Goal: Transaction & Acquisition: Purchase product/service

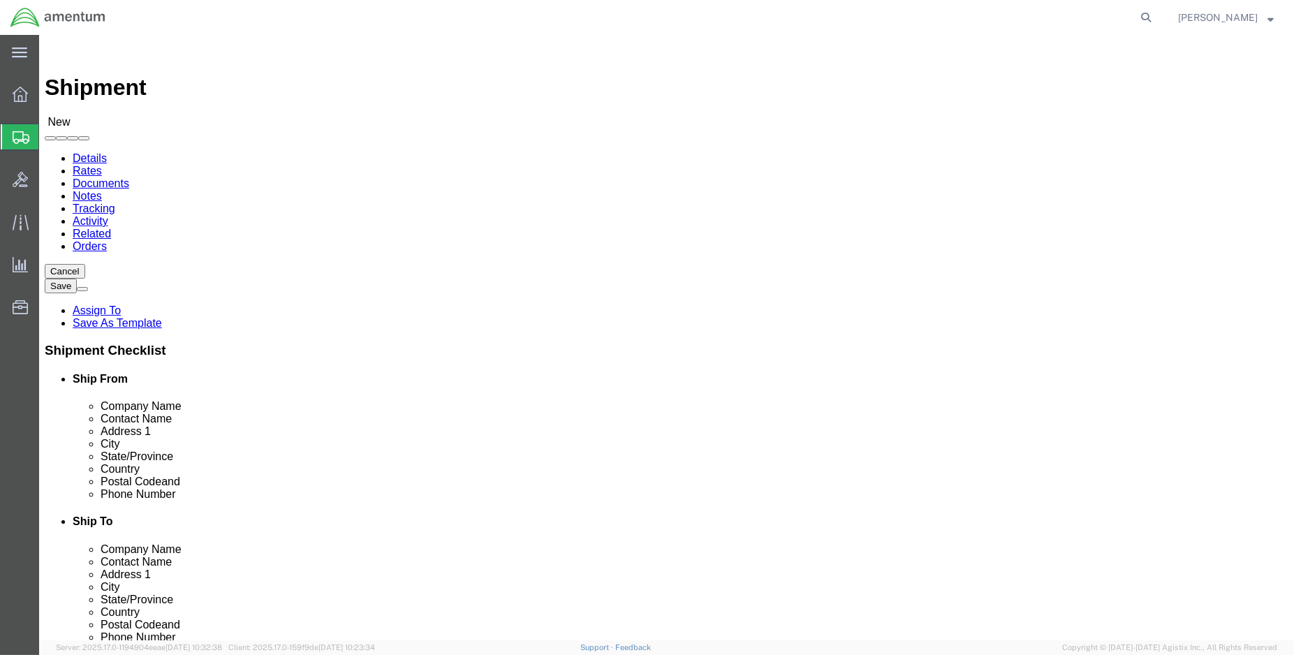
select select
select select "MYPROFILE"
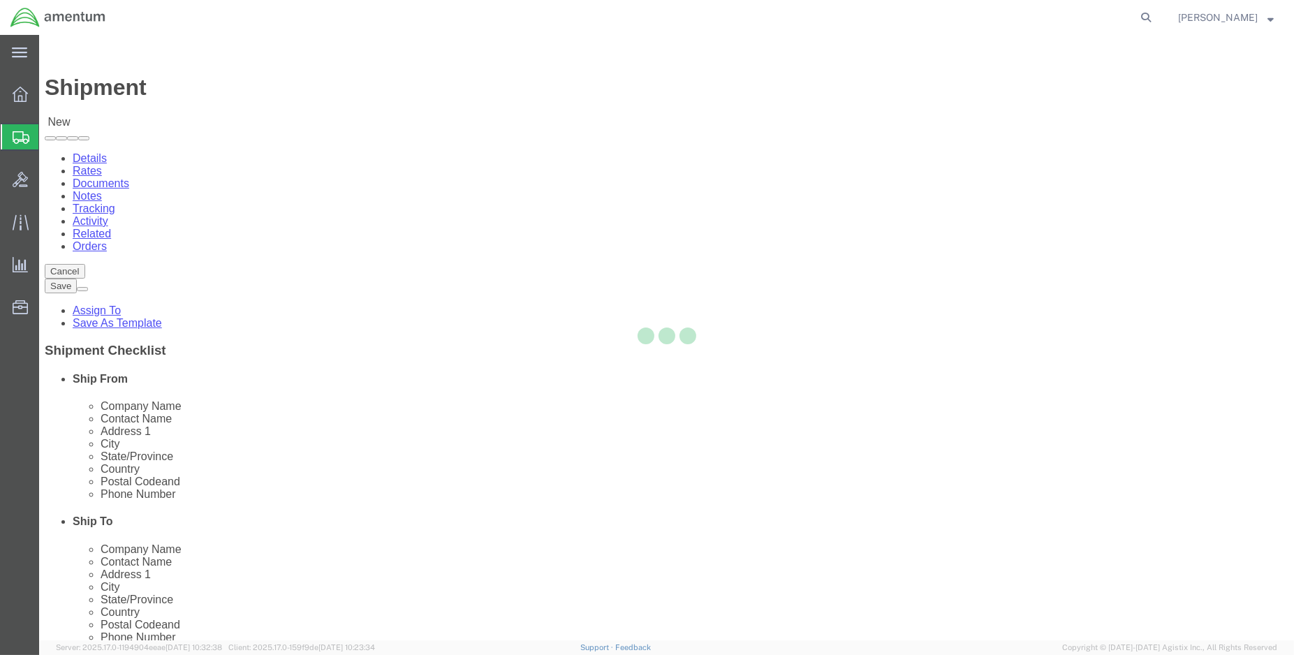
select select "LA"
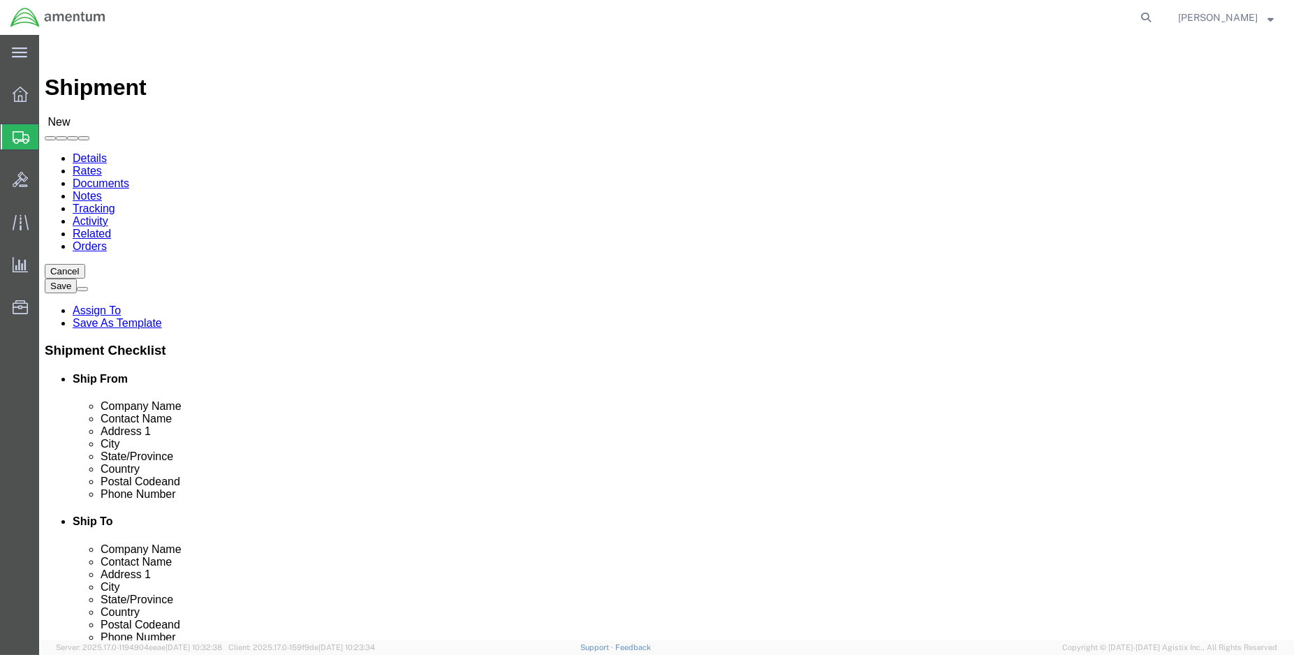
type input "epr"
select select "49933"
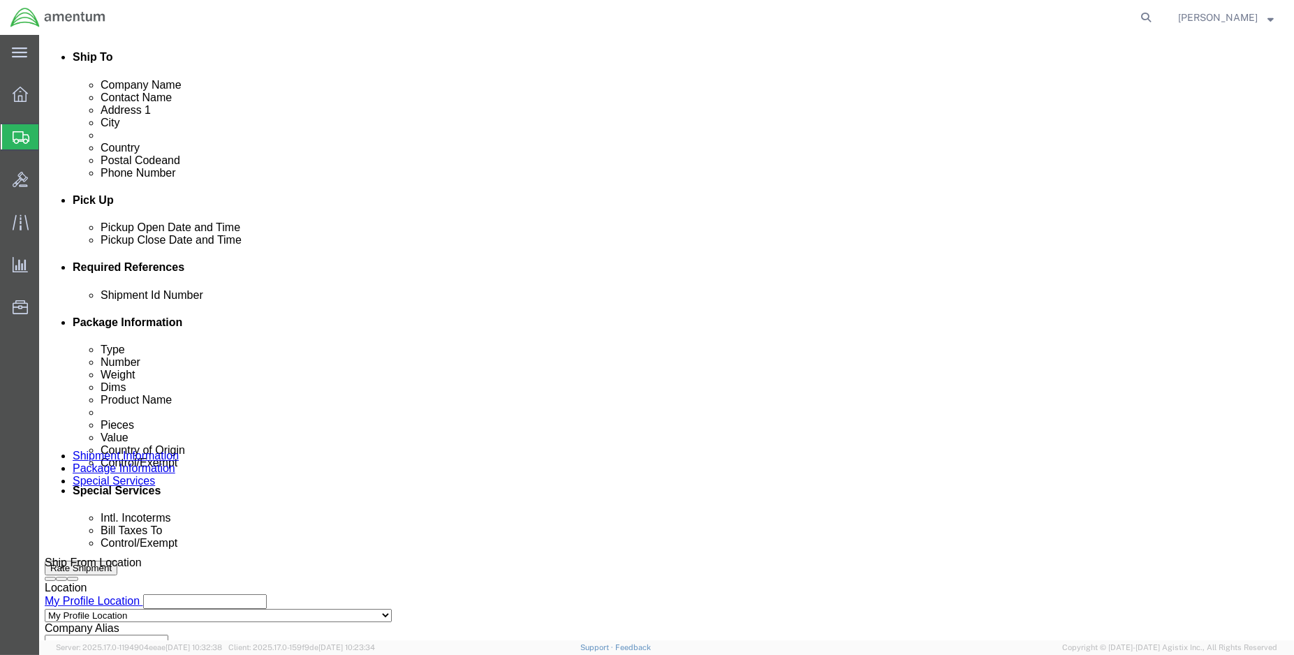
scroll to position [465, 0]
click div "[DATE] 11:00 AM"
type input "1:00 PM"
click button "Apply"
click div "[DATE] 2:00 PM"
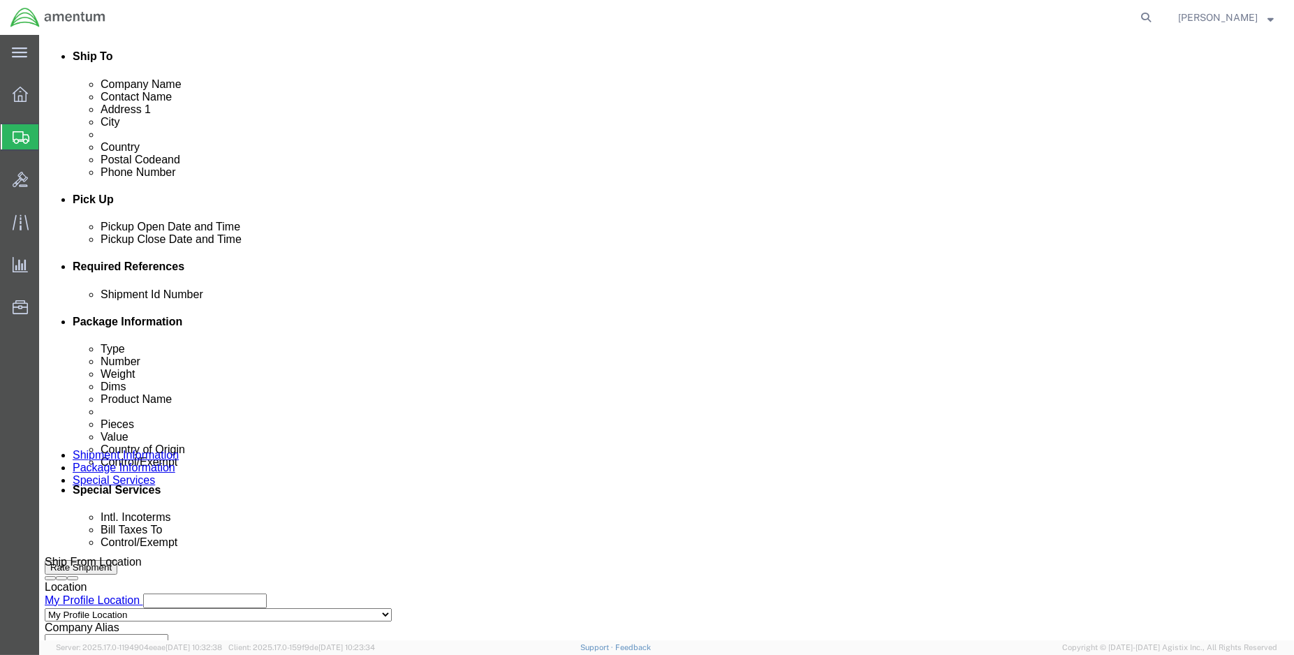
type input "3:00 PM"
click button "Apply"
click button "Add reference"
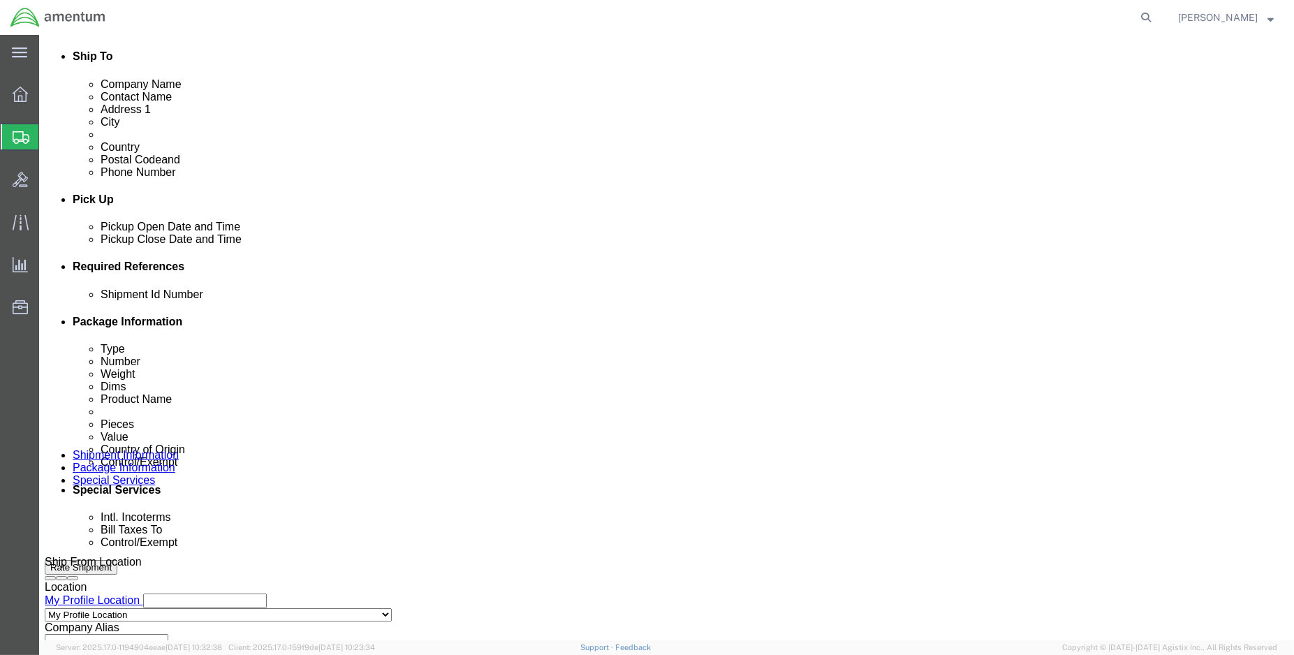
click input "text"
type input "ENO shipment:"
select select "DEPT"
type input "CBP"
select select "CUSTREF"
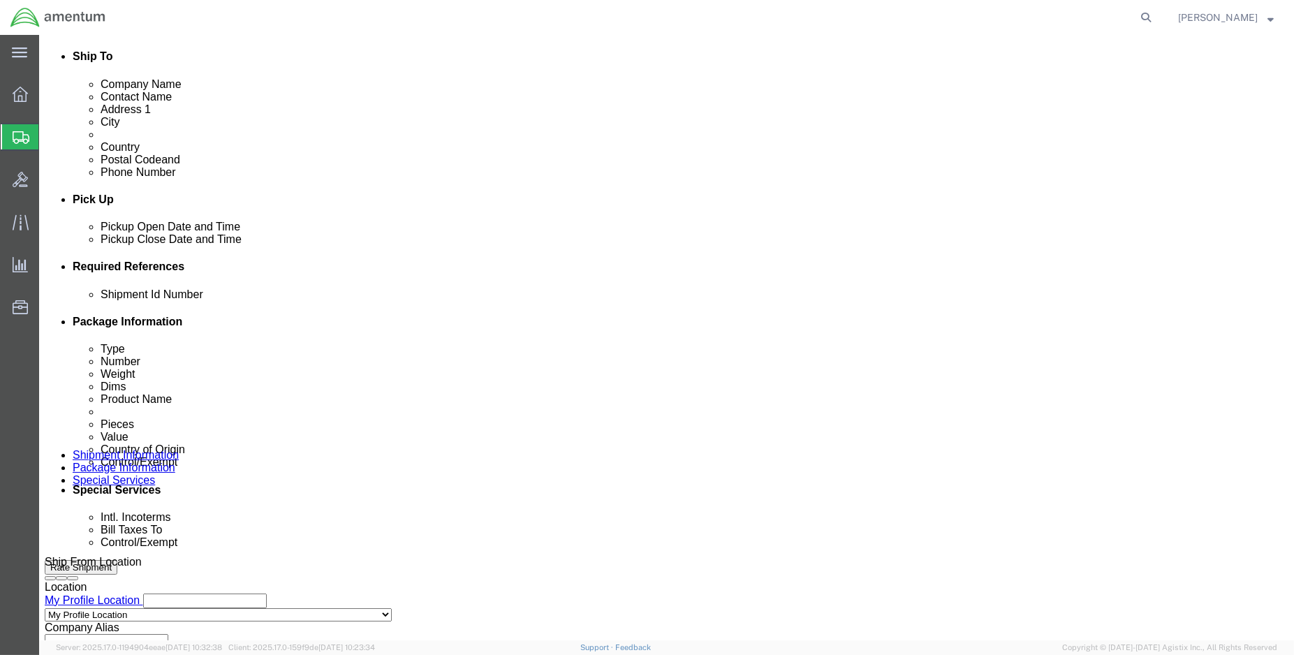
type input "EPR usage: 325812"
click select "Select Account Type Activity ID Airline Appointment Number ASN Batch Request # …"
select select "PROJNUM"
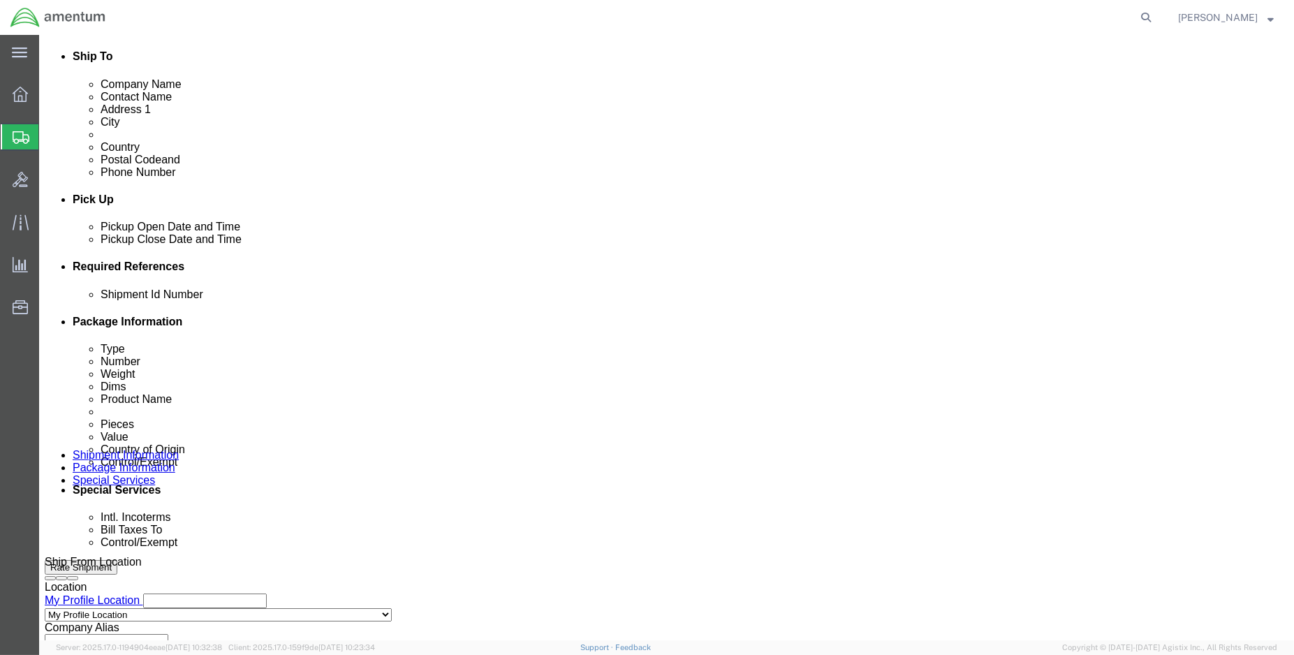
click select "Select Account Type Activity ID Airline Appointment Number ASN Batch Request # …"
paste input "6118.03.03.2219.000.ENO.0000"
type input "6118.03.03.2219.000.ENO.0000"
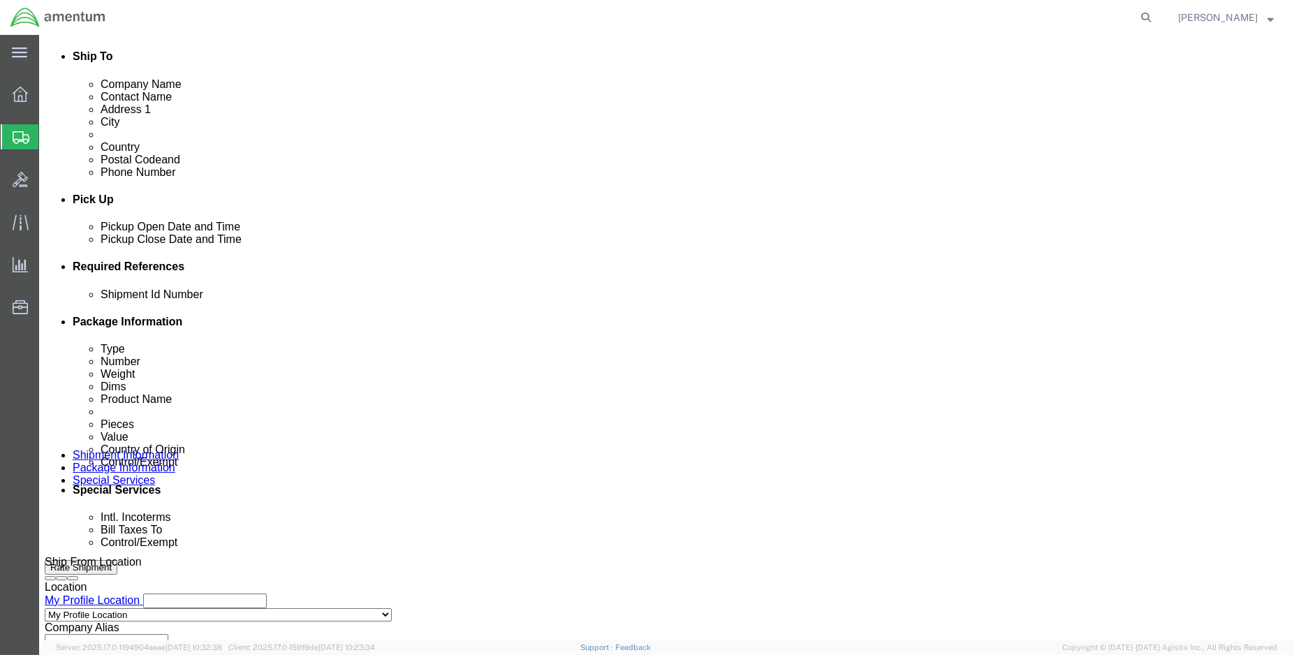
click input "ENO shipment:"
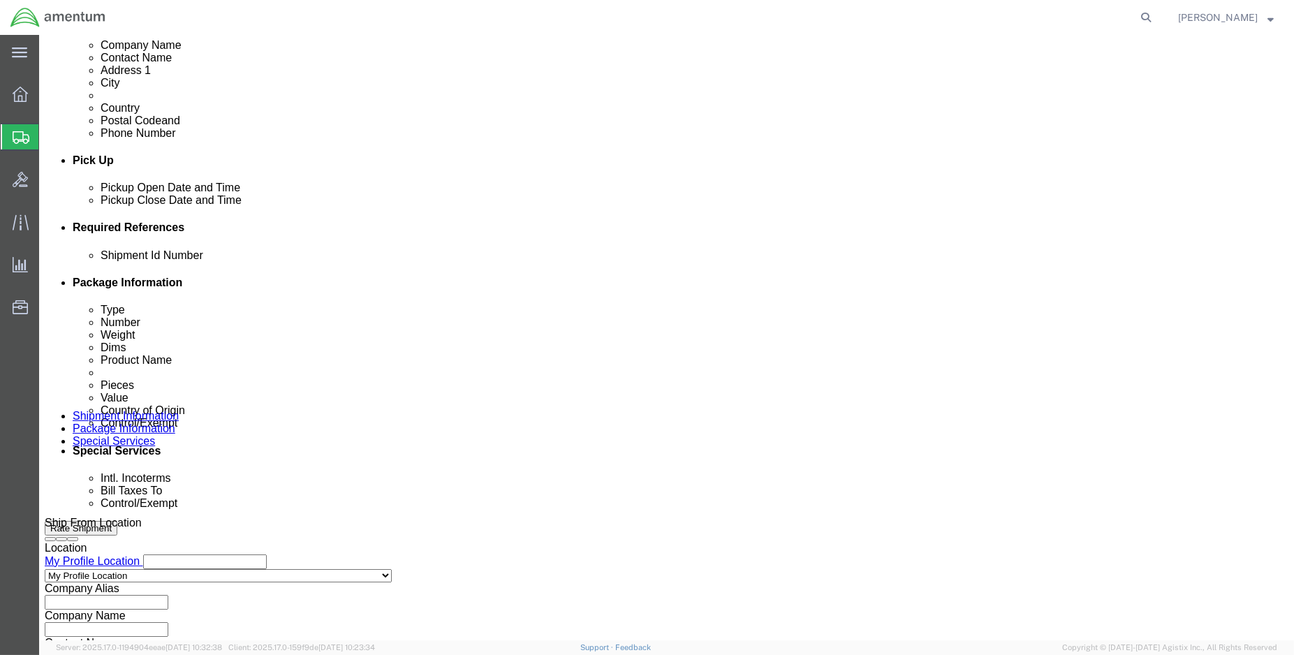
scroll to position [620, 0]
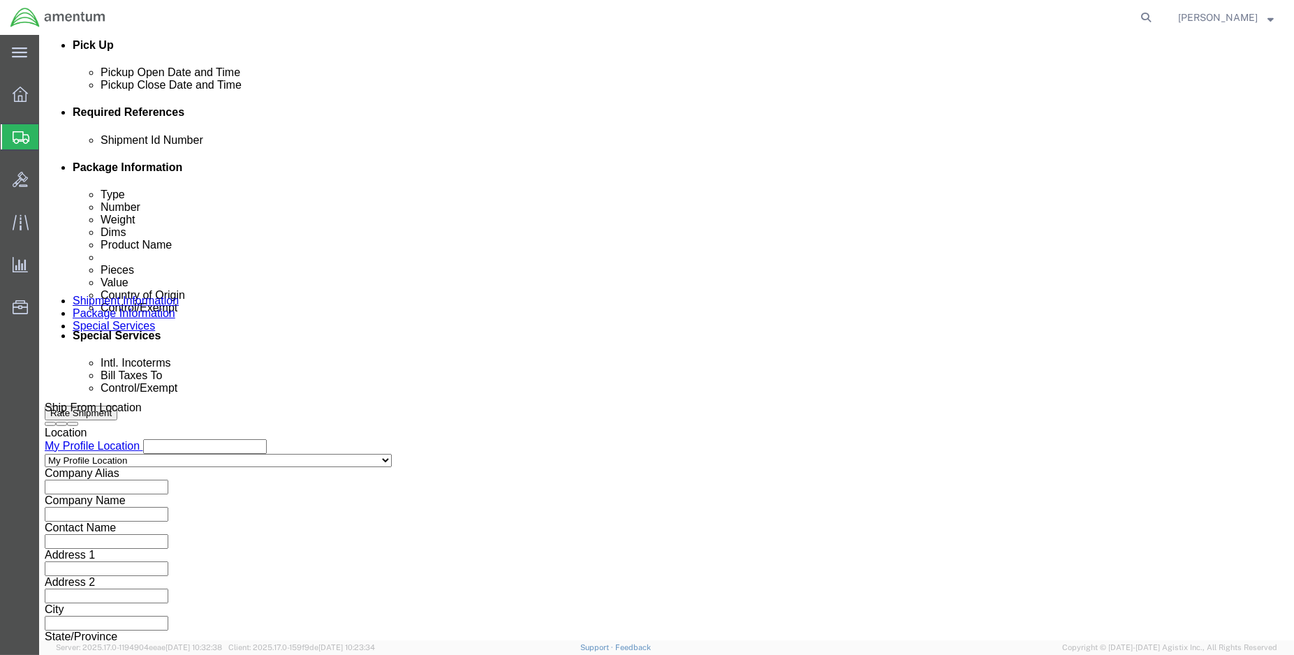
type input "ENO shipment: 95071"
click button "Continue"
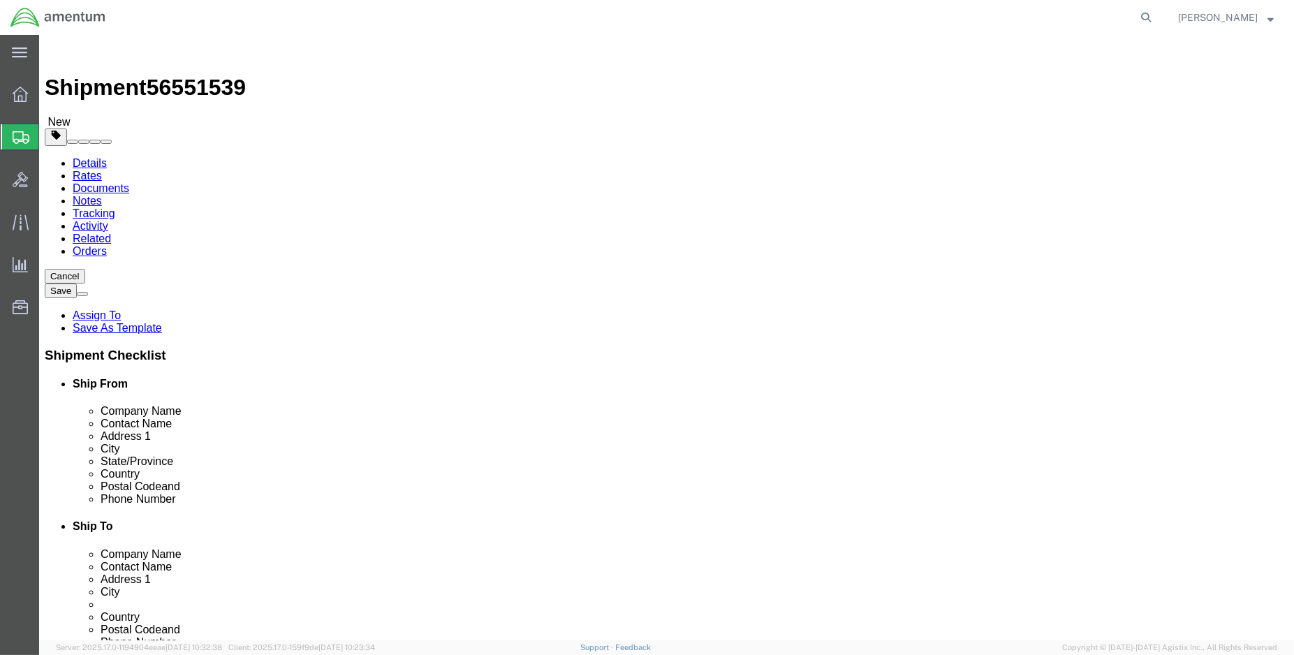
click select "Select BCK Boxes Bale(s) Basket(s) Bolt(s) Bottle(s) Buckets Bulk Bundle(s) Can…"
select select "SBX"
click select "Select BCK Boxes Bale(s) Basket(s) Bolt(s) Bottle(s) Buckets Bulk Bundle(s) Can…"
type input "12.25"
type input "11.00"
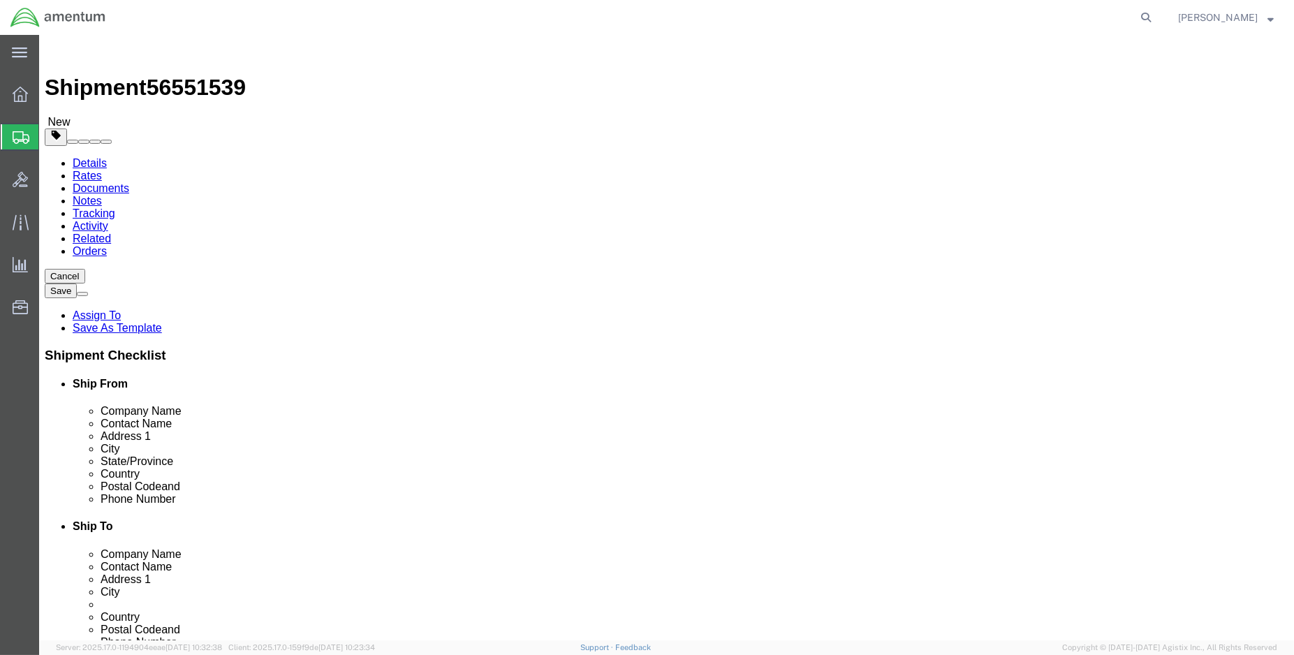
type input "1.50"
drag, startPoint x: 206, startPoint y: 321, endPoint x: 139, endPoint y: 325, distance: 67.2
click div "Weight 0.00 Select kgs lbs Ship. t°"
type input "1.00"
click link "Add Content"
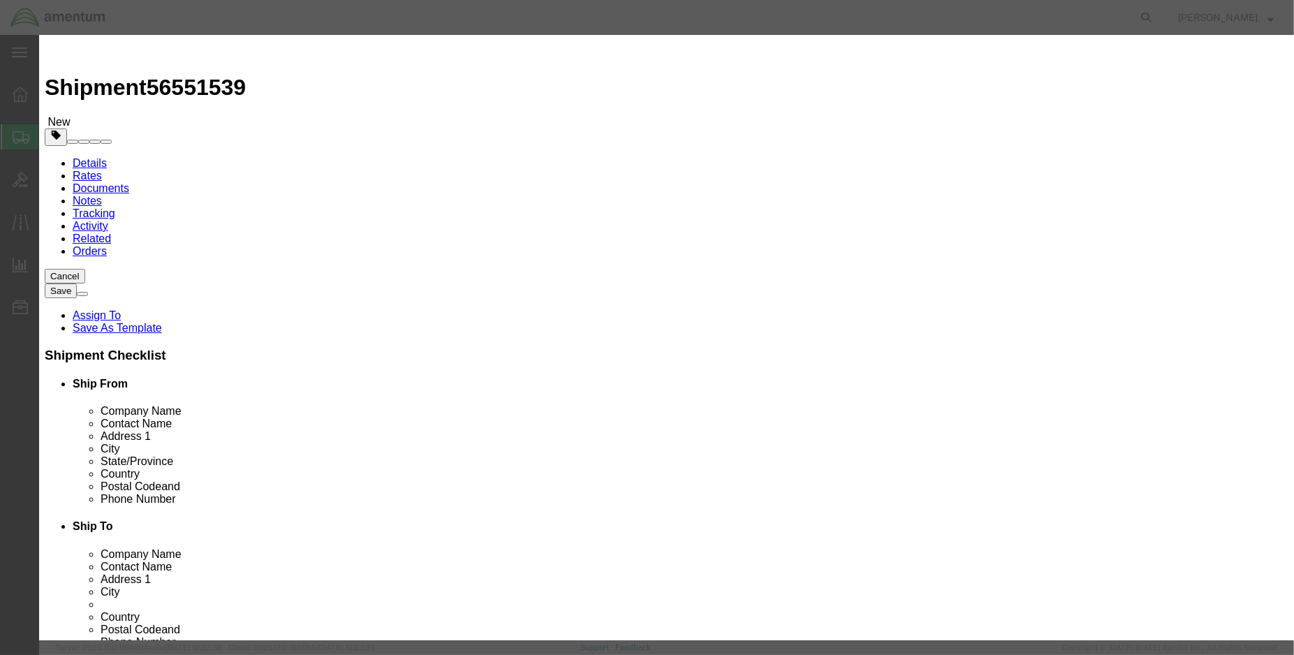
click input "text"
click input "[CREDIT_CARD_NUMBER]"
type input "COVERY ASSY LWR AFT (PN: [CREDIT_CARD_NUMBER])"
type input "1.00"
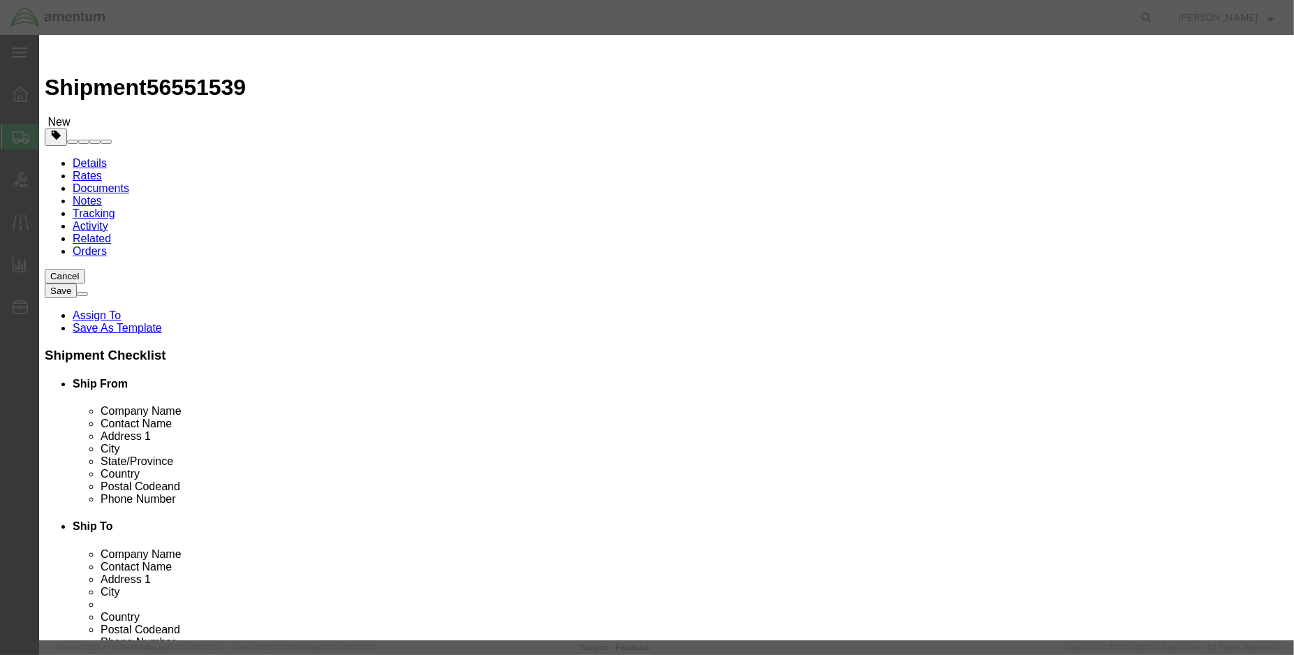
type input "500.000"
click select "Select ATF BIS DEA EPA FDA FTR ITAR OFAC Other (OPA)"
select select "FDA"
click select "Select ATF BIS DEA EPA FDA FTR ITAR OFAC Other (OPA)"
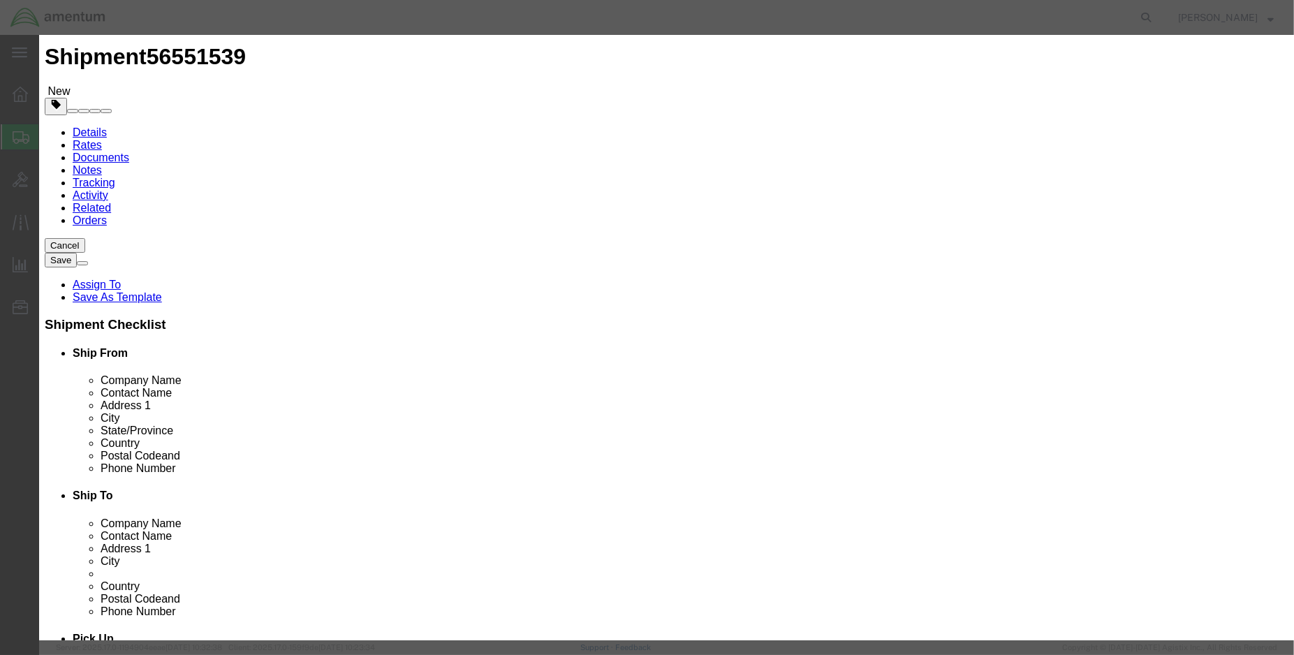
scroll to position [0, 0]
click select "Select [GEOGRAPHIC_DATA] [GEOGRAPHIC_DATA] [GEOGRAPHIC_DATA] [GEOGRAPHIC_DATA] …"
select select "US"
click select "Select [GEOGRAPHIC_DATA] [GEOGRAPHIC_DATA] [GEOGRAPHIC_DATA] [GEOGRAPHIC_DATA] …"
click button "Save & Close"
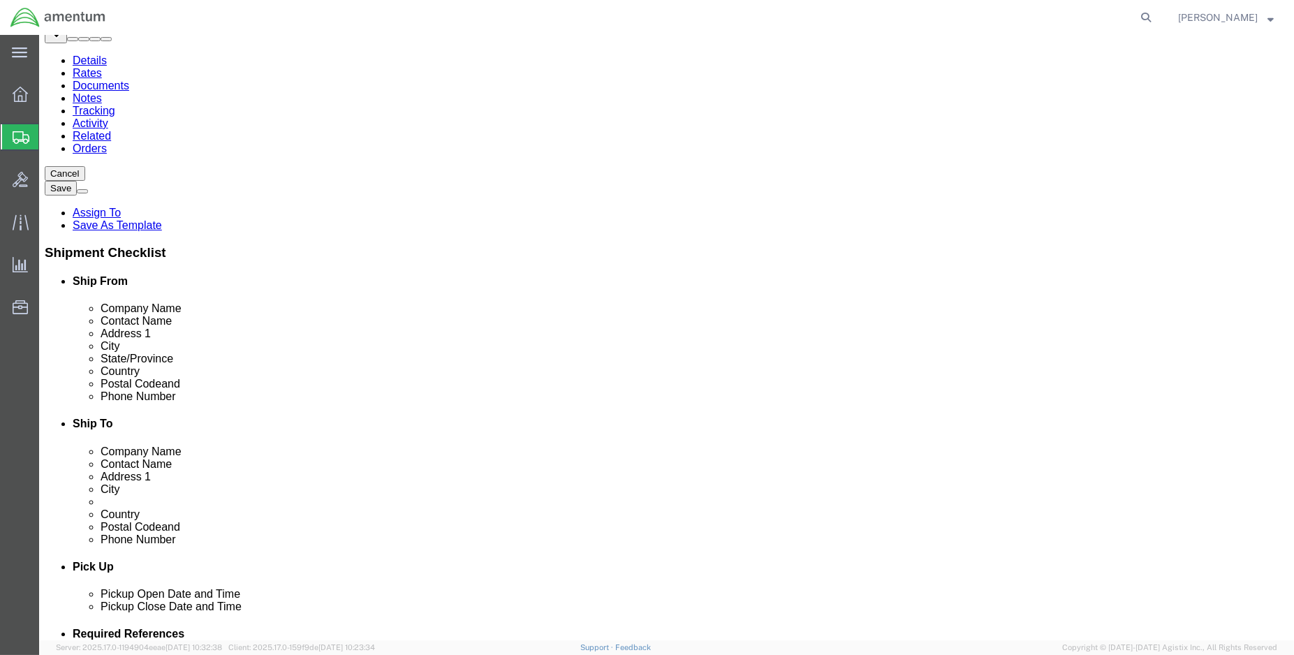
scroll to position [103, 0]
click button "Continue"
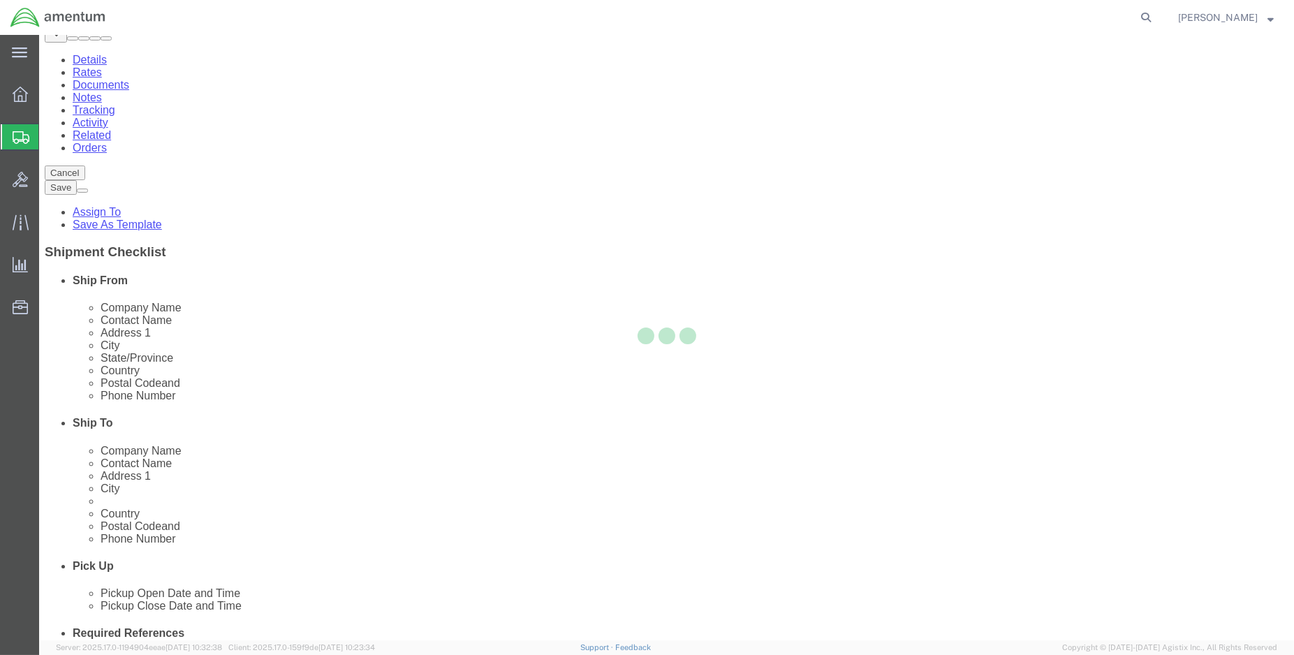
select select
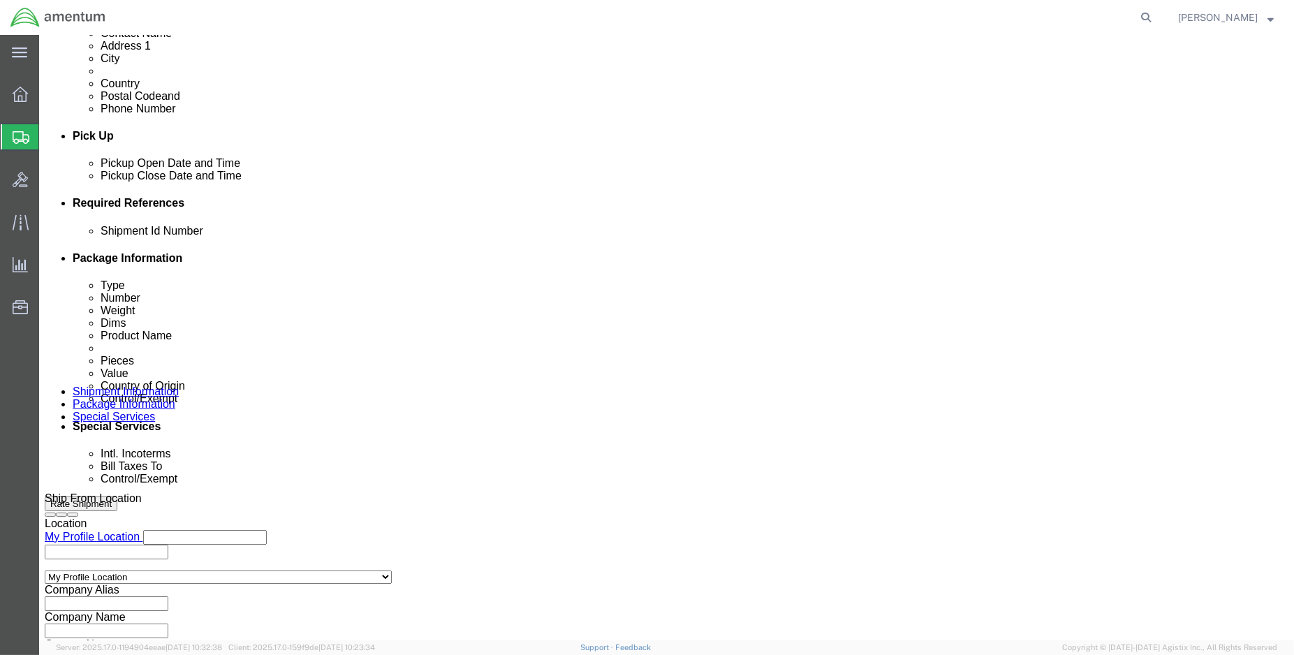
scroll to position [569, 0]
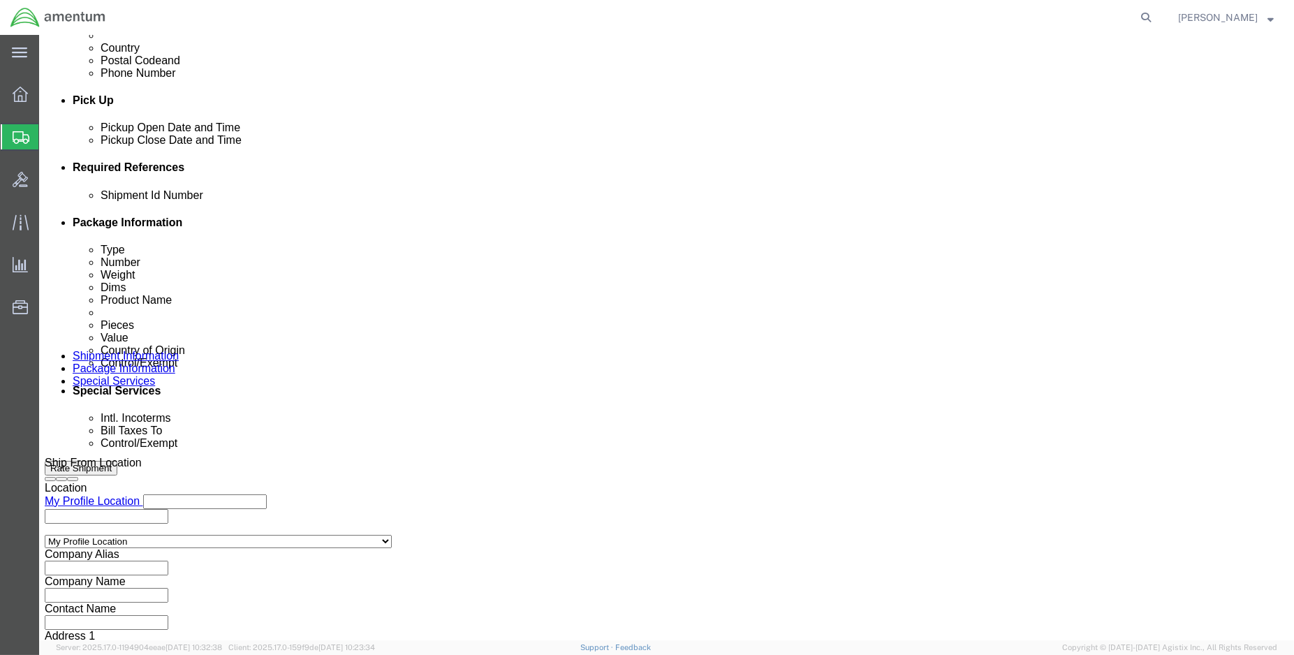
click select "Select Carriage Insurance Paid Carriage Paid To Cost and Freight Cost Insurance…"
select select "DAP"
click select "Select Carriage Insurance Paid Carriage Paid To Cost and Freight Cost Insurance…"
select select "SHIP"
select select "RCPN"
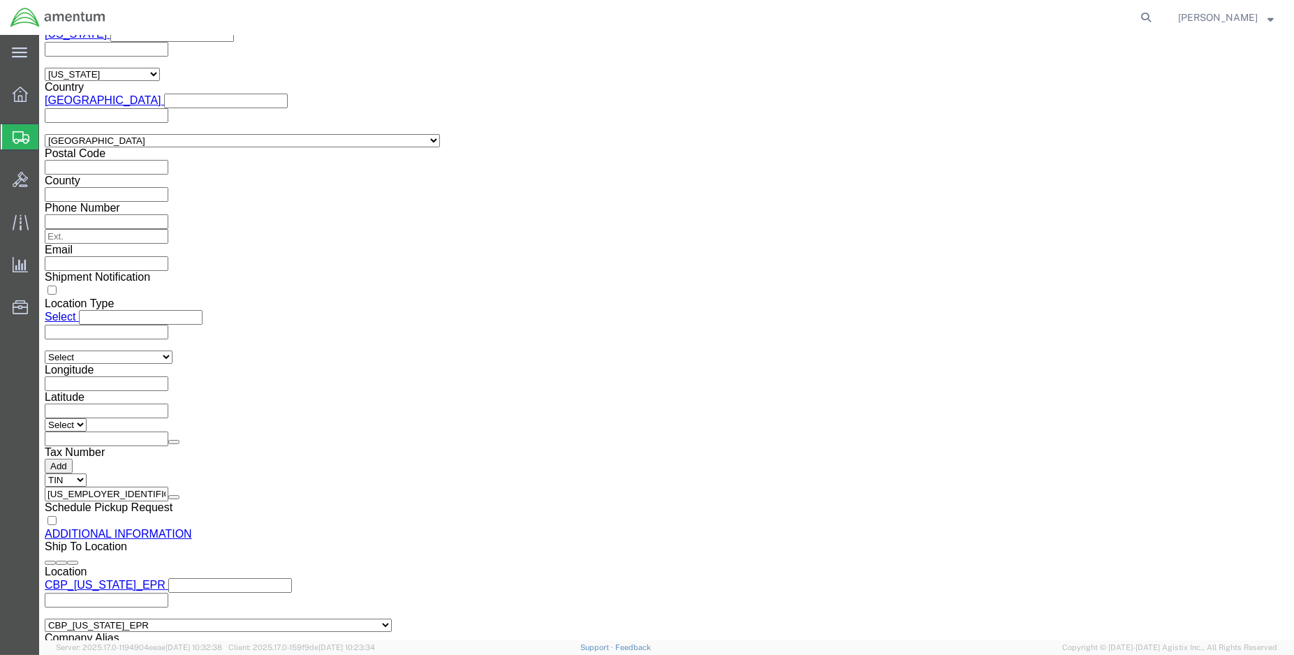
scroll to position [1268, 0]
click select "Select ATF BIS DEA EPA FDA FTR ITAR OFAC Other (OPA)"
select select "FDA"
click select "Select ATF BIS DEA EPA FDA FTR ITAR OFAC Other (OPA)"
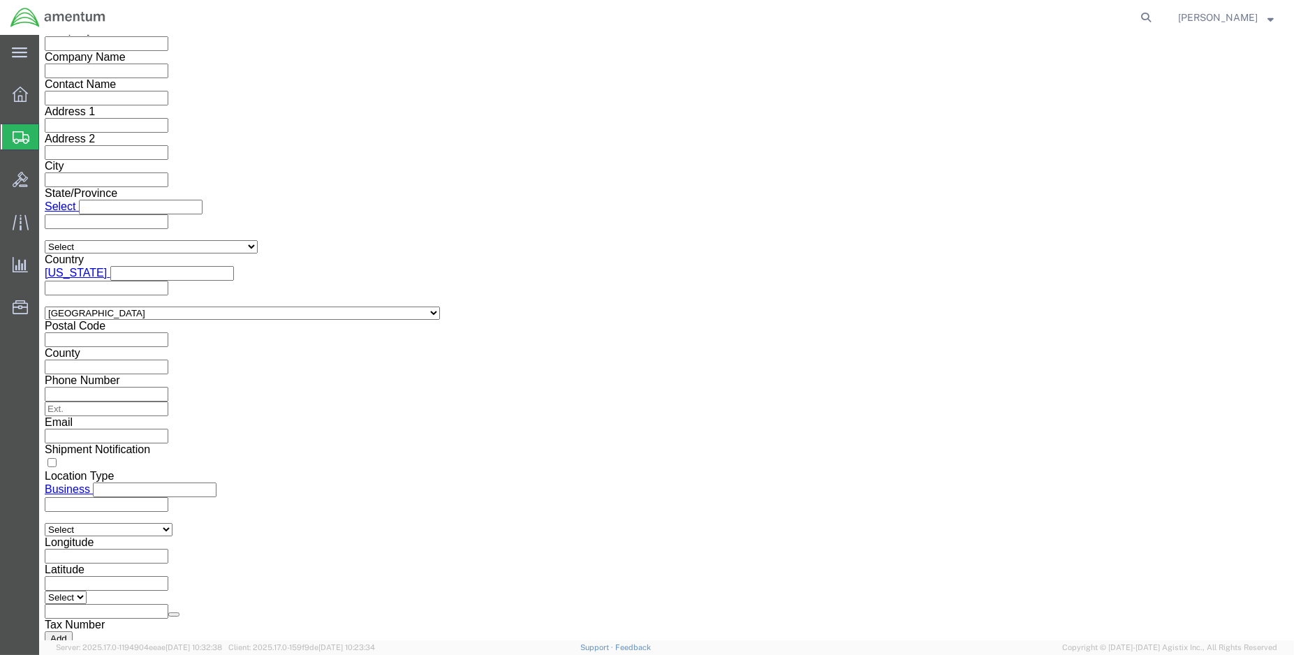
scroll to position [1935, 0]
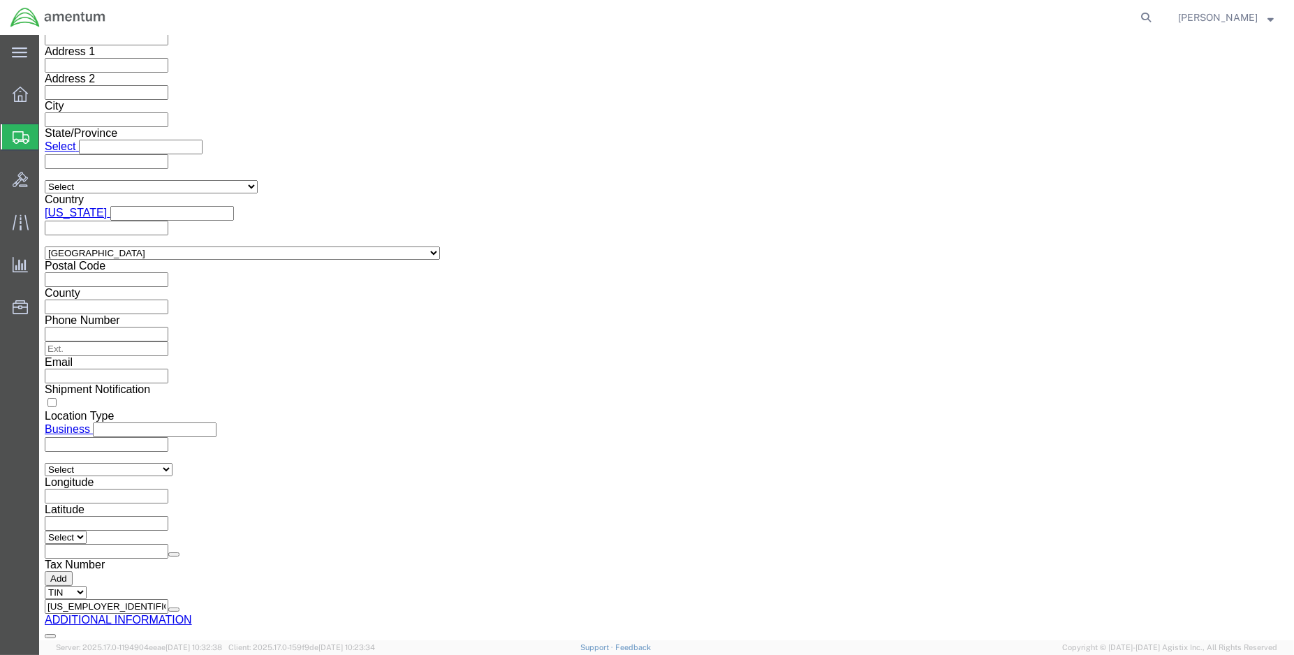
click button "Rate Shipment"
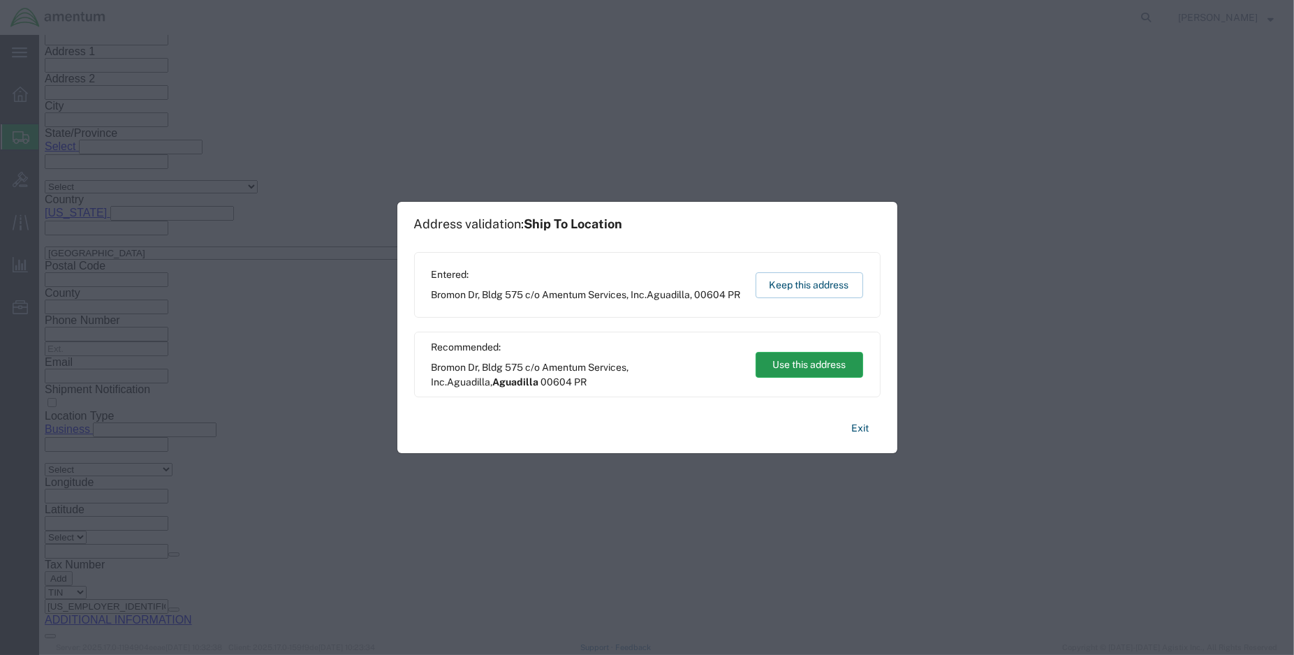
click at [838, 364] on button "Use this address" at bounding box center [810, 365] width 108 height 26
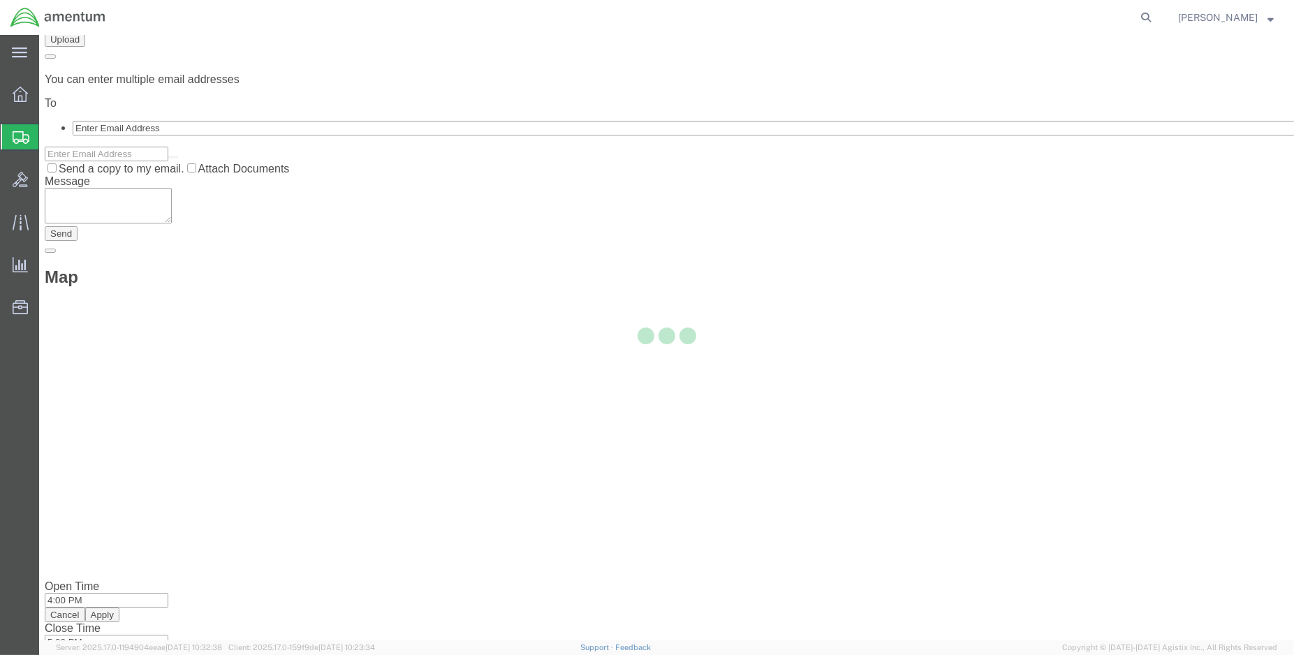
scroll to position [0, 0]
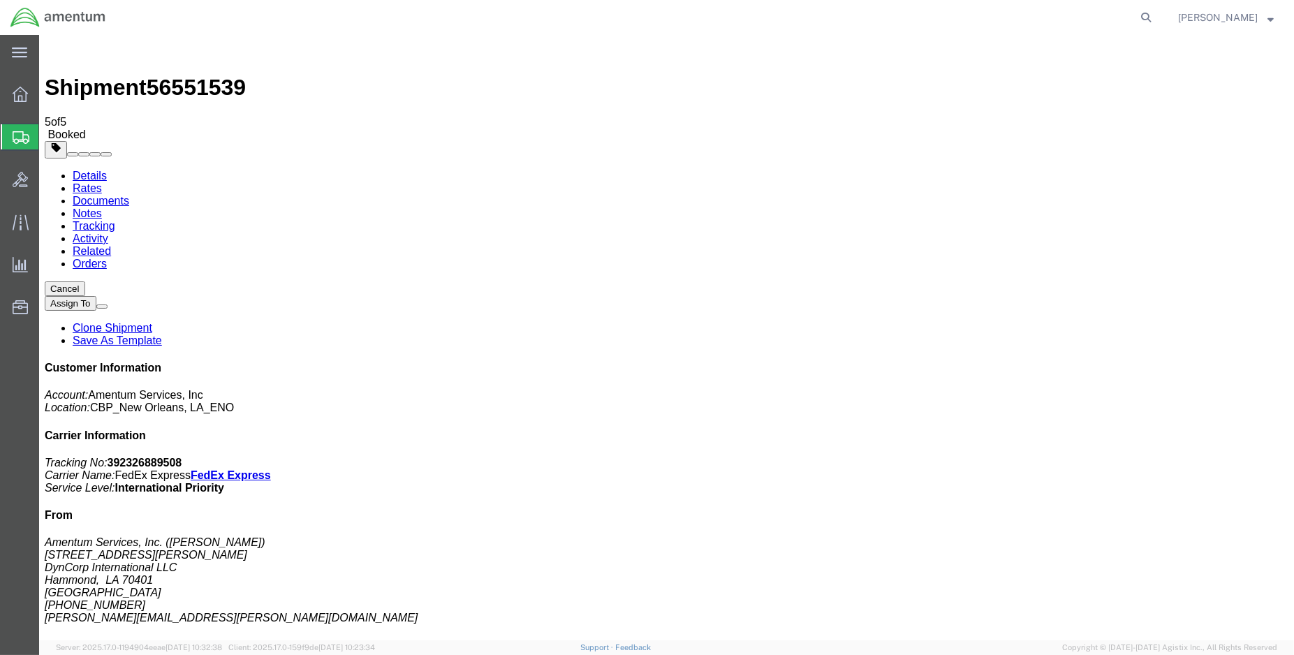
click at [98, 170] on link "Details" at bounding box center [90, 176] width 34 height 12
click link "Schedule pickup request"
drag, startPoint x: 1107, startPoint y: 183, endPoint x: 1052, endPoint y: 181, distance: 55.2
click p "Tracking No: 392326889508 Carrier Name: FedEx Express FedEx Express Service Lev…"
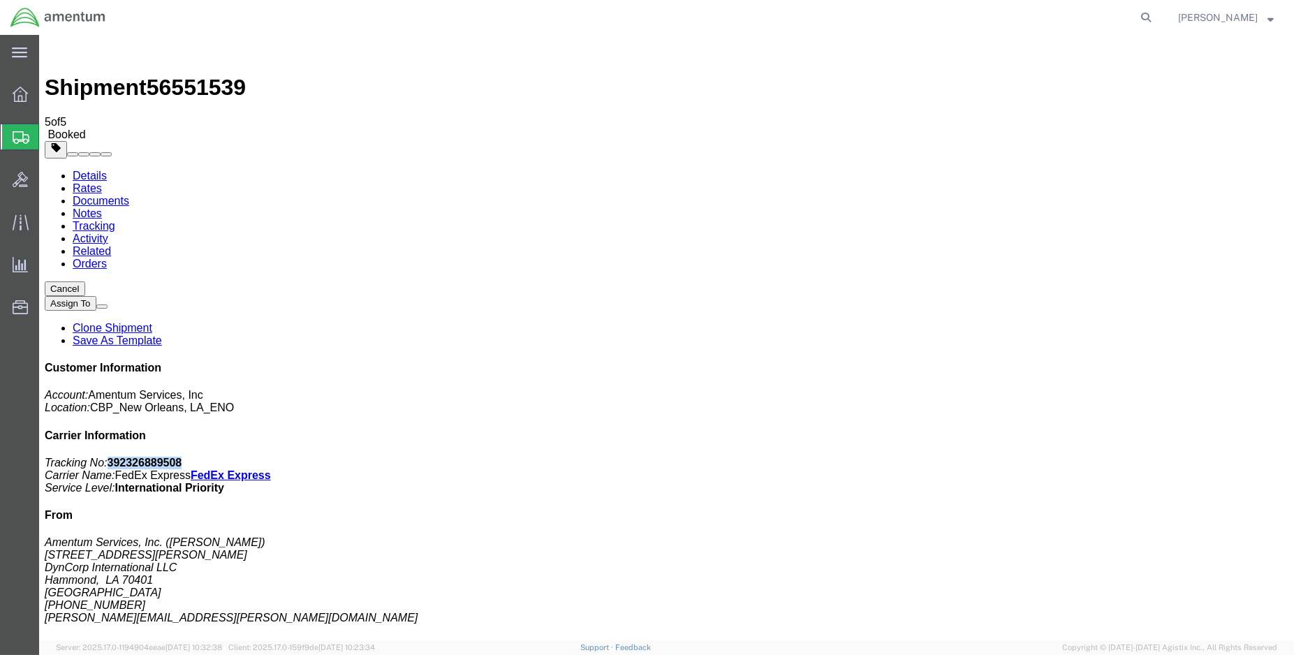
copy b "392326889508"
click link "Documents"
click at [0, 0] on span "Create Shipment" at bounding box center [0, 0] width 0 height 0
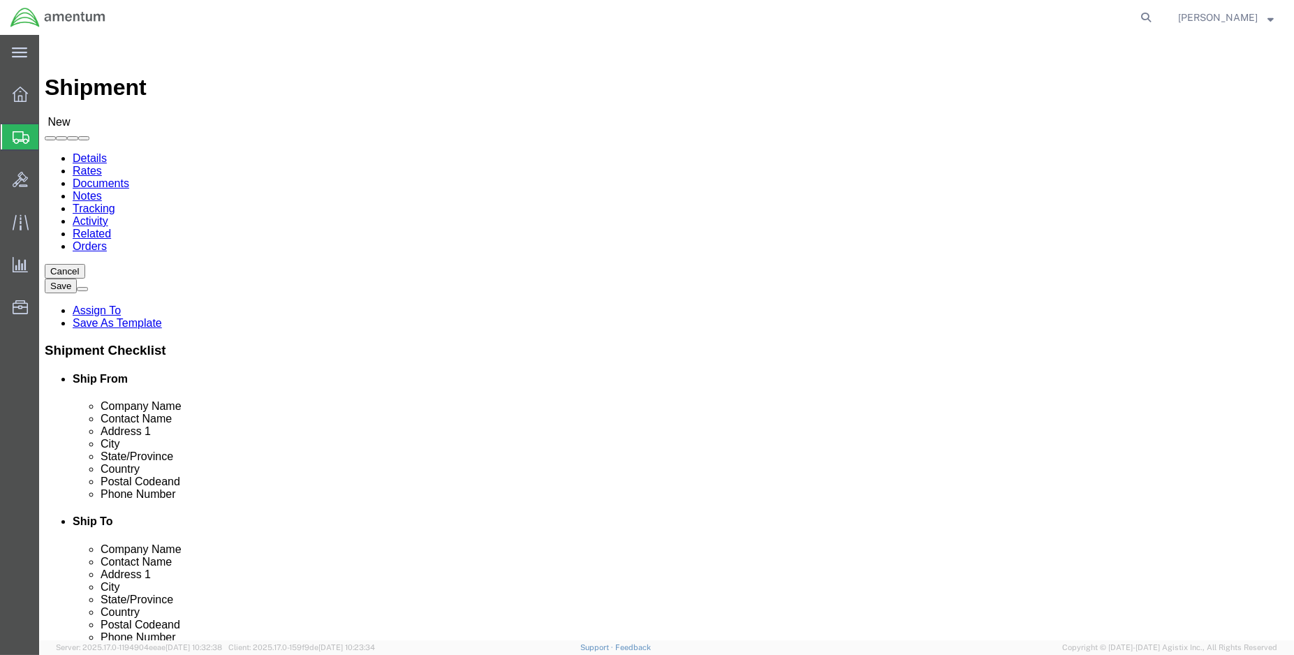
select select "MYPROFILE"
select select "LA"
type input "wsa"
select select "49914"
select select "[GEOGRAPHIC_DATA]"
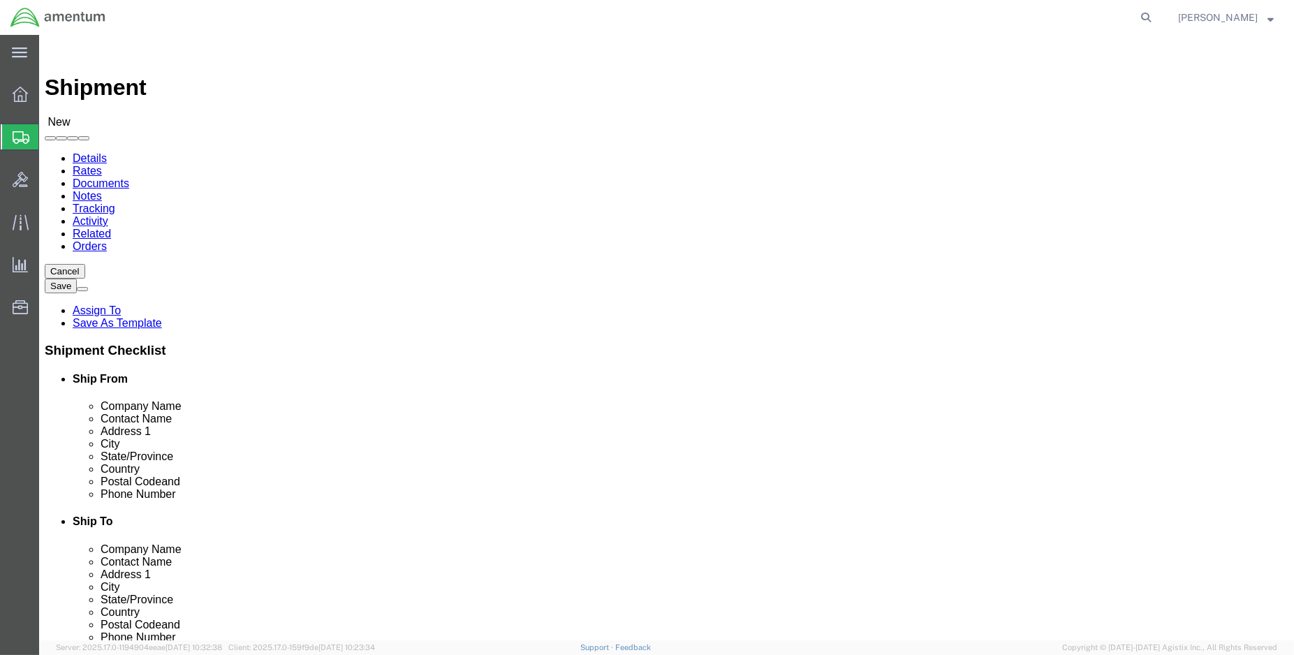
drag, startPoint x: 733, startPoint y: 293, endPoint x: 647, endPoint y: 293, distance: 86.6
click div "Contact Name"
type input "[PERSON_NAME]"
type input "[STREET_ADDRESS]"
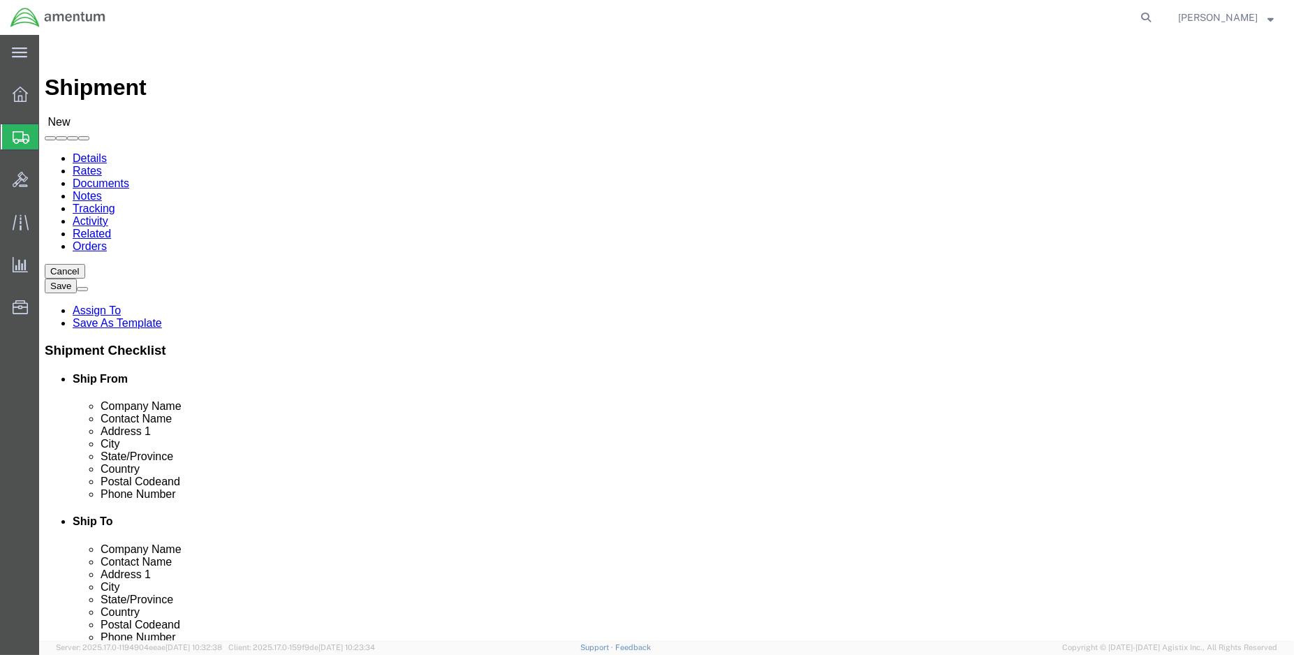
drag, startPoint x: 753, startPoint y: 502, endPoint x: 671, endPoint y: 502, distance: 81.7
click input "text"
type input "v"
type input "d"
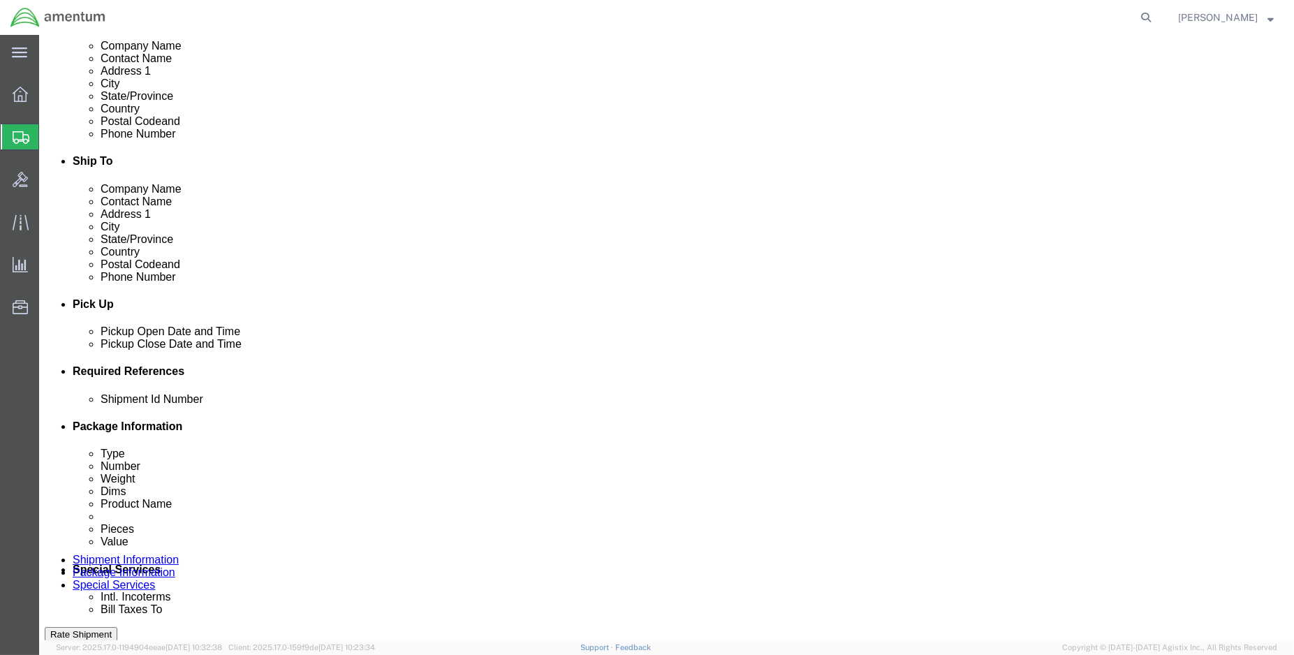
scroll to position [388, 0]
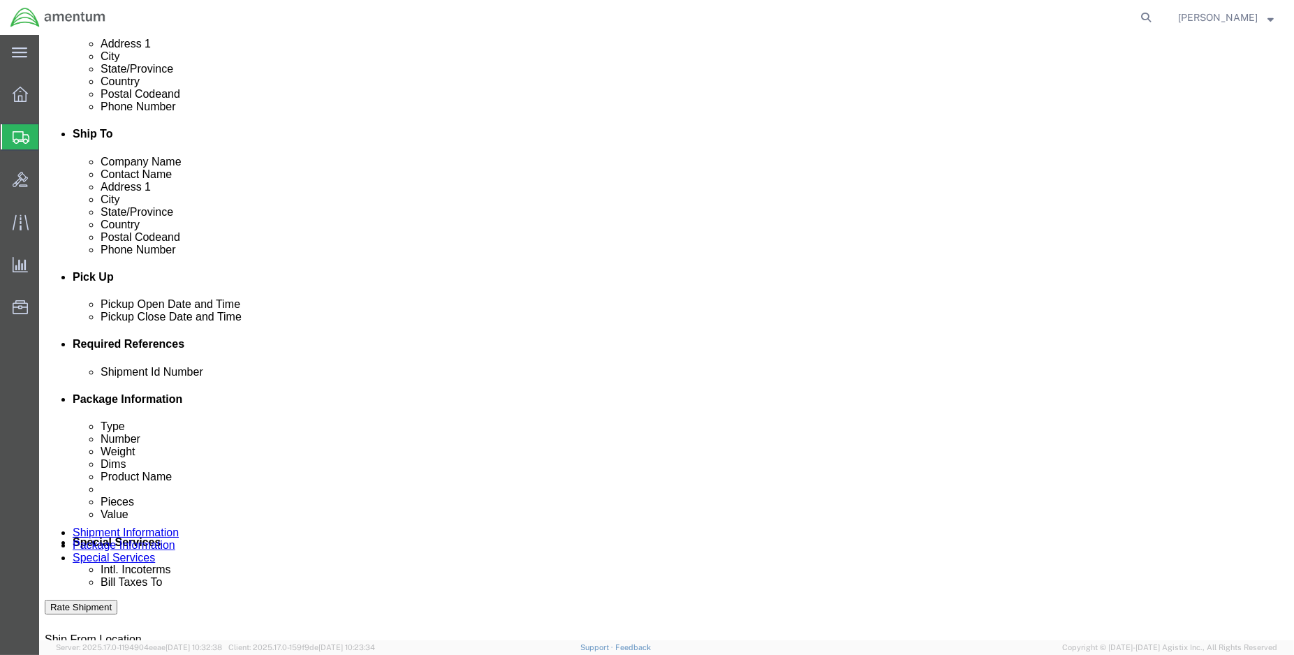
click div "[DATE] 1:00 PM"
type input "3:00 PM"
click div "[DATE] 12:00 PM"
click button "Apply"
click button "Add reference"
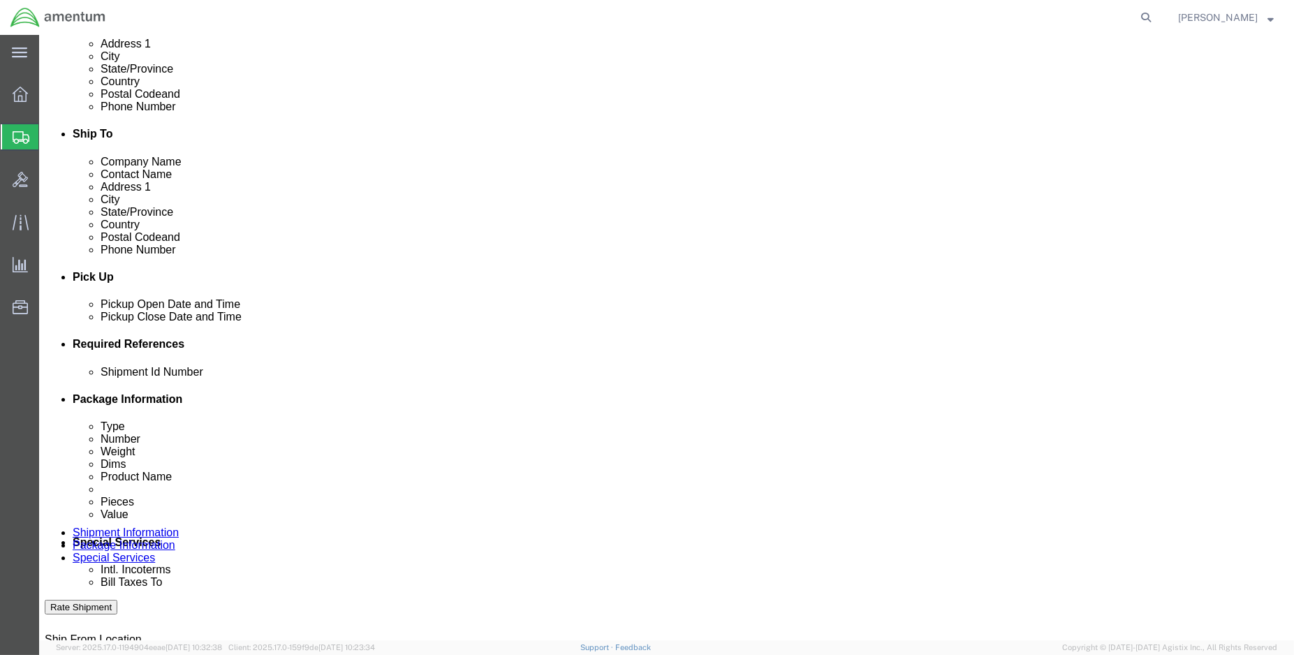
click button "Add reference"
click div "[DATE] 1:00 PM"
type input "14:00 PM"
click button "Apply"
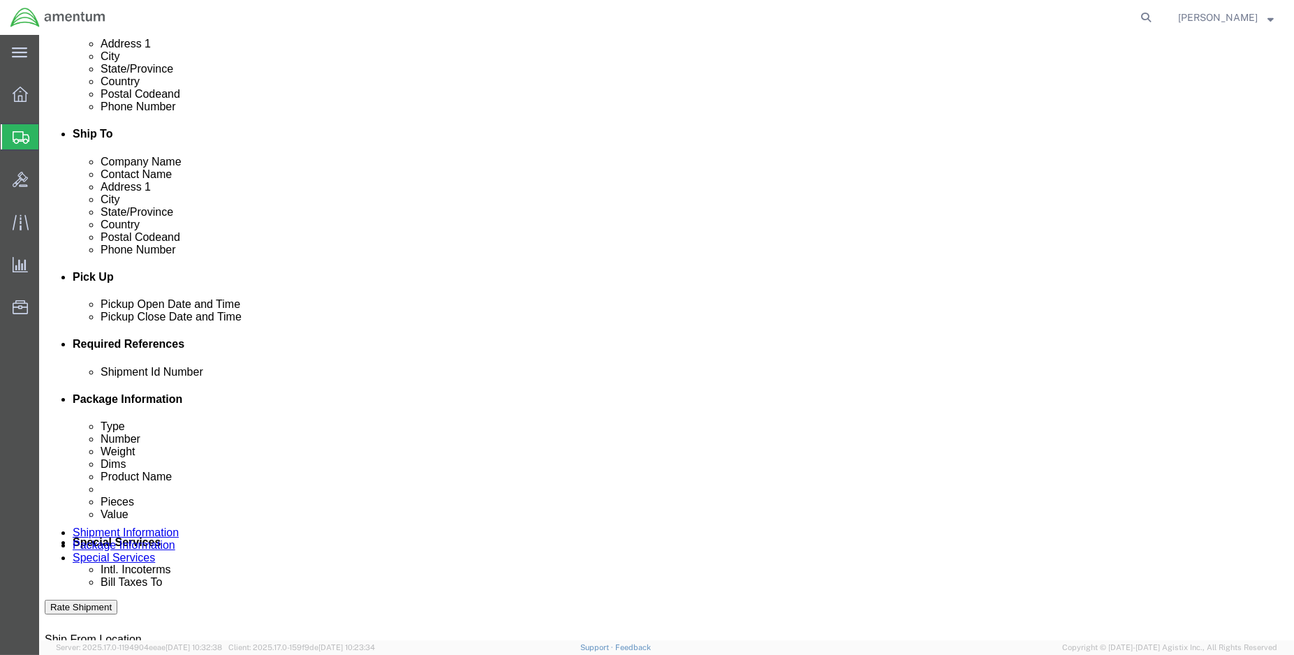
click input "text"
type input "e"
type input "ENO shipment:"
select select "DEPT"
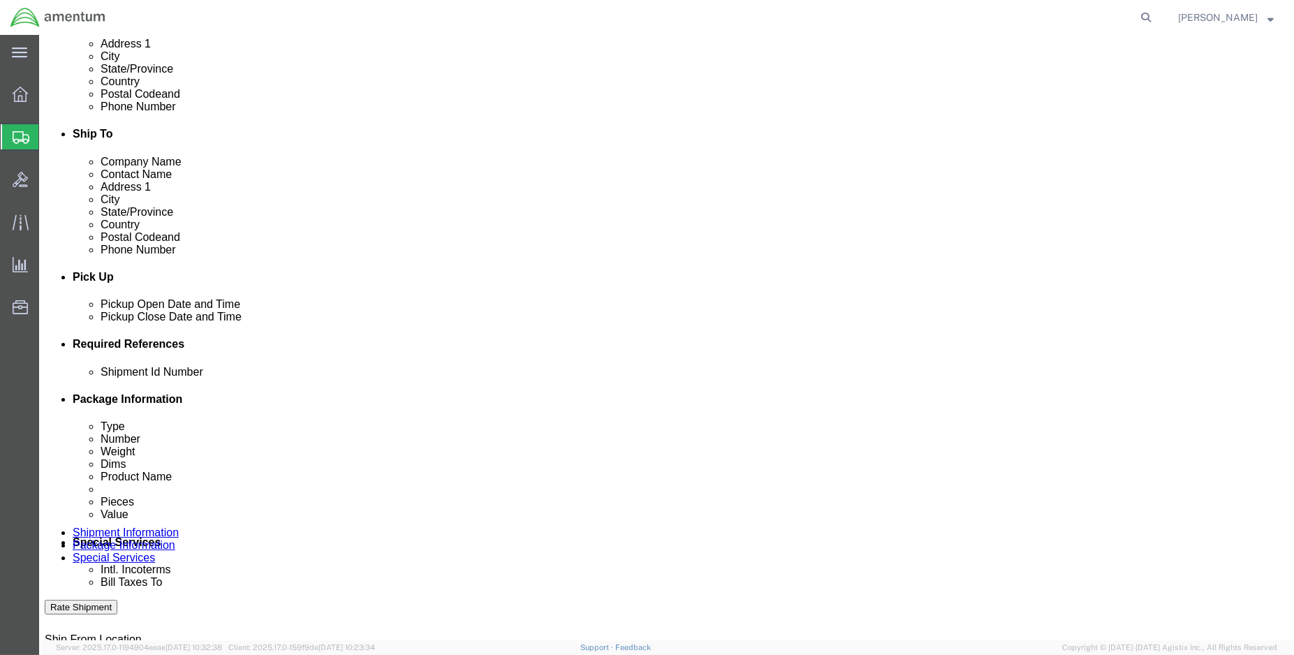
type input "CBP"
select select "CUSTREF"
type input "WSA usage: 325749"
click select "Select Account Type Activity ID Airline Appointment Number ASN Batch Request # …"
select select "PROJNUM"
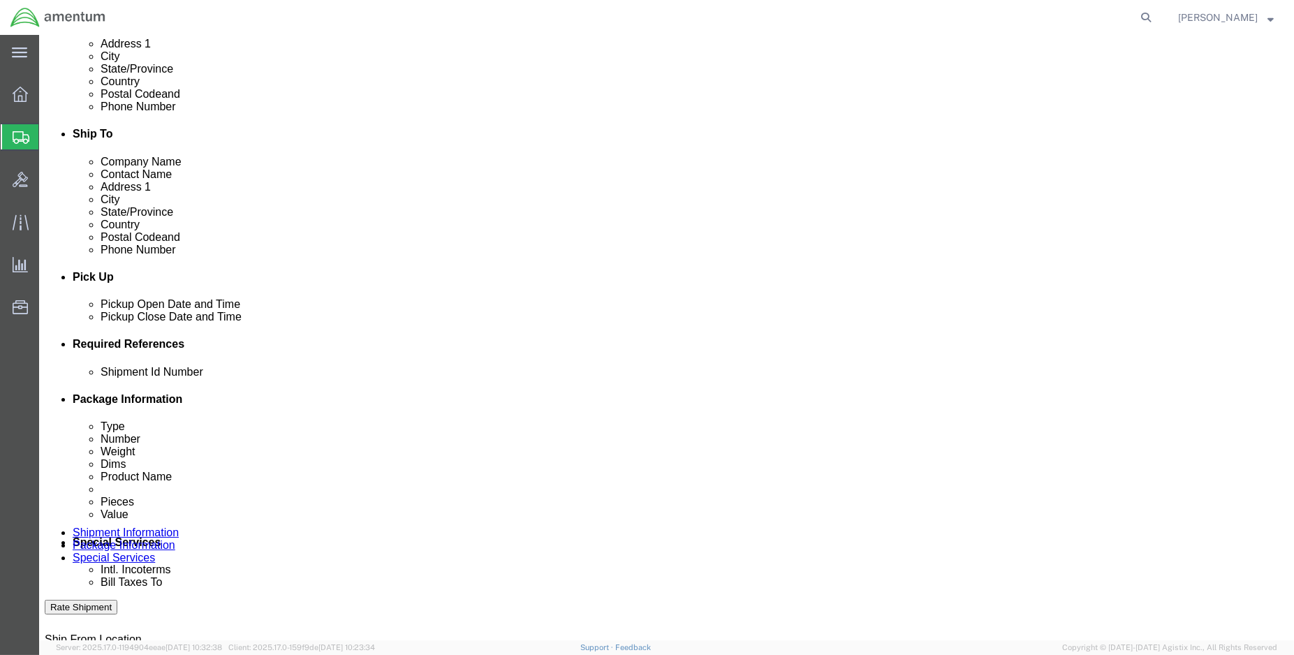
click select "Select Account Type Activity ID Airline Appointment Number ASN Batch Request # …"
paste input "6118.03.03.2219.000.ENO.0000"
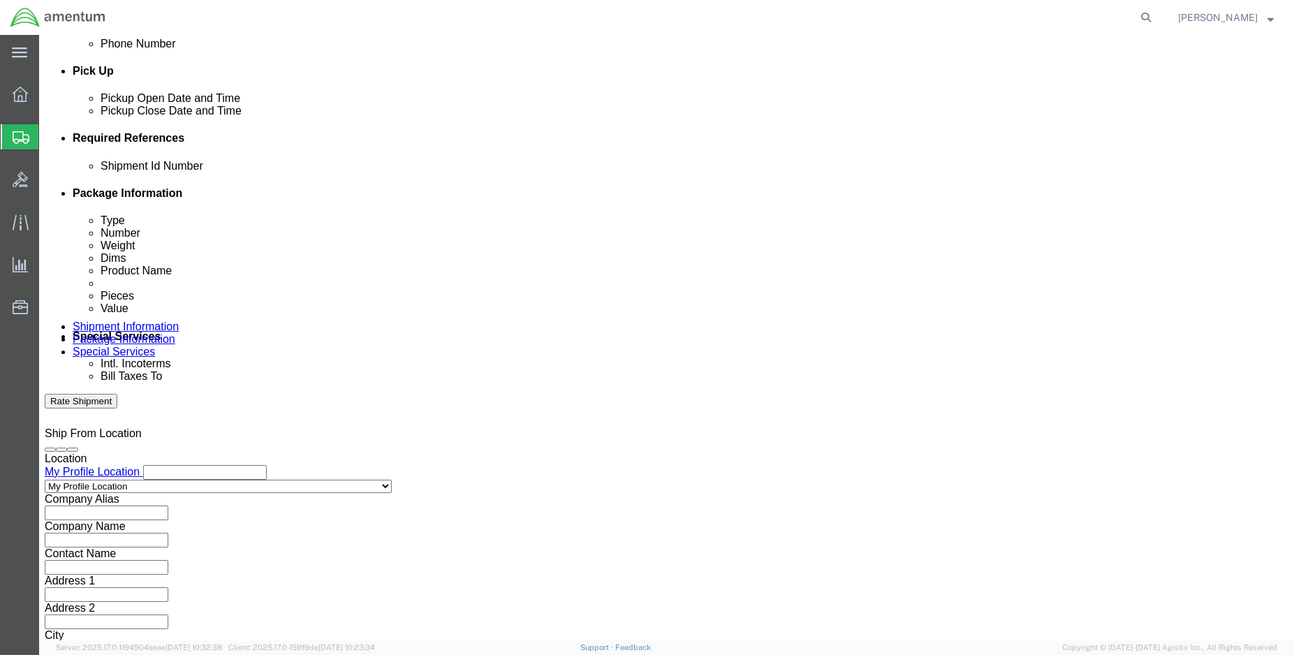
scroll to position [620, 0]
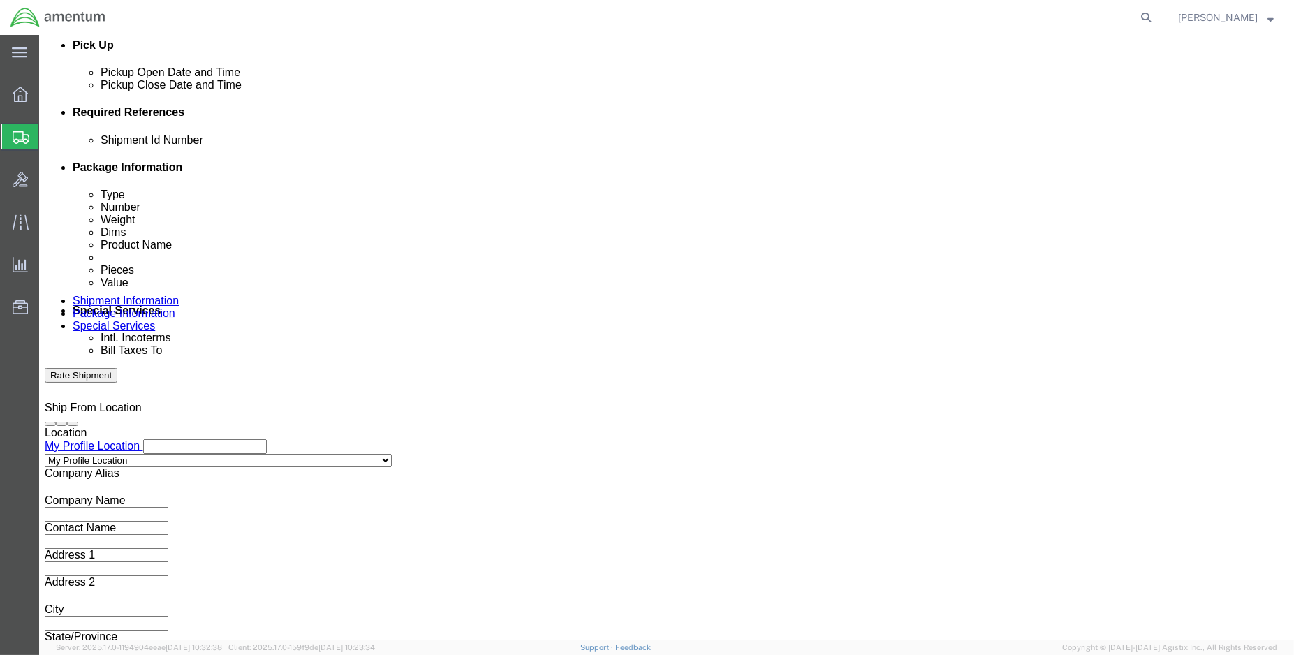
type input "6118.03.03.2219.000.ENO.0000"
click button "Continue"
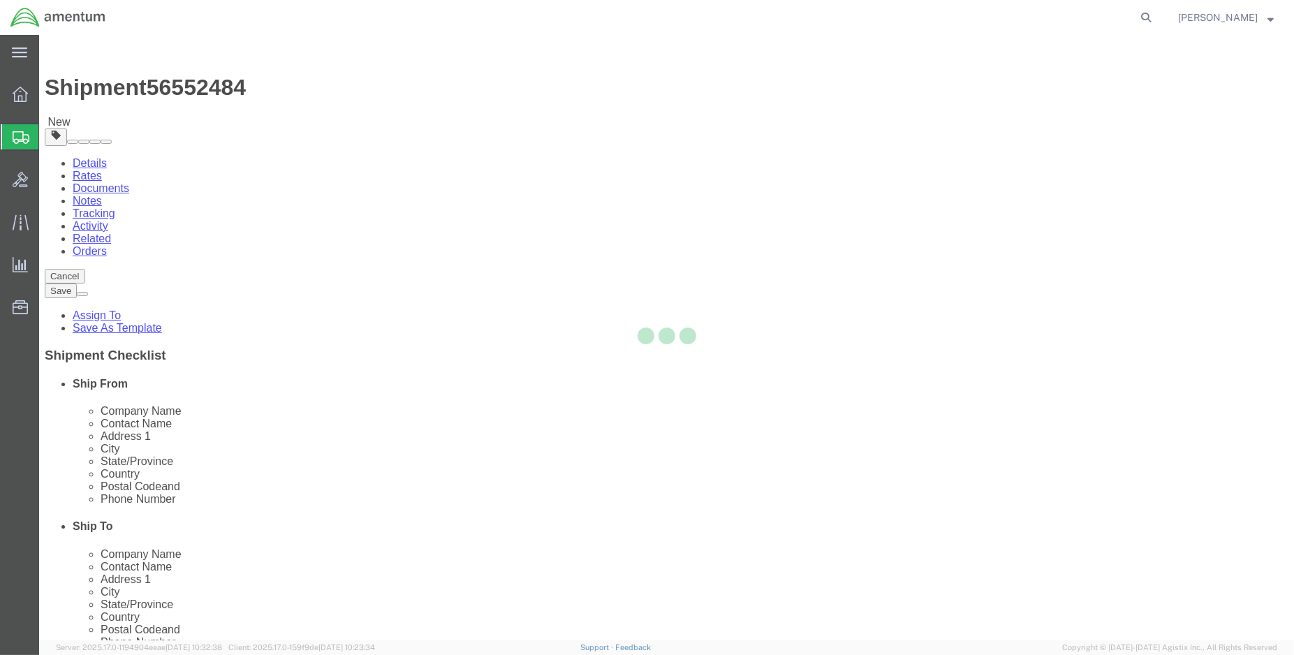
select select "CBOX"
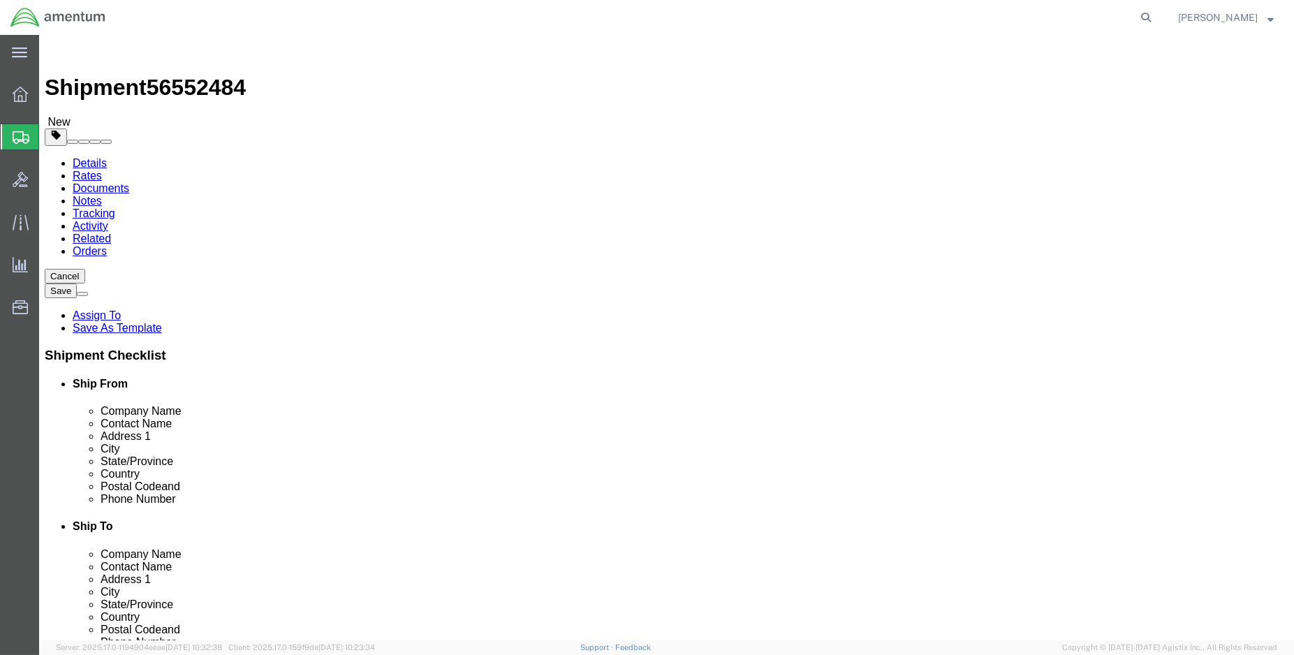
click link "Add Content"
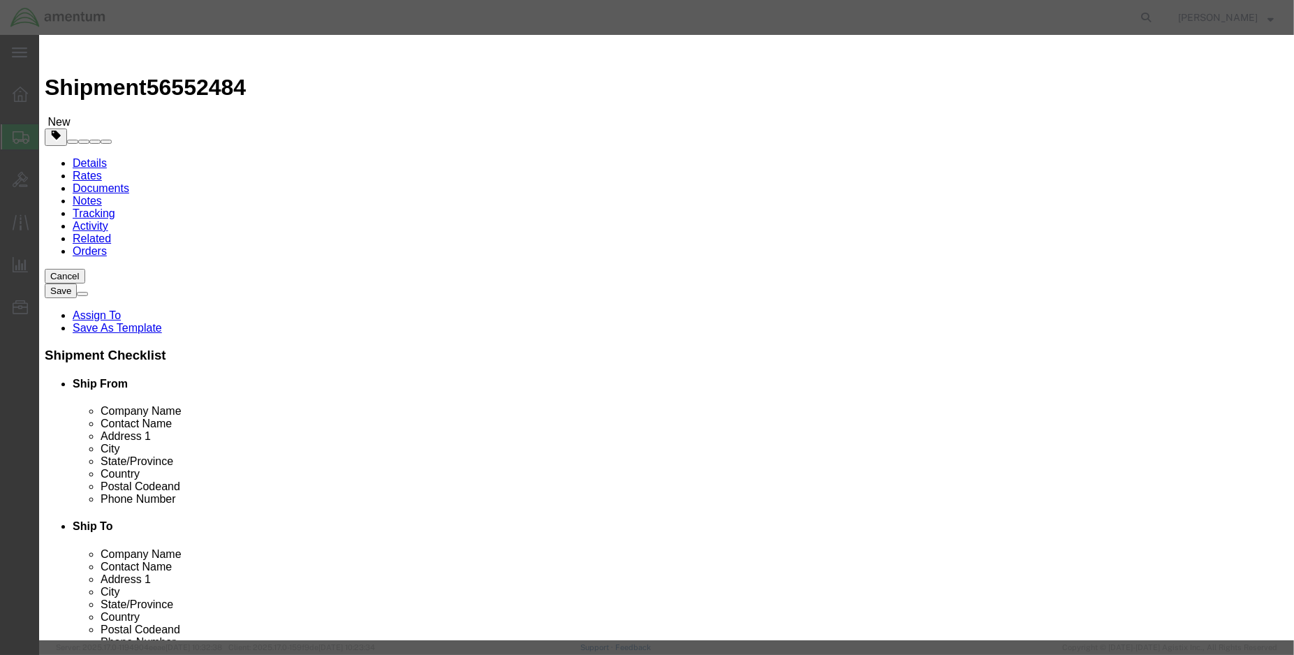
click input "text"
type input "first aid kits"
click td "Sku: FAK RE1013-( )"
checkbox input "true"
select select "LBS"
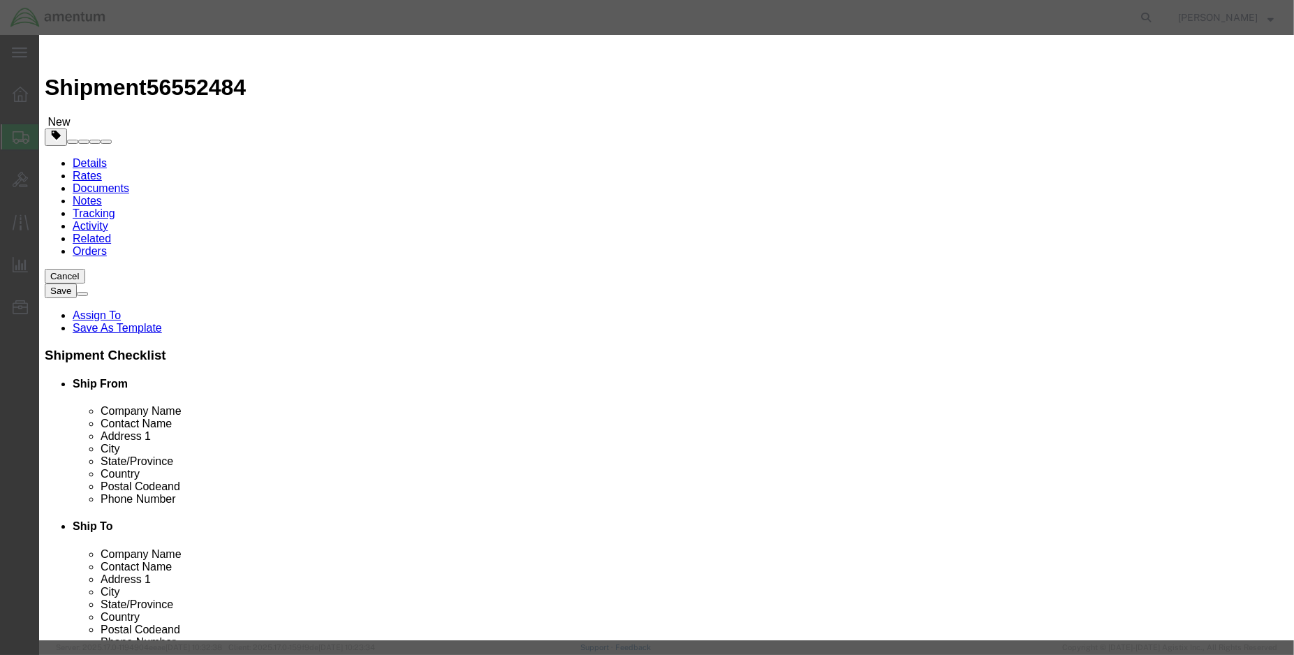
select select "USD"
type textarea "EAM First Aid Kits SDS 006 - SDS on file in CHEMTREC Registrant MSDS Library"
type input "First aid kit"
type input "3316"
select select "9 Miscellaneous"
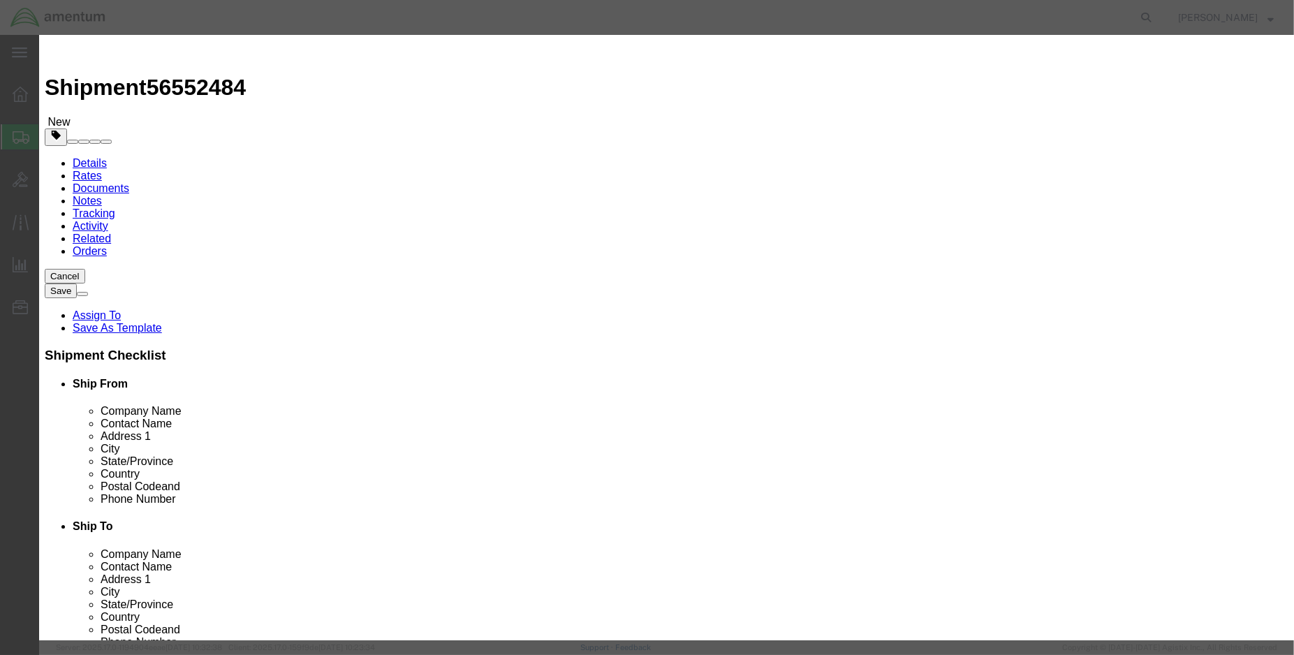
select select "II"
type input "CHEMTREC"
type input "CCN 216832"
type input "[PHONE_NUMBER]"
type input "EAM Worldwide First Aid Kits"
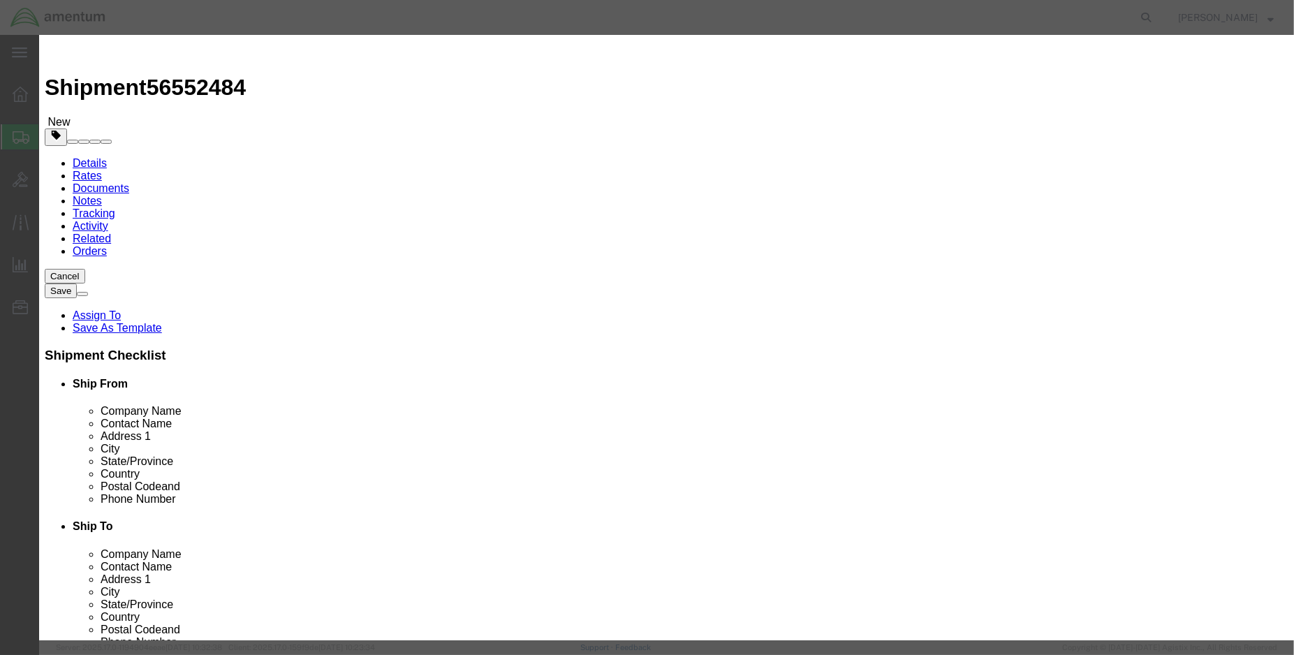
type input "FAK RE1013-( )"
type textarea "Eastern Aero Marine - EAM Worldwide First Aid Kits"
type input "EAM Worldwide First Aid Kits"
click input "text"
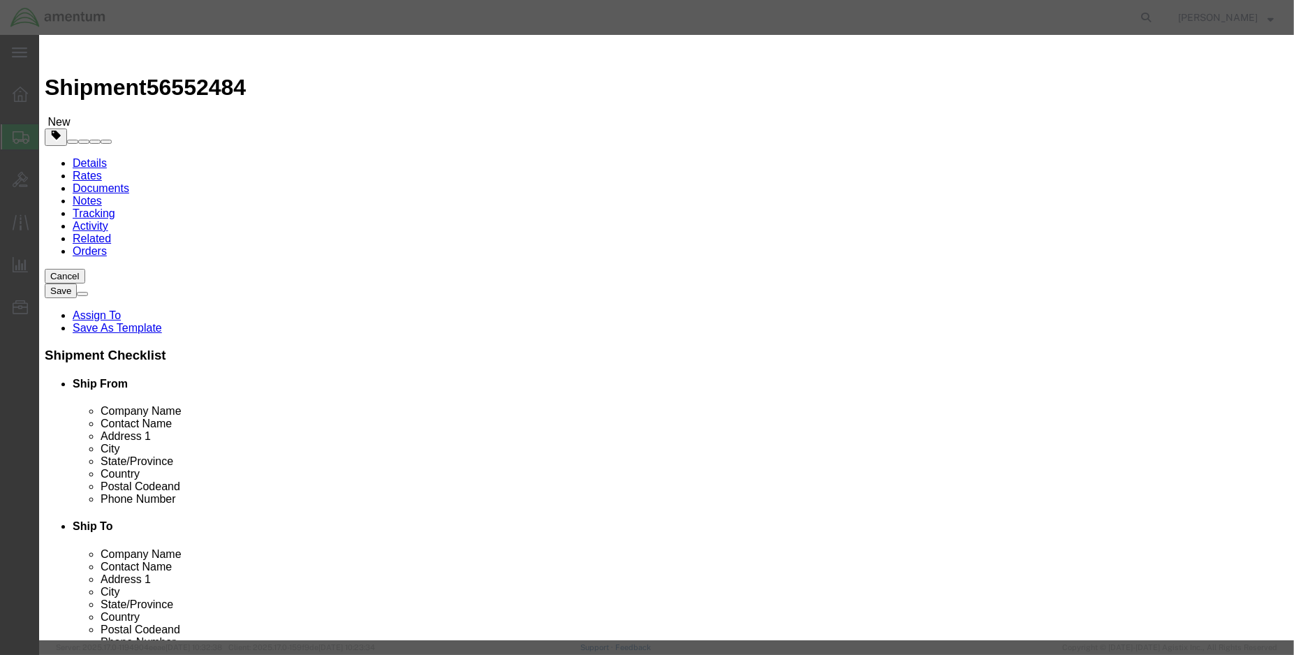
type input "2.00"
click input "text"
type input "300.00"
click button "Save & Add Another"
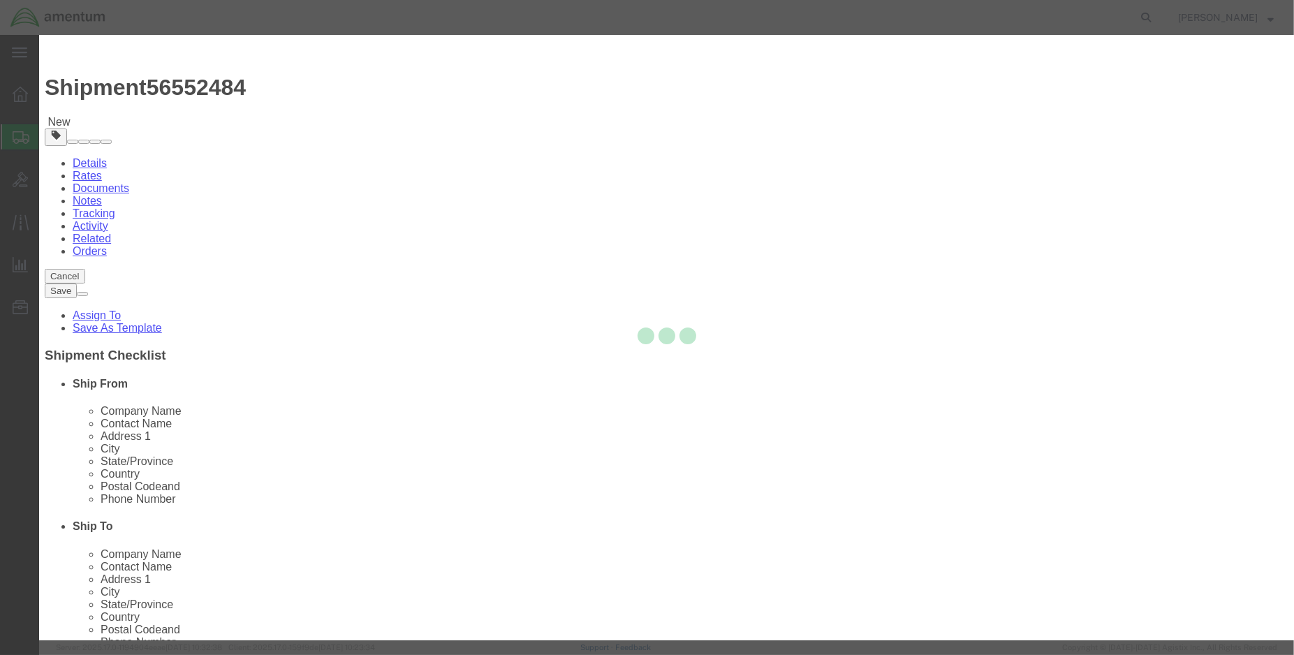
select select "EA"
checkbox input "false"
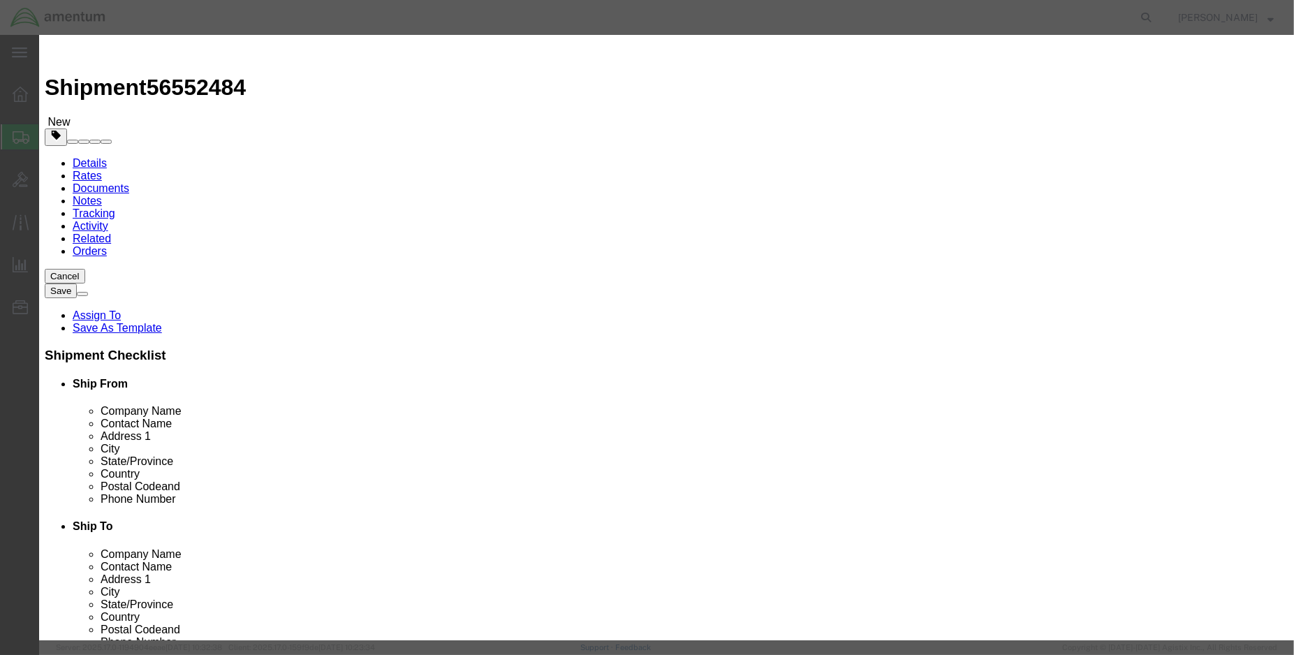
select select "USD"
click input "text"
type input "s"
click input "text"
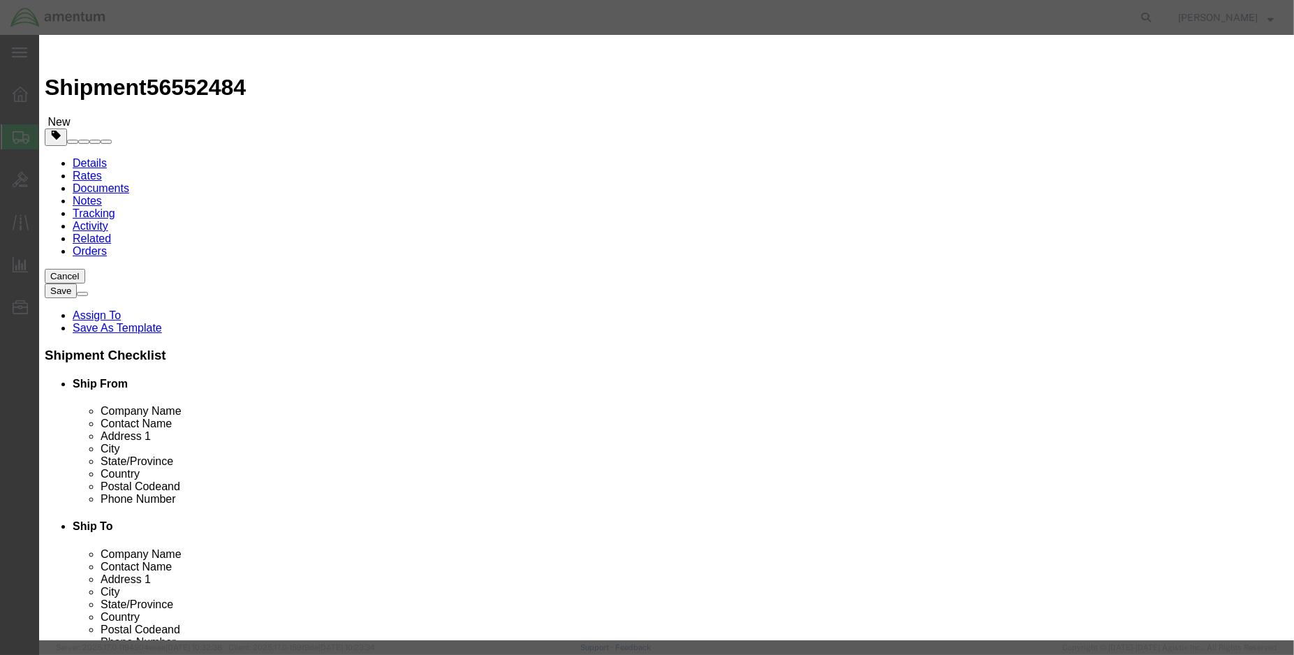
type input "1.00"
click input "text"
type input "500.00"
paste input "S3015-101"
type input "S3015-101"
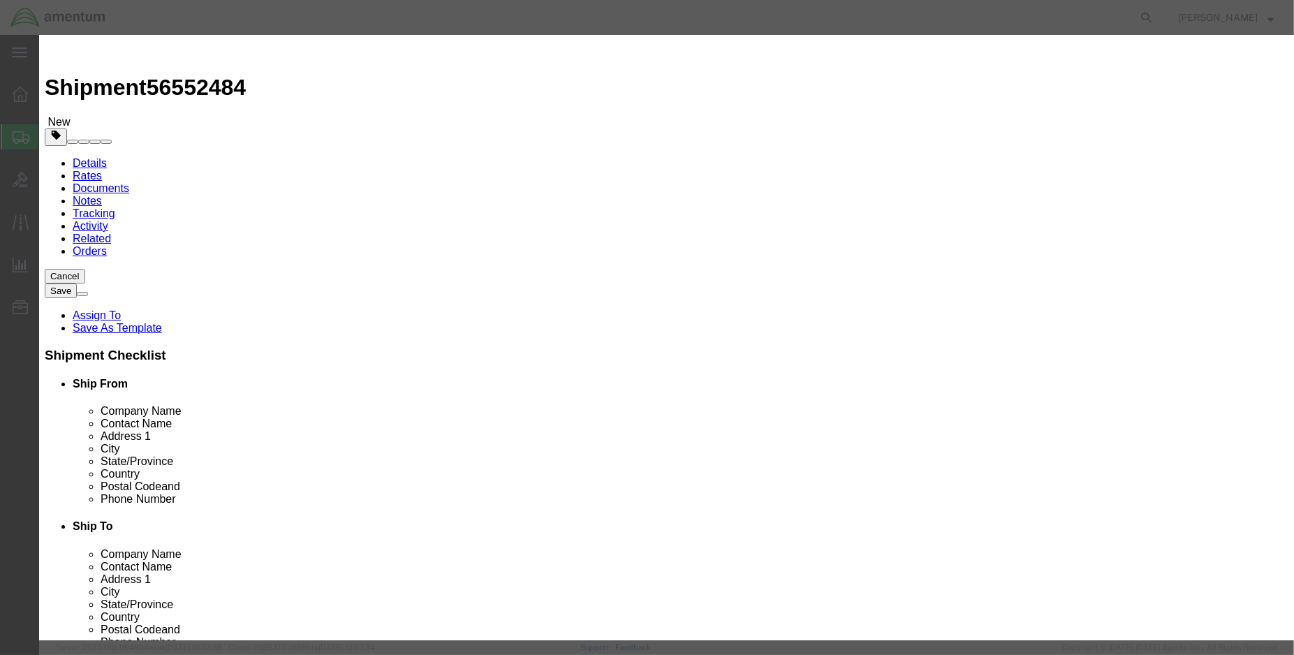
click td "Name: SURVIVAL KIT"
type input "SURVIVAL KIT"
type input "S3015-101"
type input "SURVIVAL KIT"
click input "text"
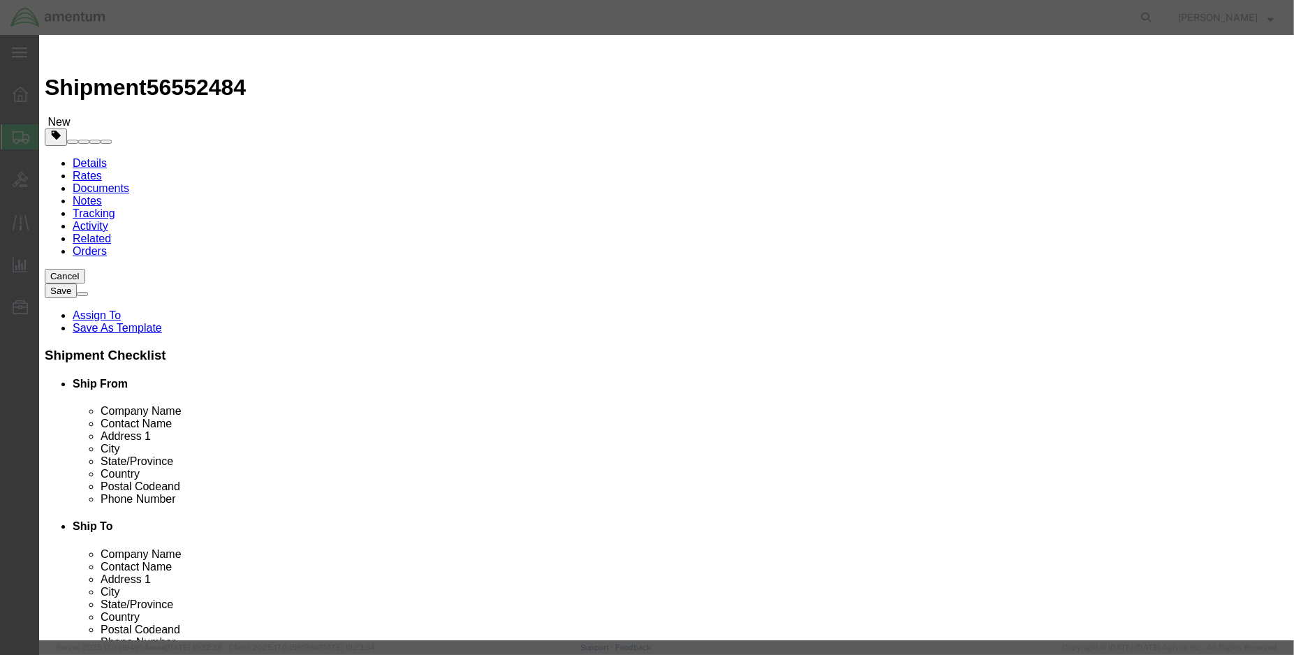
type input "1.00"
type input "1000.00"
click input "checkbox"
checkbox input "true"
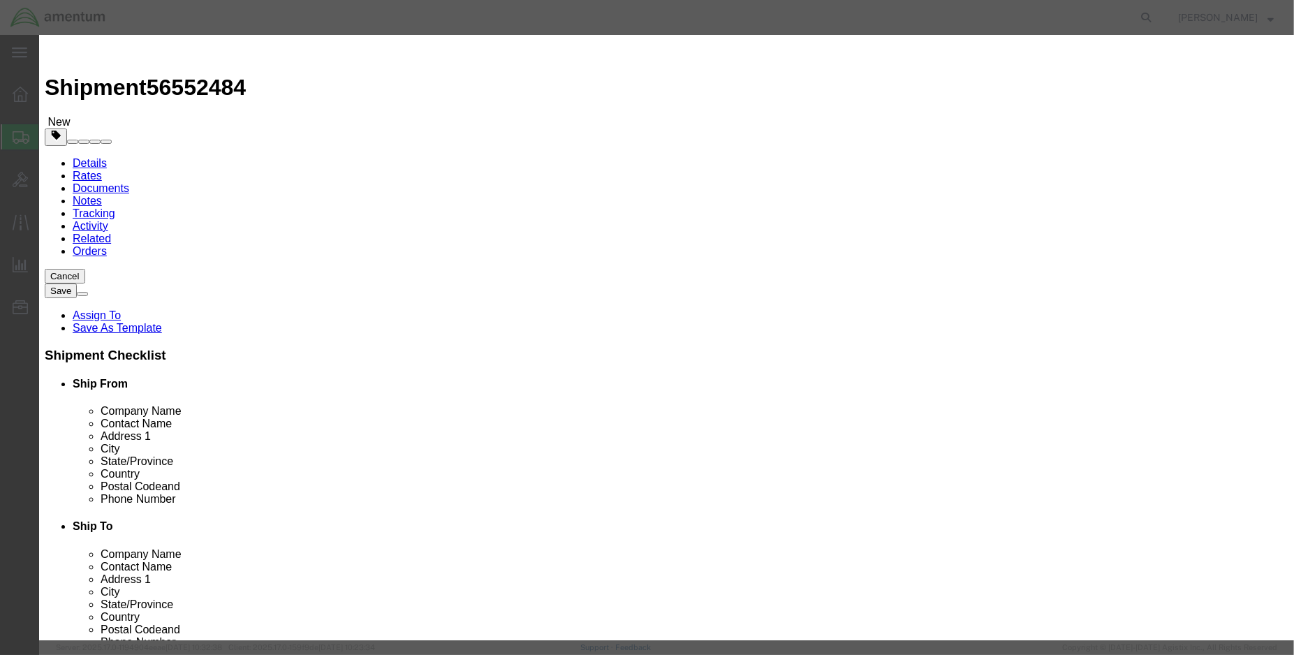
click input "text"
type input "3116"
click select "Select 1 Explosive 1.1 Explosive 1.2 Explosive 1.3 Explosive 1.4 Explosive 1.5 …"
select select "9 Miscellaneous"
click select "Select 1 Explosive 1.1 Explosive 1.2 Explosive 1.3 Explosive 1.4 Explosive 1.5 …"
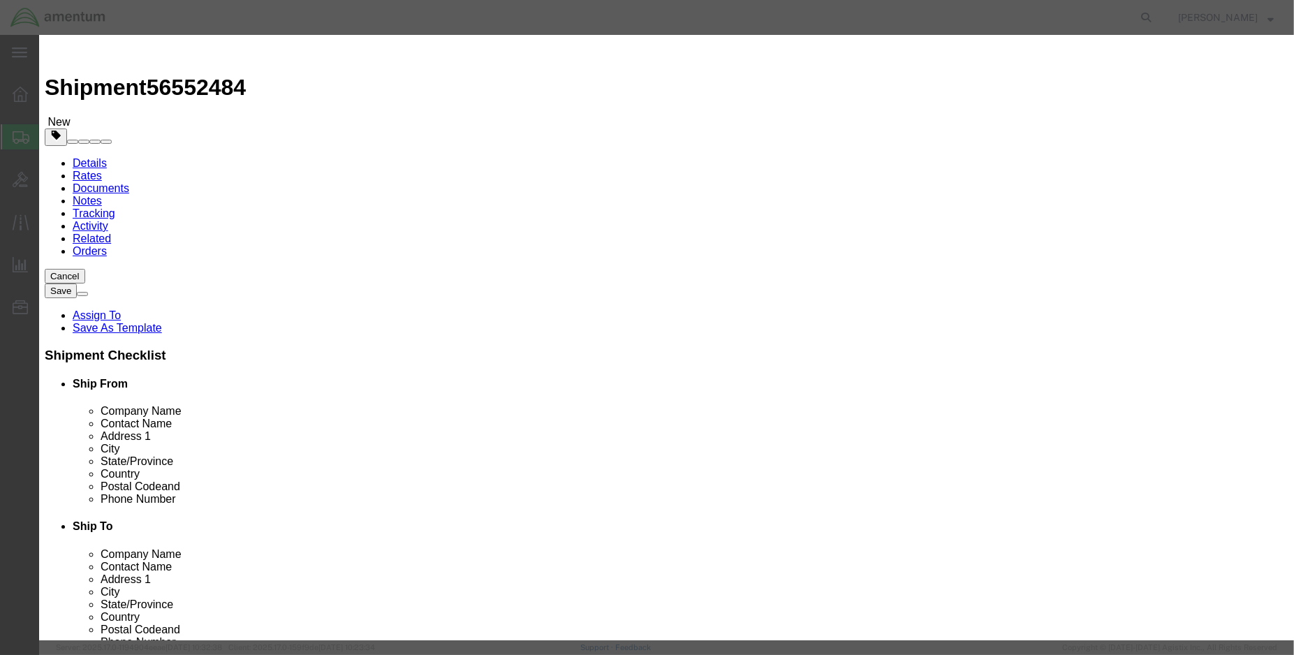
scroll to position [310, 0]
click select "Select 1 - Drums 2 - Reserved 3 - Jerricans 4 - Boxes 5 - Bags 6 - Composite Pa…"
select select "BOXES"
click select "Select 1 - Drums 2 - Reserved 3 - Jerricans 4 - Boxes 5 - Bags 6 - Composite Pa…"
click select "Container Material A - Steel (all types and surface treatments) B - Aluminum C …"
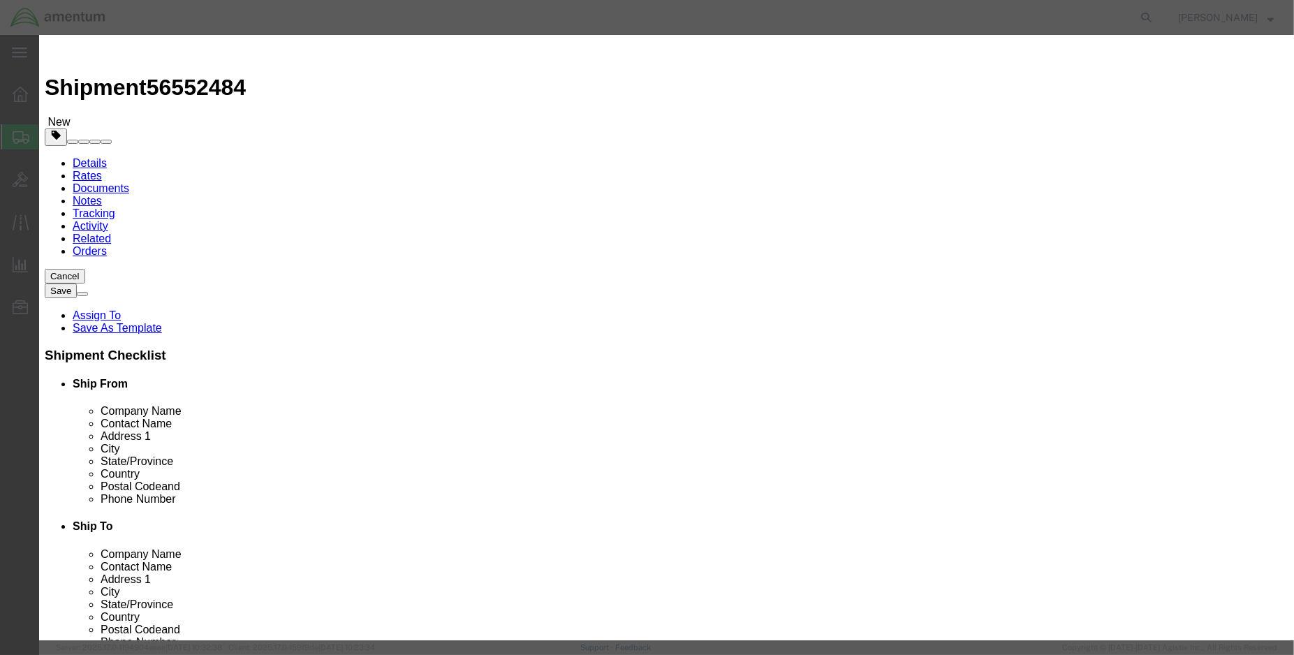
select select "FIBERBOARD"
click select "Container Material A - Steel (all types and surface treatments) B - Aluminum C …"
click input "text"
type input "Amentum Services, Inc."
type input "[PERSON_NAME]"
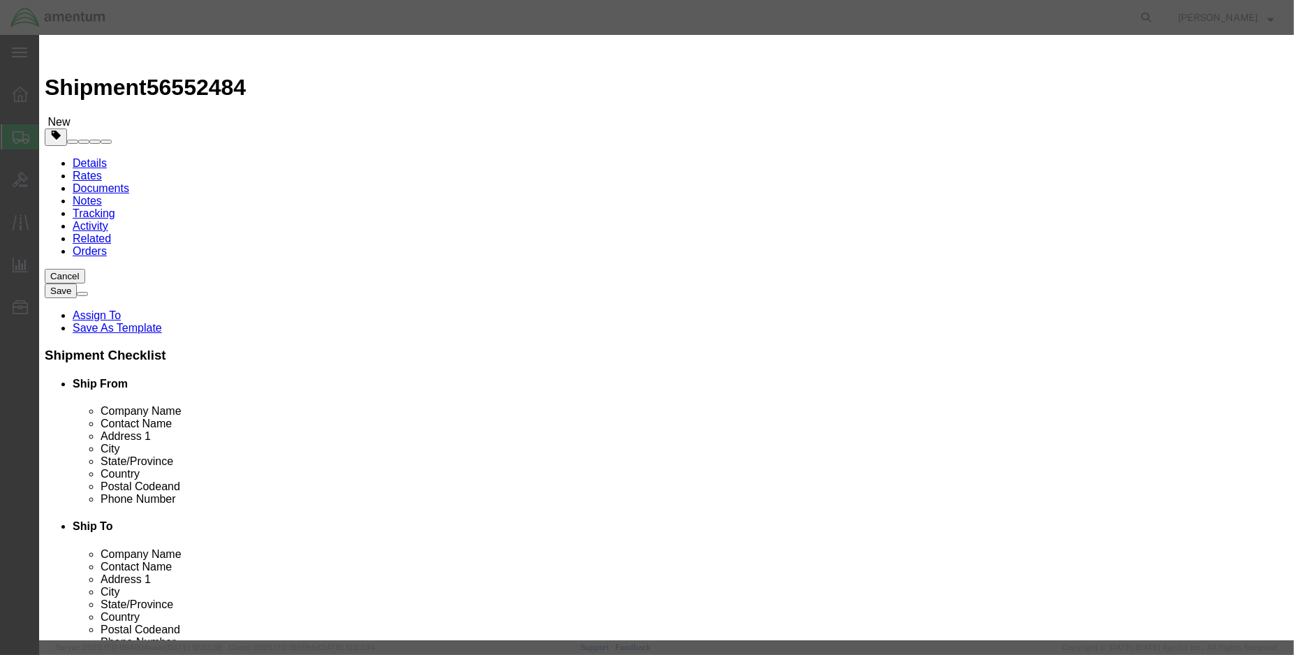
type input "9859022245"
click input "text"
type input "s"
type input "S"
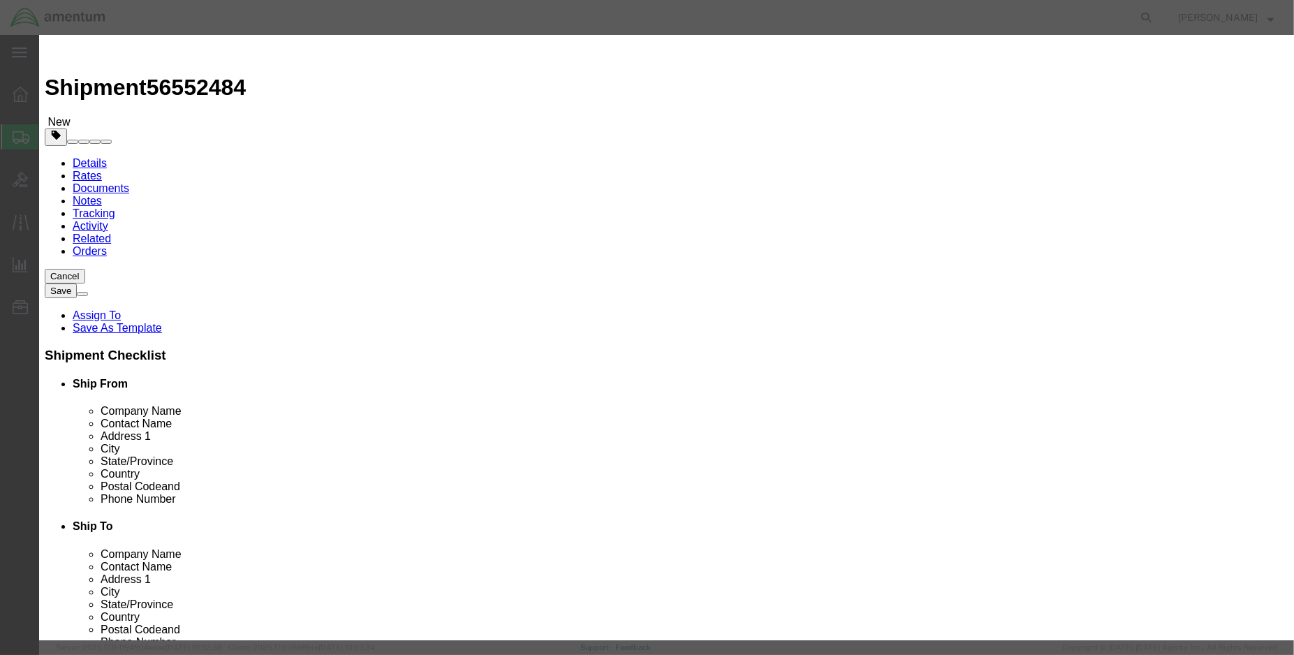
paste input "e Life Saving Appliance, Not Self-Inflating"
type input "e Life Saving Appliance, Not Self-Inflating"
click input "3116"
type input "3072"
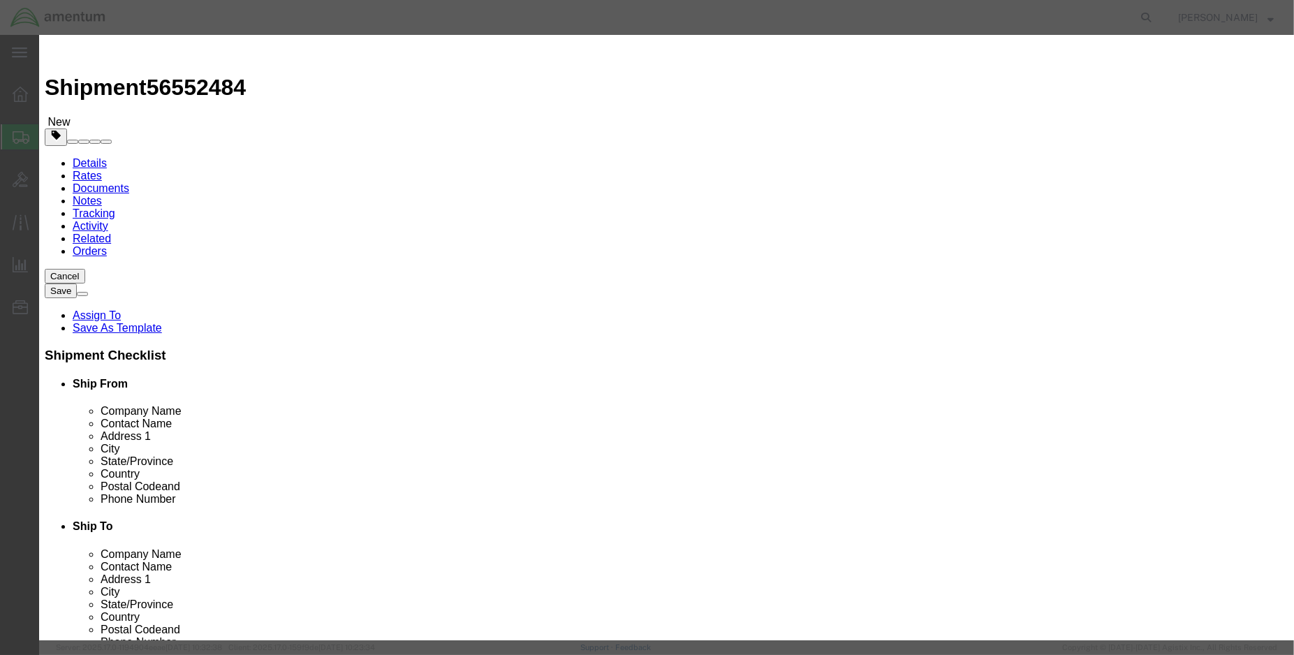
click div "Product Name SURVIVAL KIT S3015-101 Pieces 1.00 Select Bag Barrels 100Board Fee…"
click button "Save & Close"
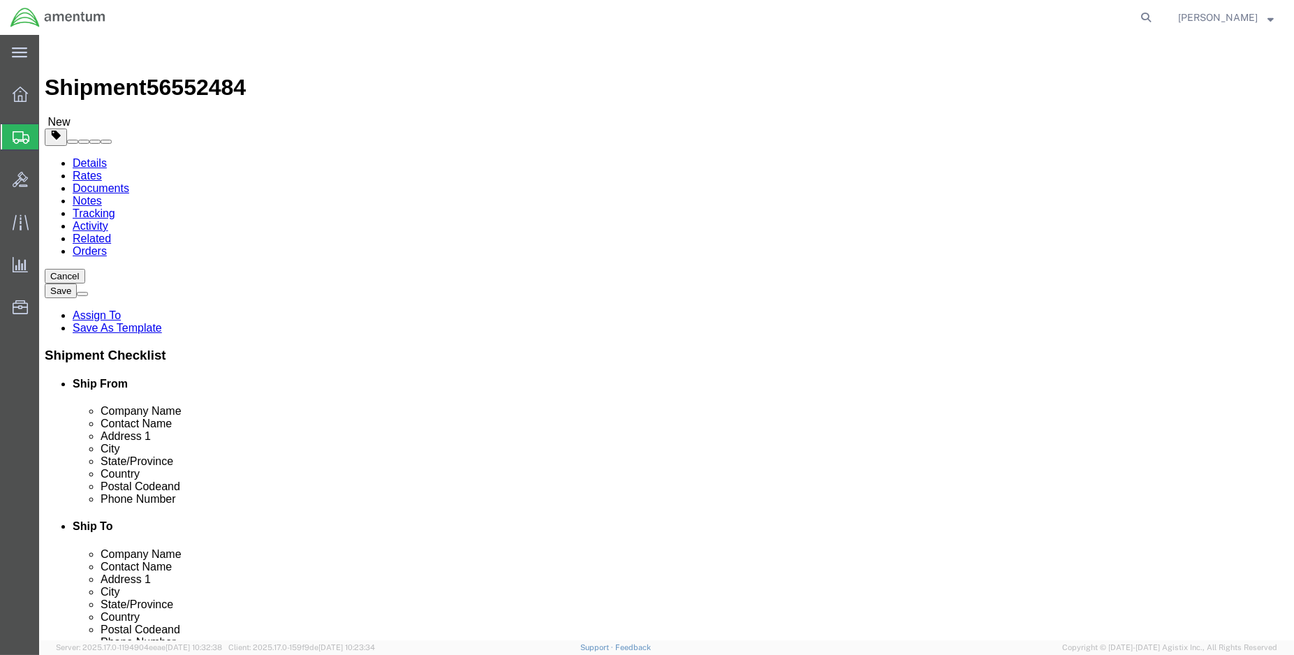
click span "button"
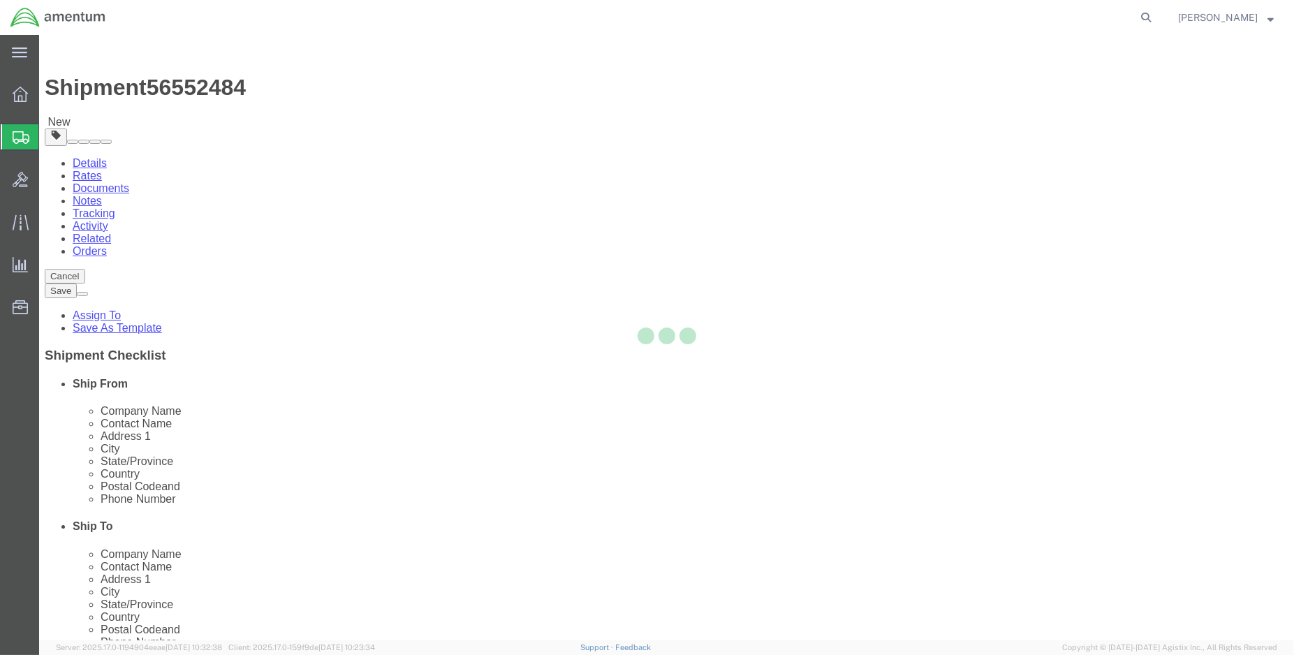
select select "CBOX"
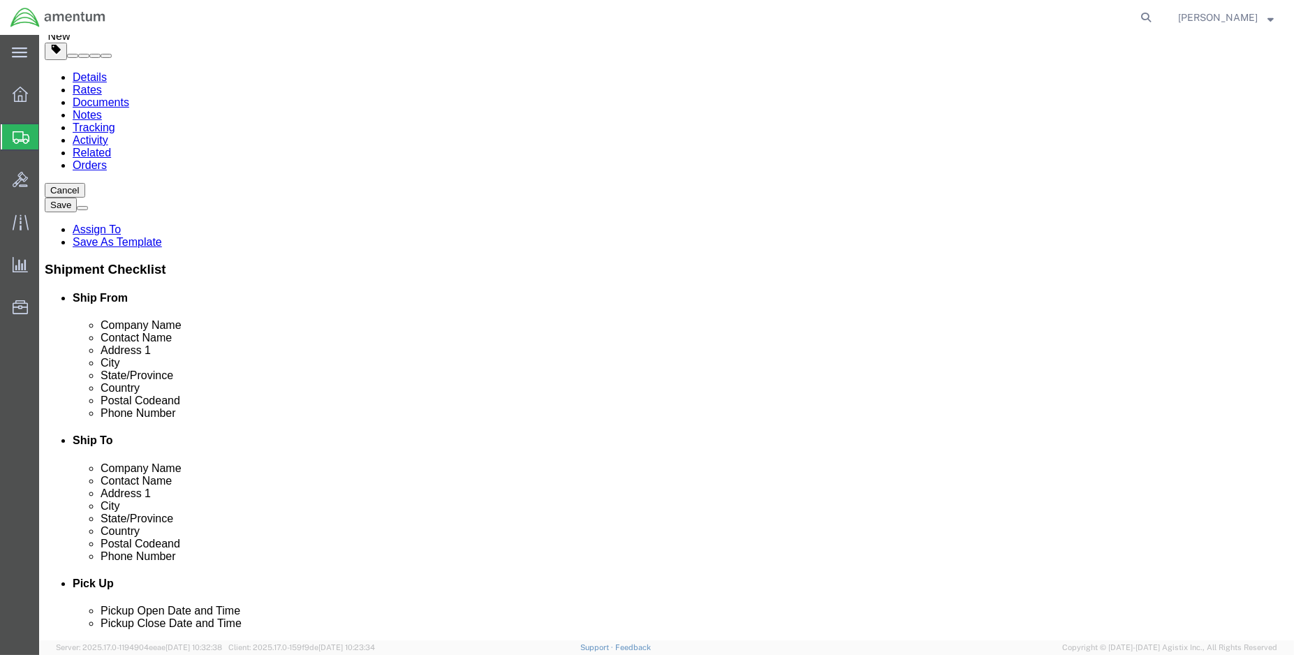
scroll to position [78, 0]
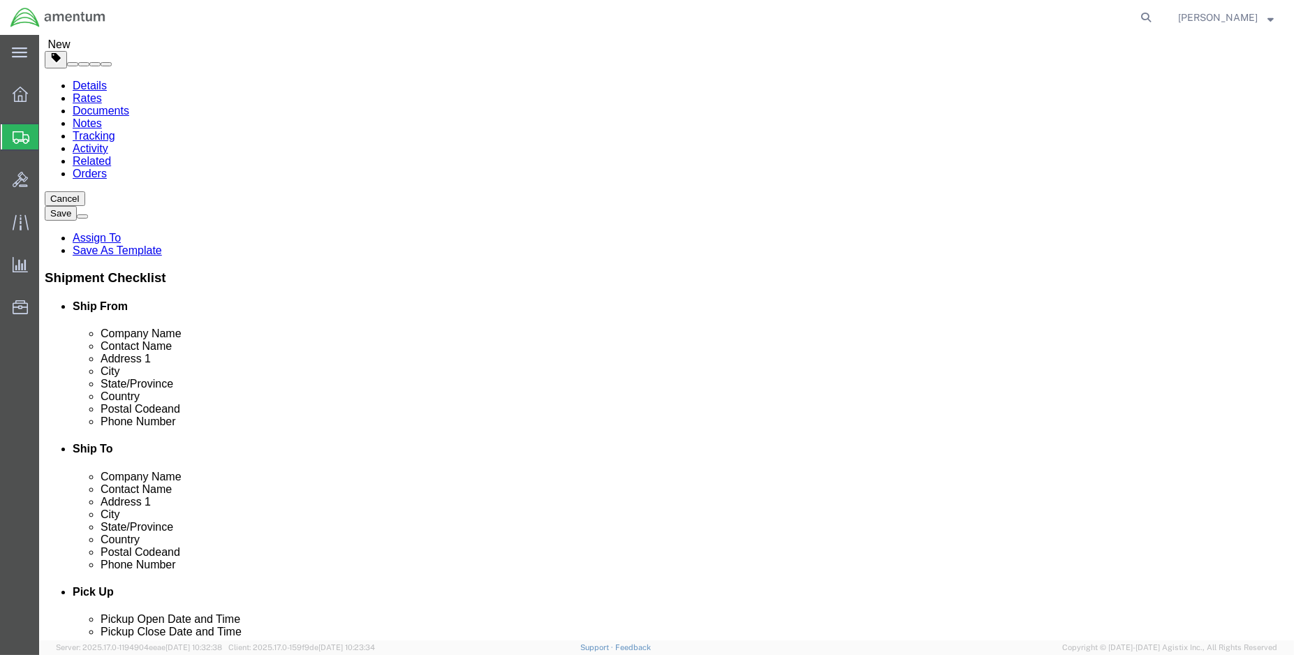
click p "EAM Worldwide First Aid Kits"
click div "Pieces: 2.00 Pound Total value: 300.00 USD HAZMAT"
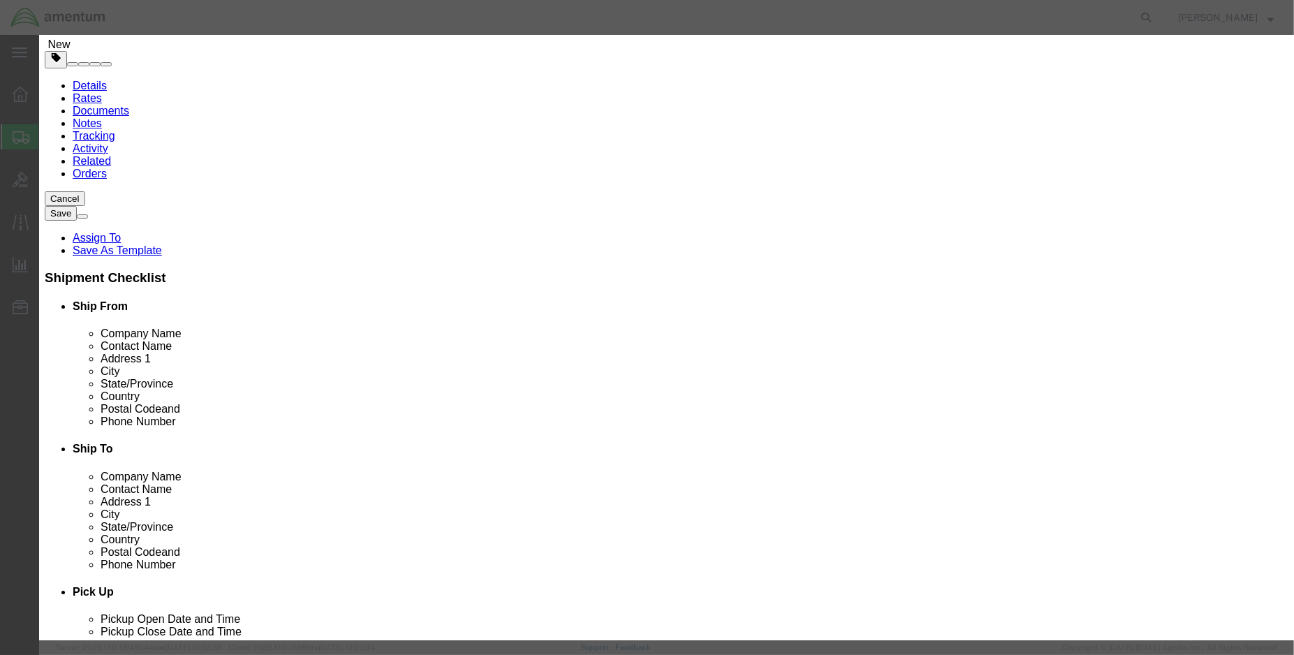
scroll to position [0, 0]
click button "Close"
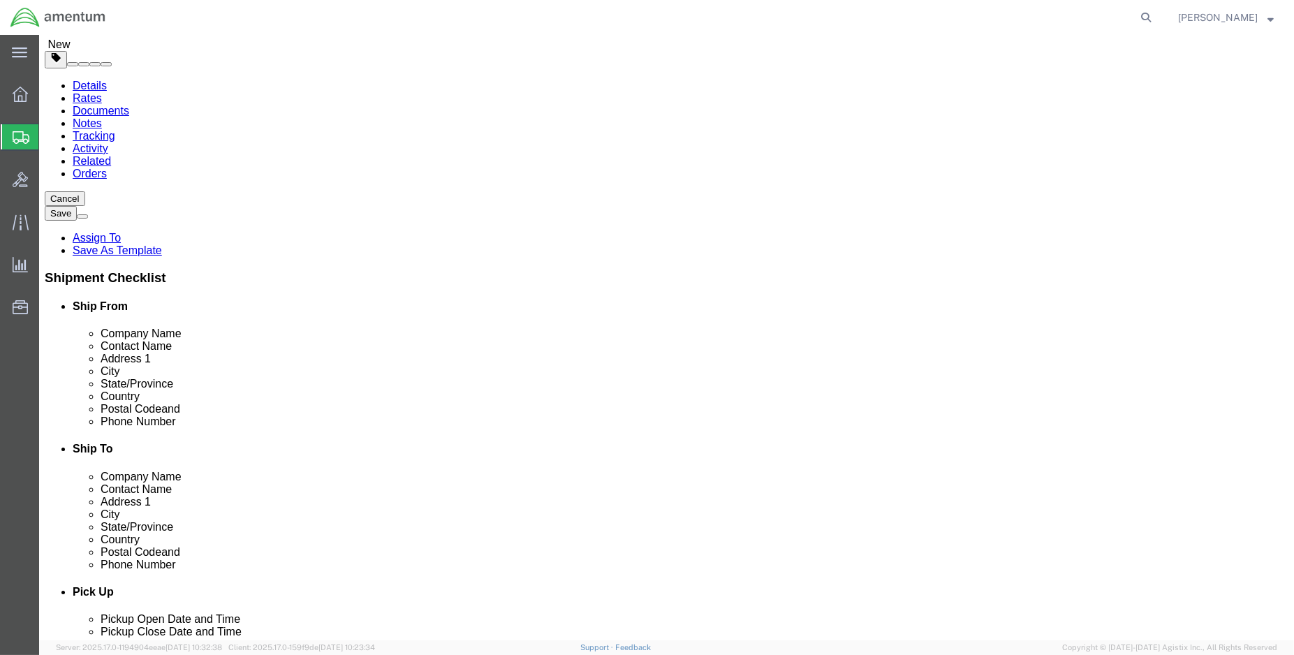
click icon
click link "Delete this content"
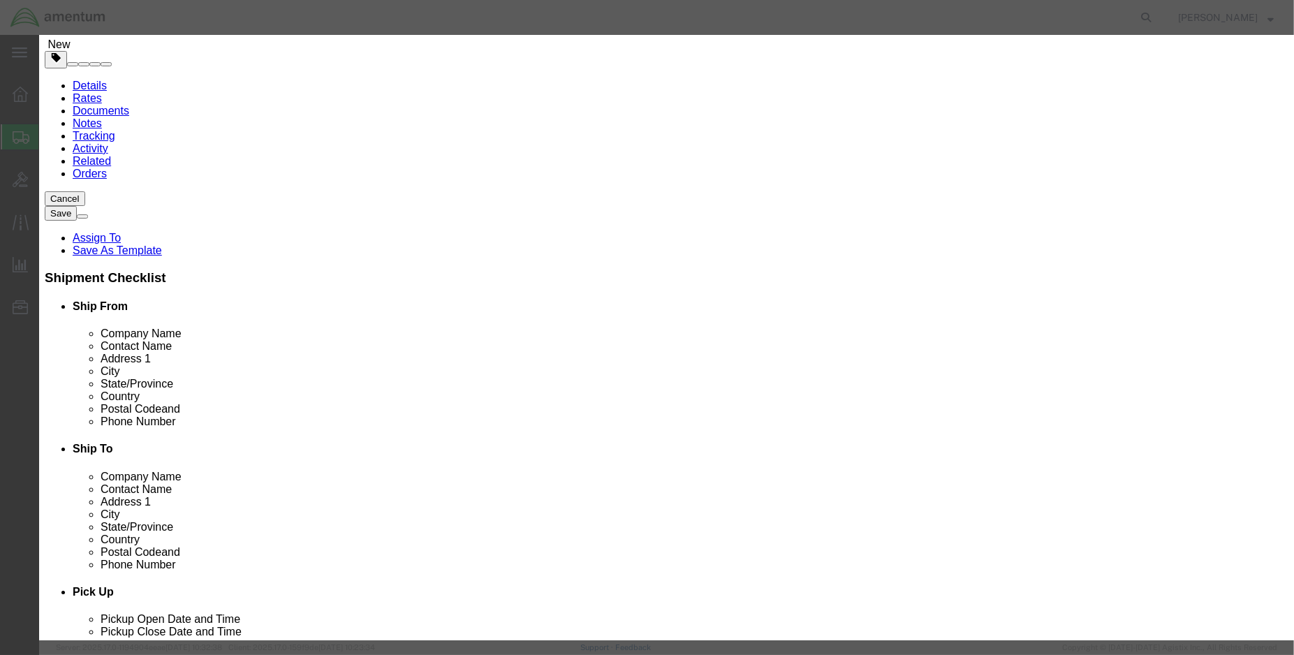
click button "Yes"
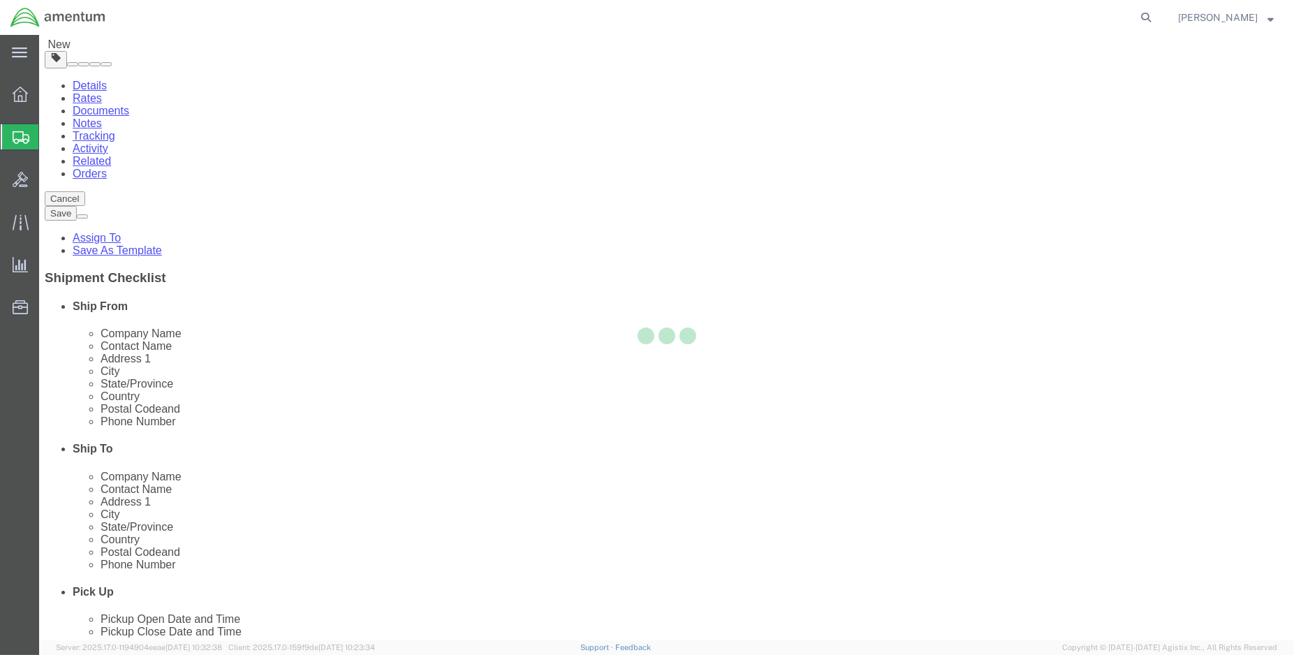
scroll to position [14, 0]
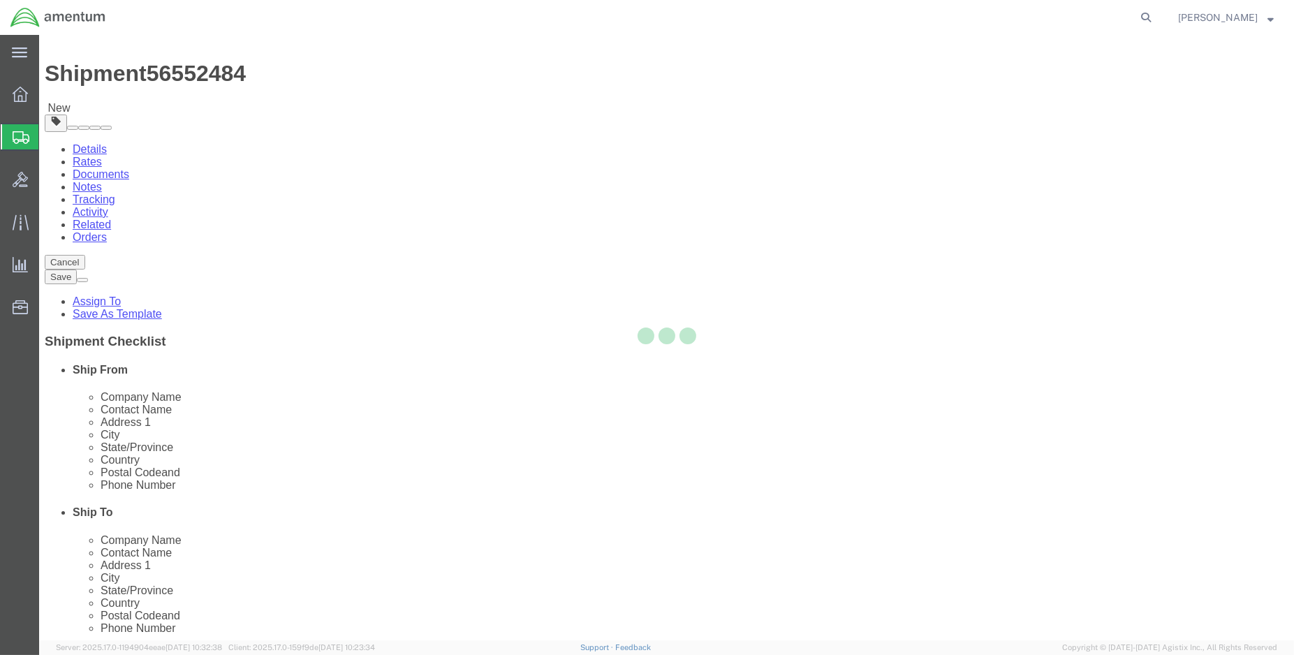
select select "CBOX"
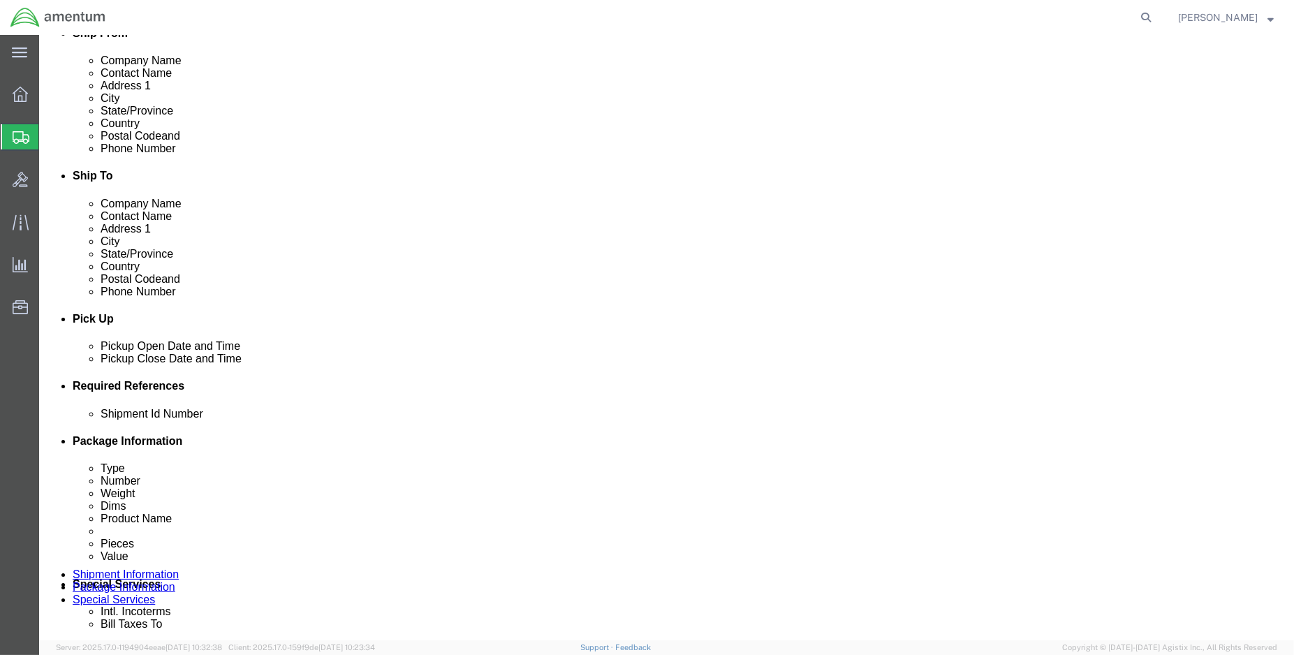
scroll to position [402, 0]
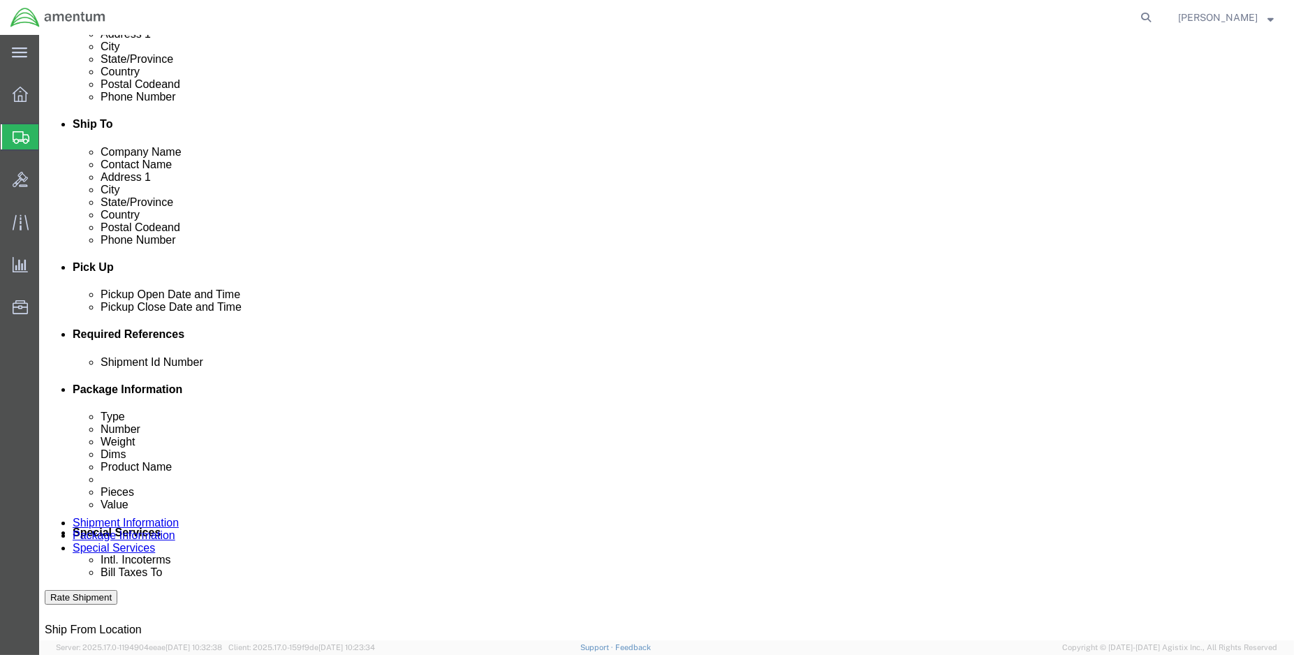
click icon
click link "Delete this content"
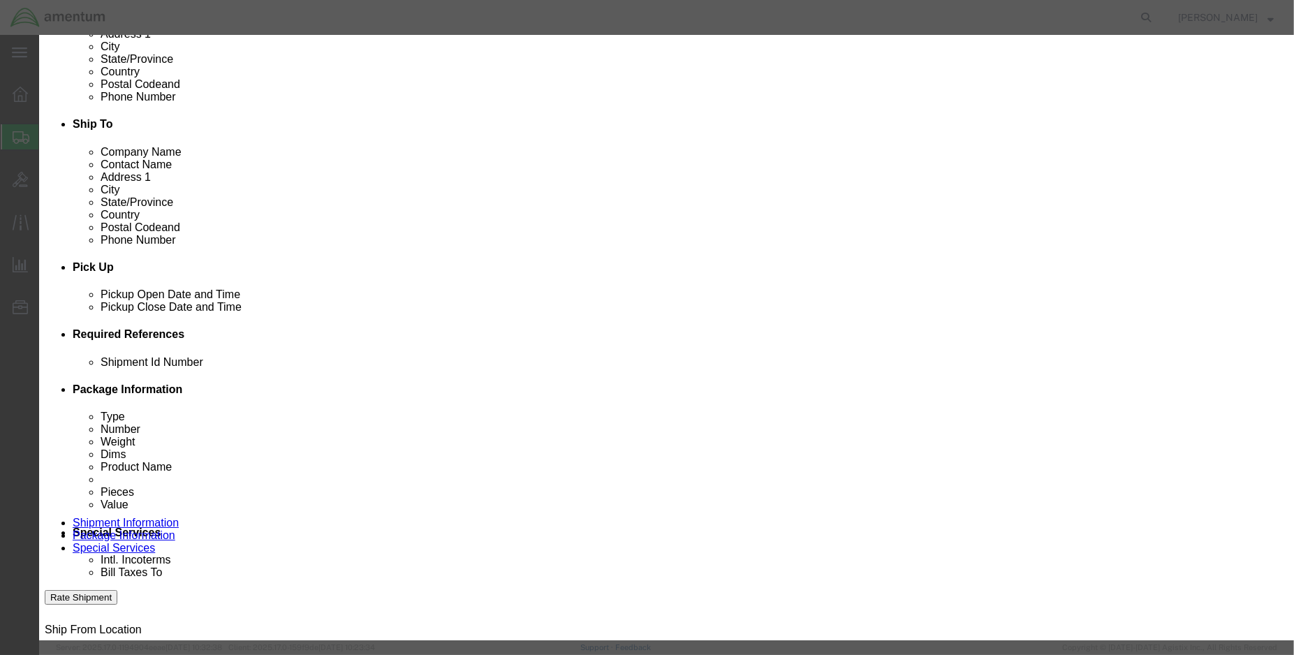
click button "Yes"
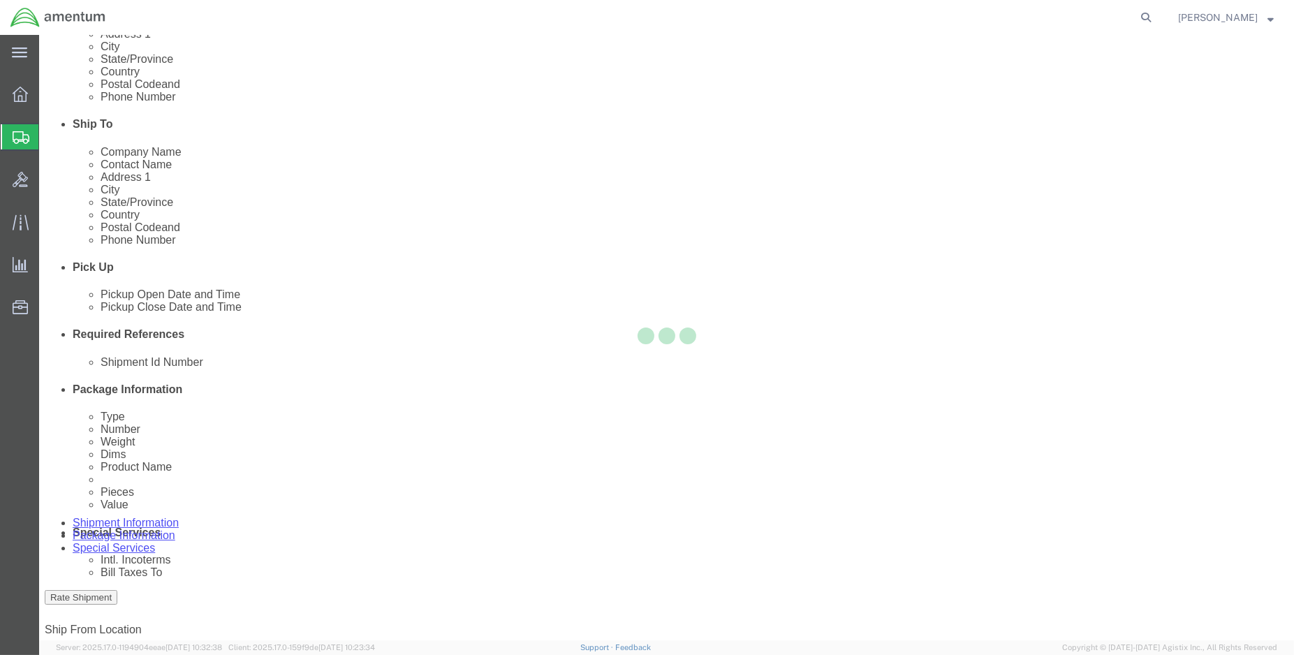
select select "CBOX"
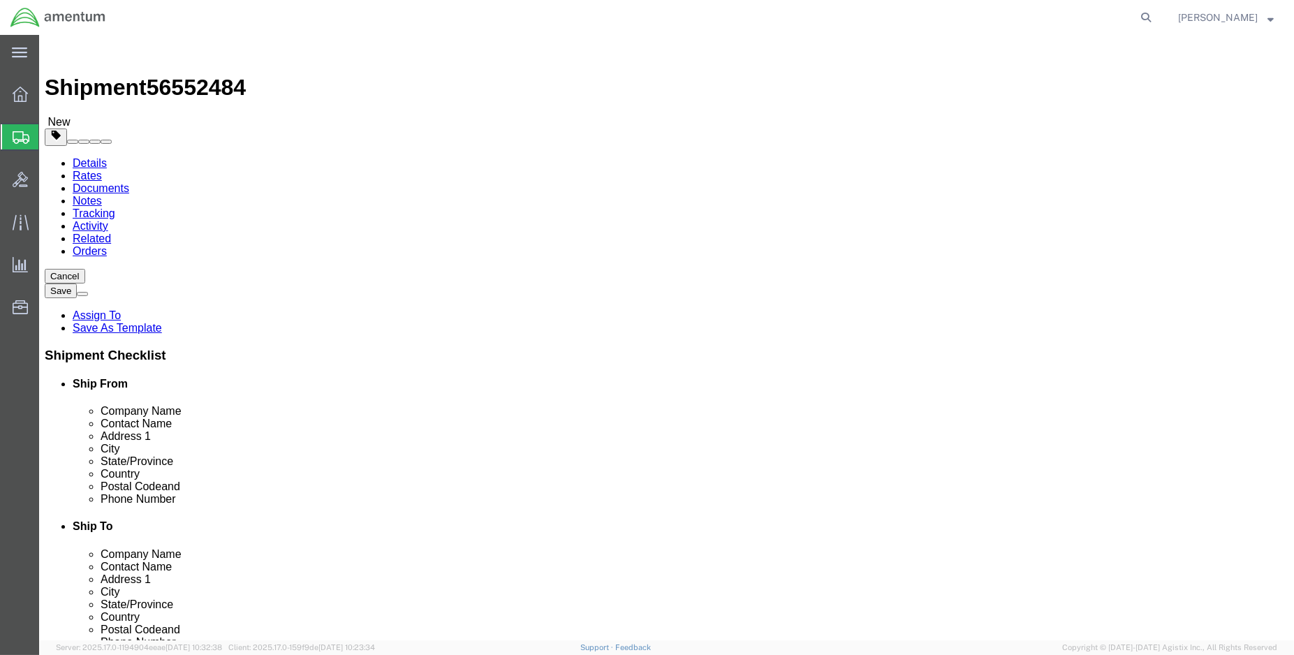
click input "text"
type input "18"
type input "12"
type input "10"
drag, startPoint x: 206, startPoint y: 320, endPoint x: 128, endPoint y: 321, distance: 78.2
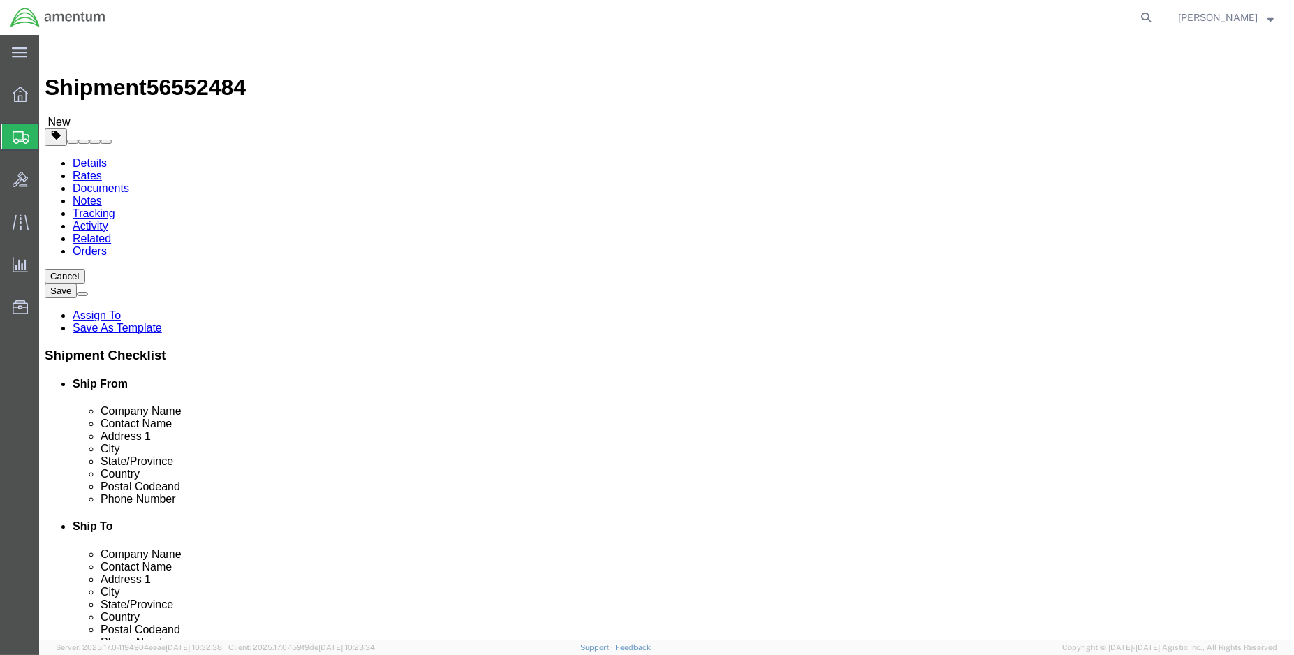
click div "Weight 0.00 Select kgs lbs Ship. t°"
click input "17"
type input "17.0"
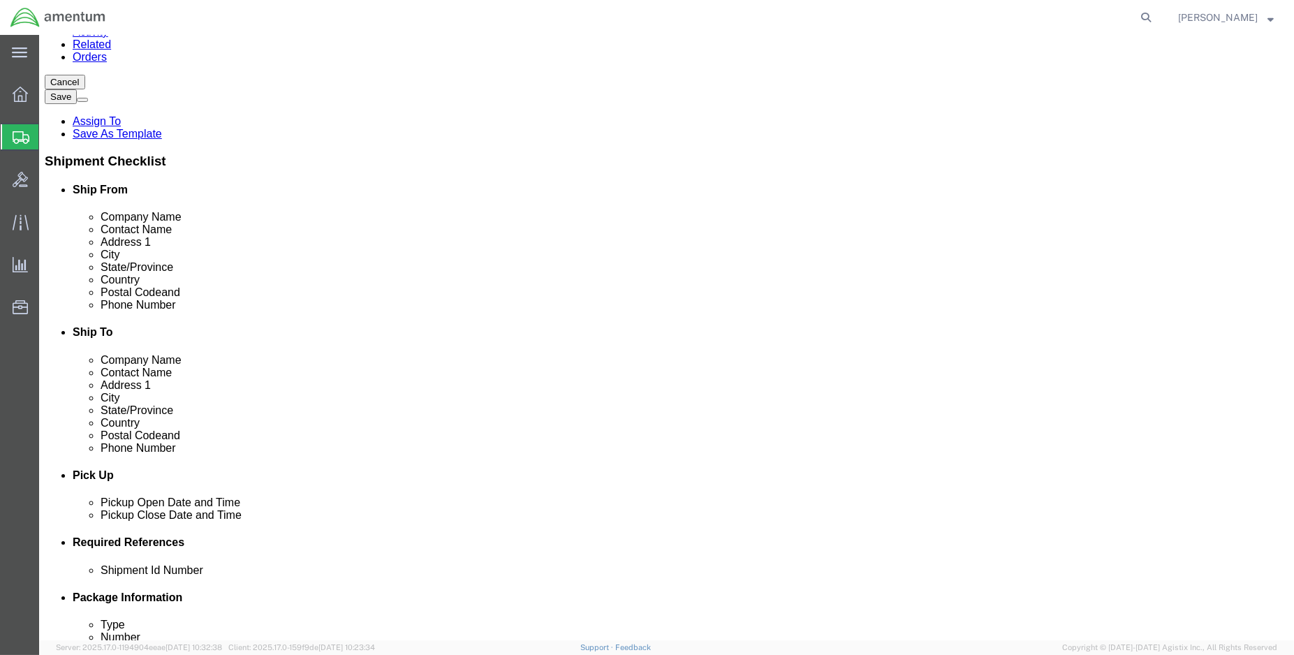
scroll to position [233, 0]
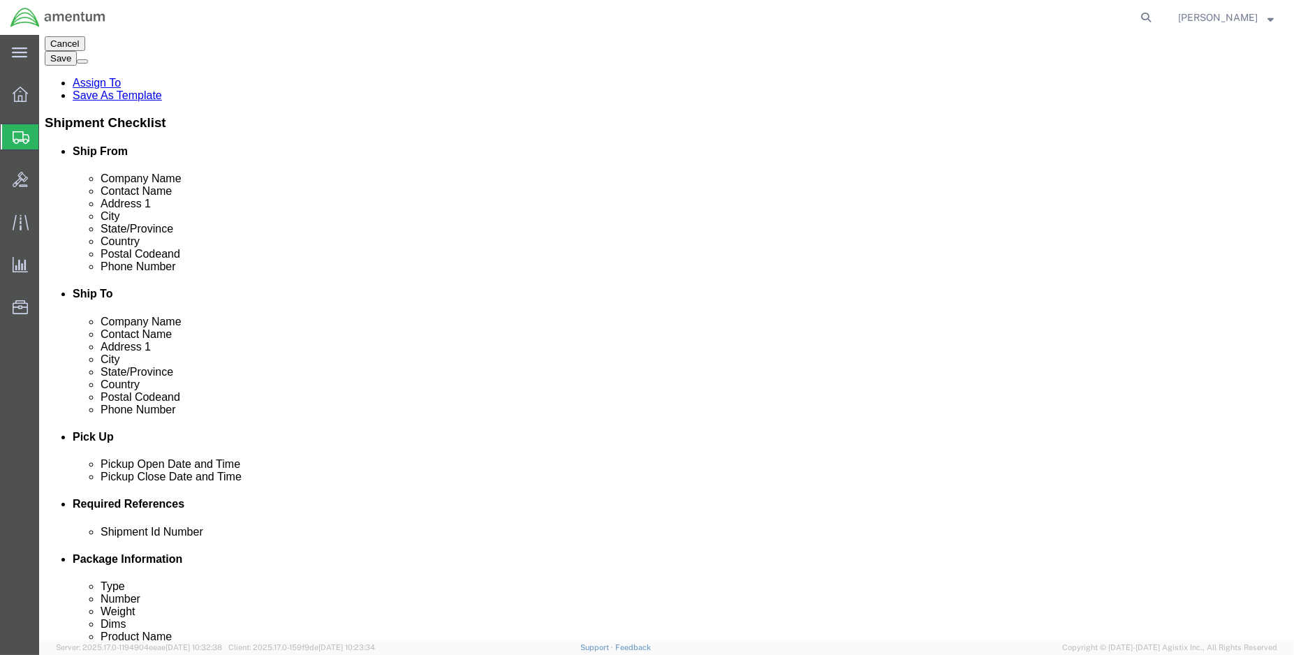
click input "text"
type input "13"
type input "7.5"
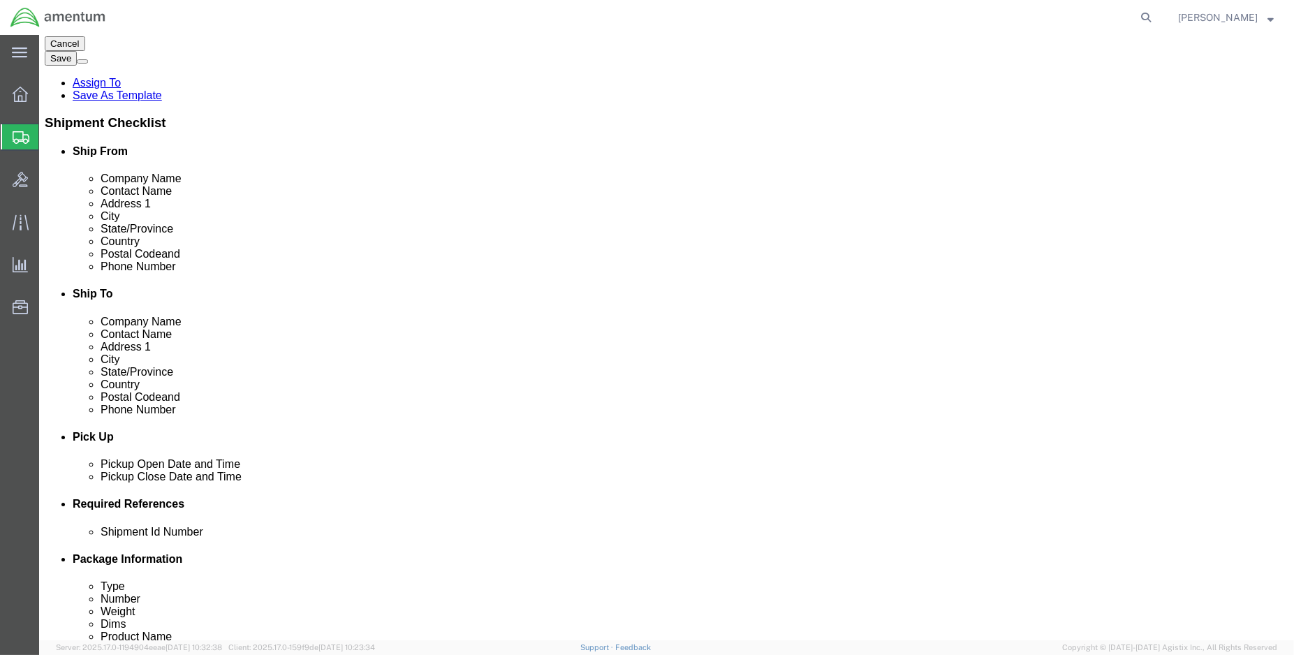
click dd "2.00 Pound"
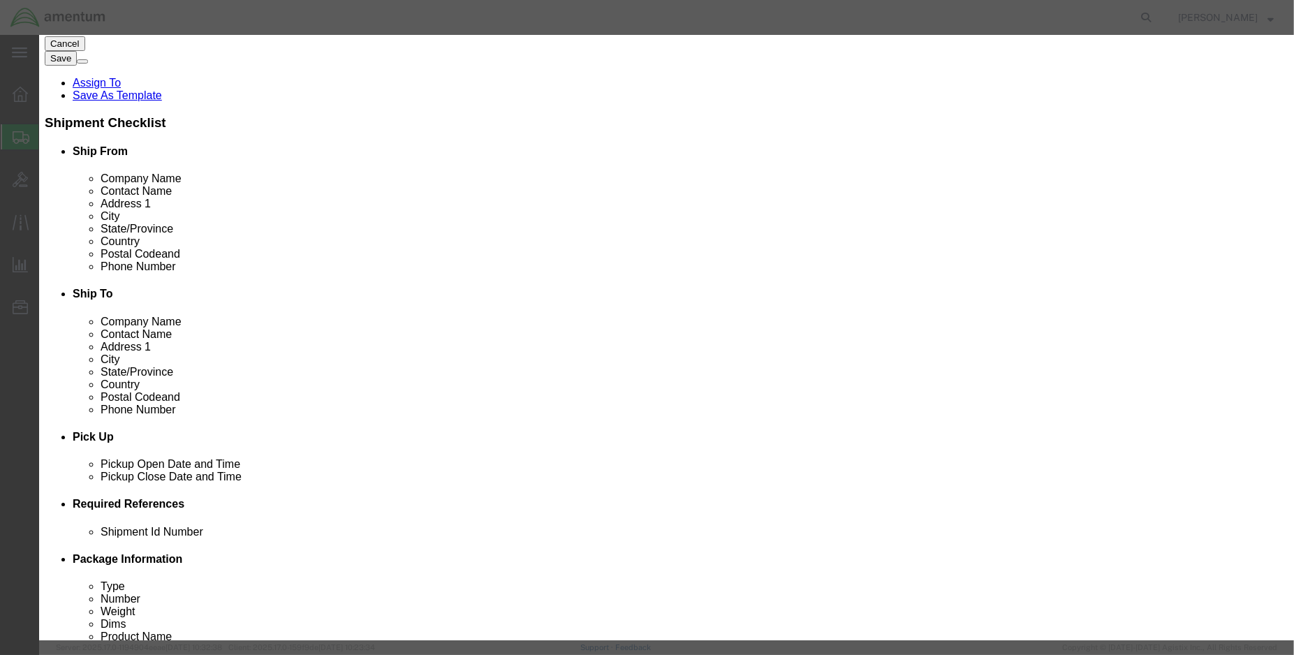
click select "Select Bag Barrels 100Board Feet Bottle Box Blister Pack Carats Can Capsule Car…"
select select "EA"
click select "Select Bag Barrels 100Board Feet Bottle Box Blister Pack Carats Can Capsule Car…"
click button "Save & Close"
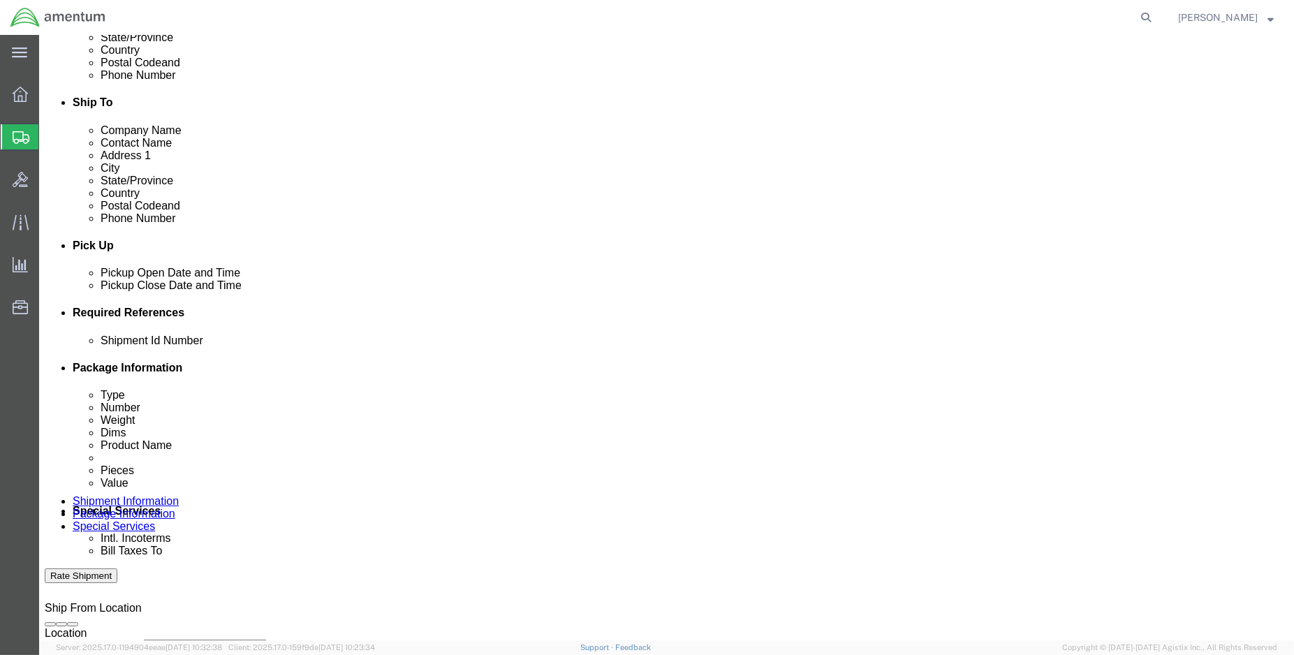
scroll to position [444, 0]
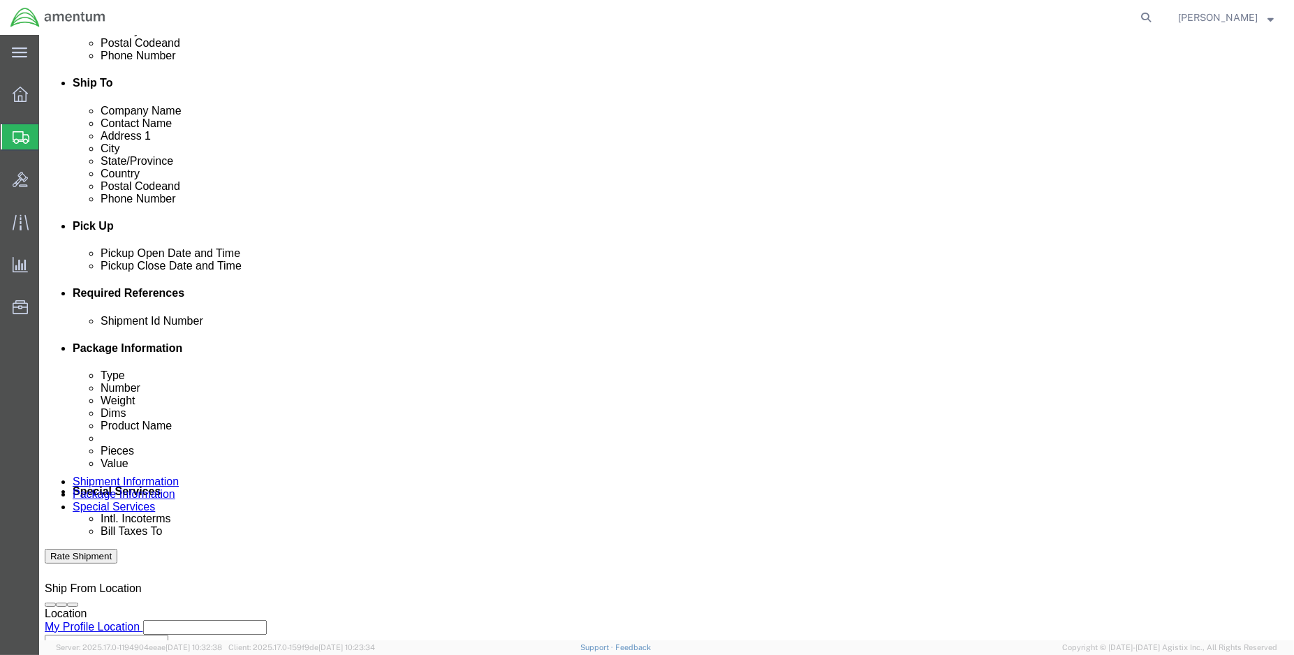
click button "Rate Shipment"
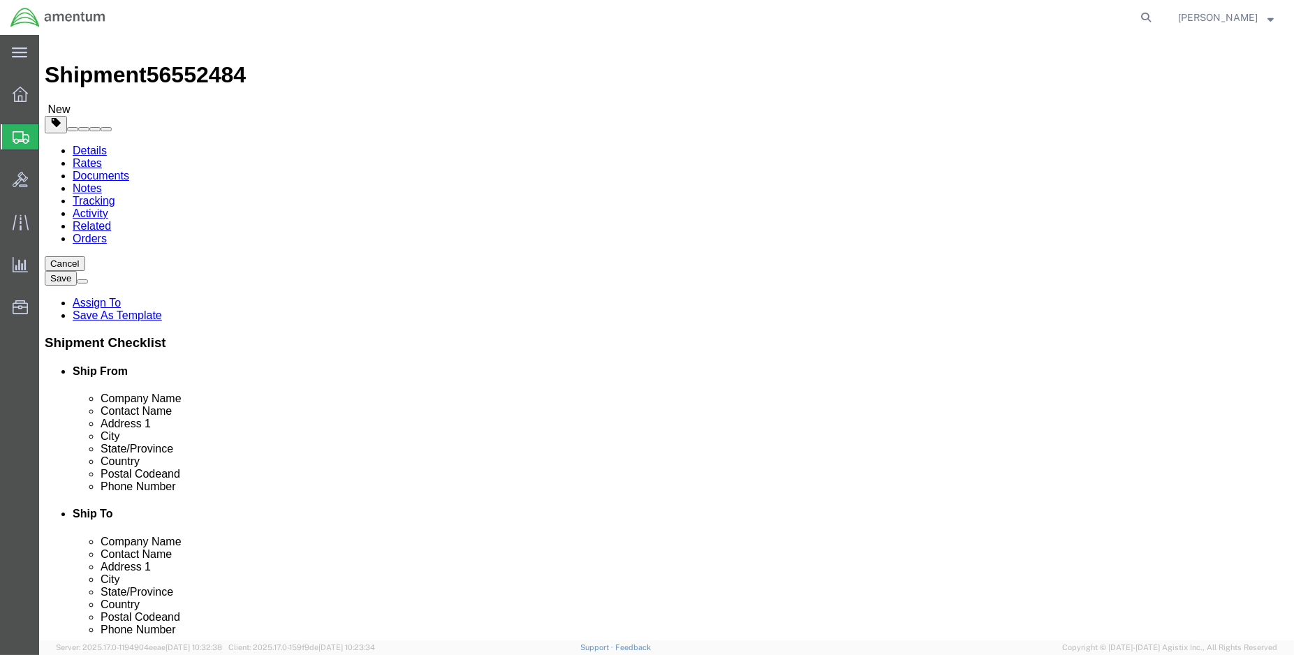
scroll to position [0, 0]
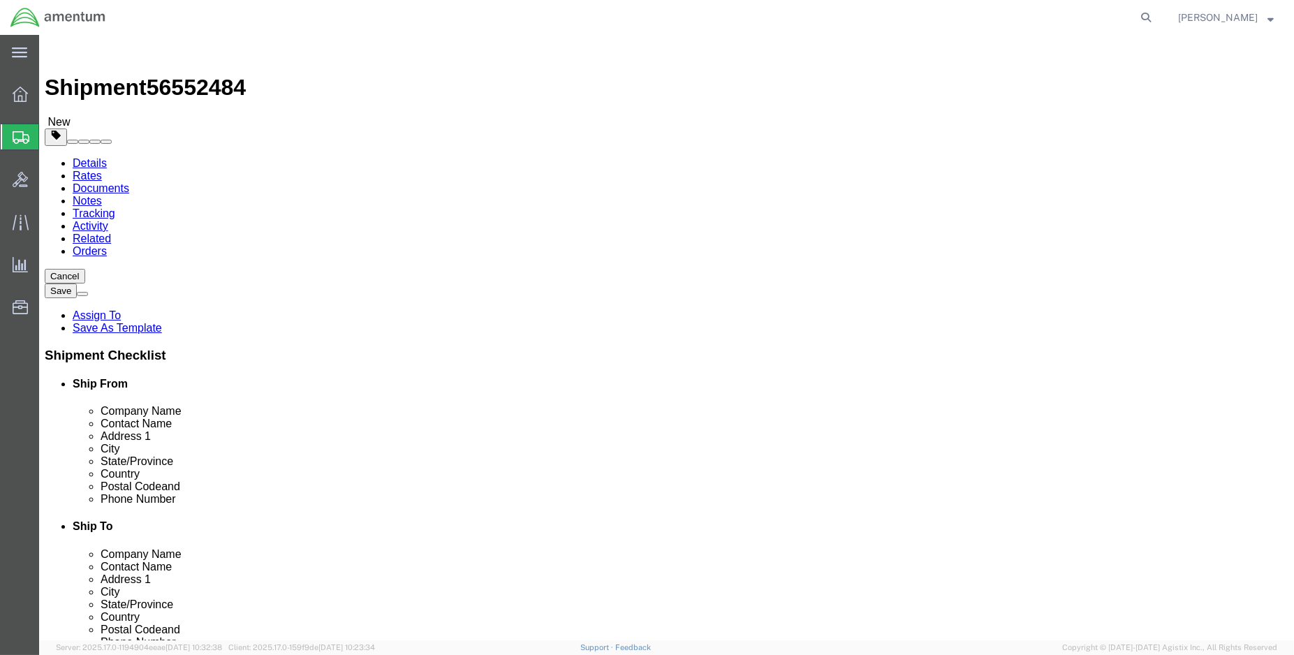
click div "Please fix the following errors All required fields in content(s) should be fil…"
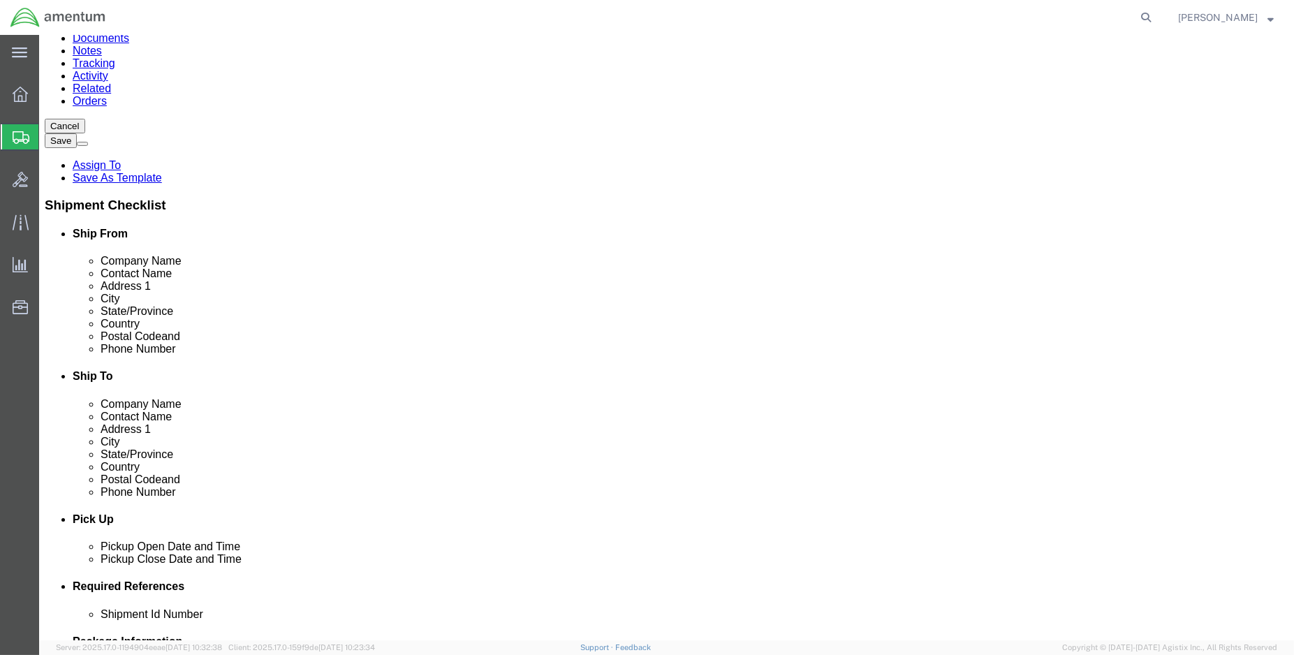
scroll to position [310, 0]
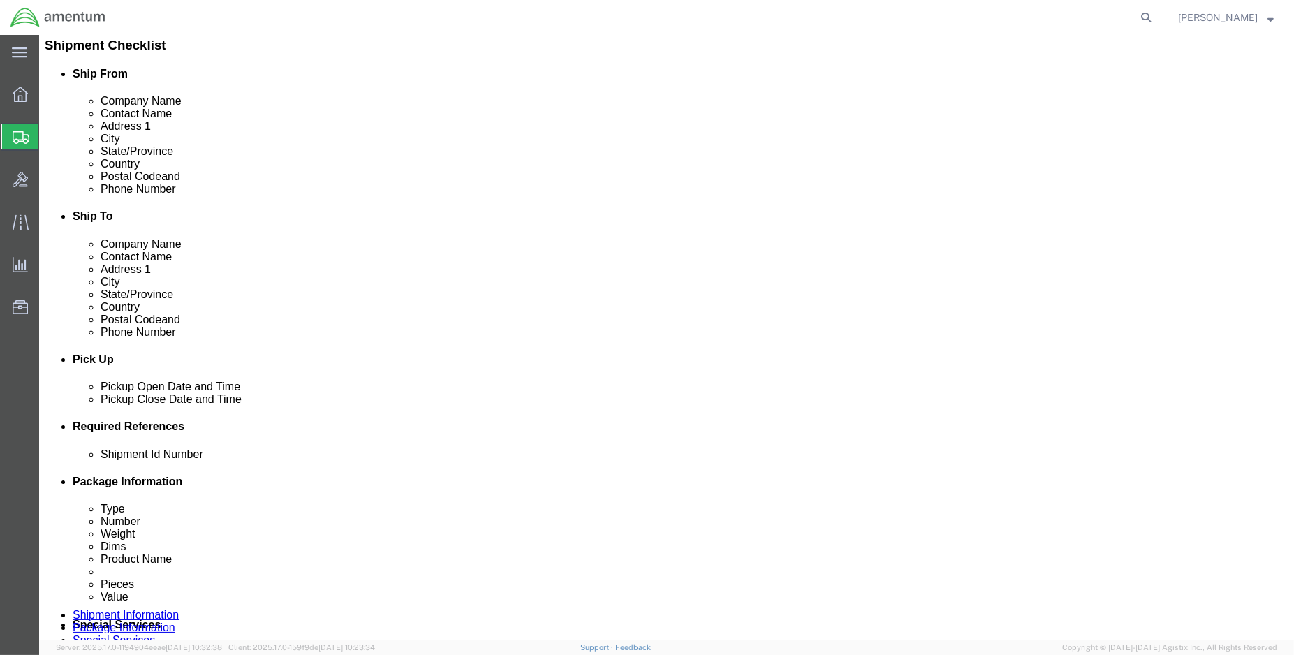
click p "EAM Worldwide First Aid Kits"
click div "Pieces: 2.00 Each Total value: 300.00 USD HAZMAT"
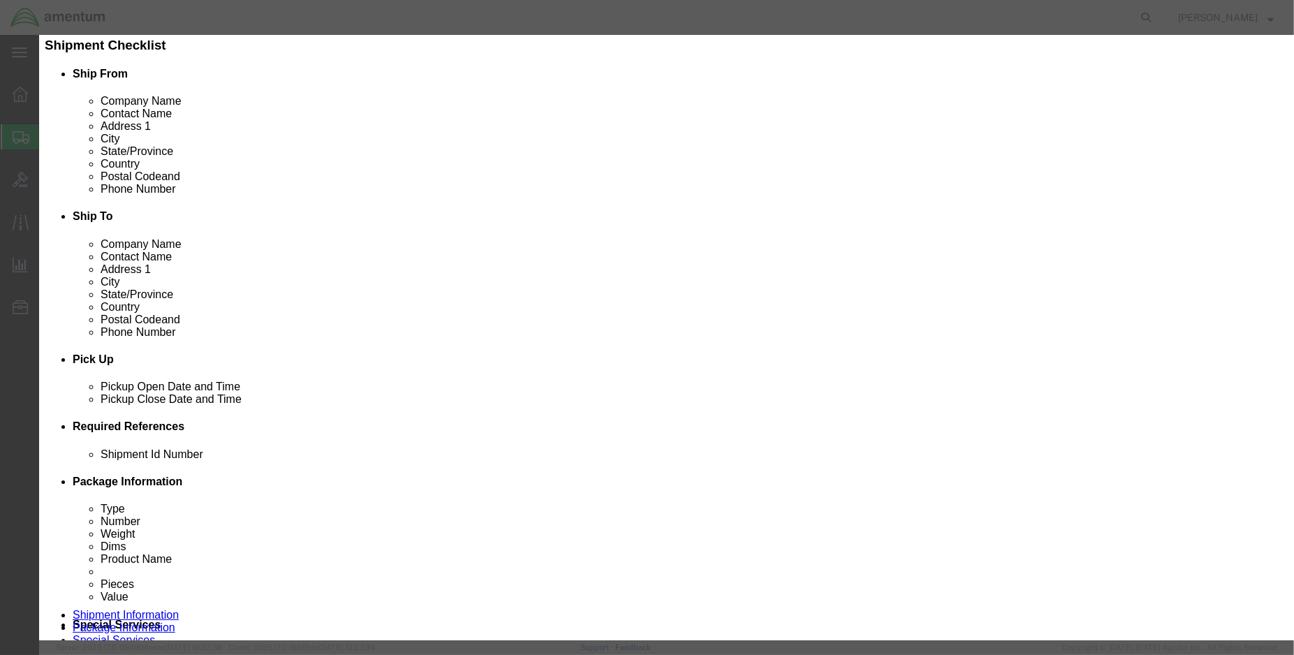
click select "Select 1 - Drums 2 - Reserved 3 - Jerricans 4 - Boxes 5 - Bags 6 - Composite Pa…"
select select "BOXES"
click select "Select 1 - Drums 2 - Reserved 3 - Jerricans 4 - Boxes 5 - Bags 6 - Composite Pa…"
click select "Container Material A - Steel (all types and surface treatments) B - Aluminum C …"
select select "FIBERBOARD"
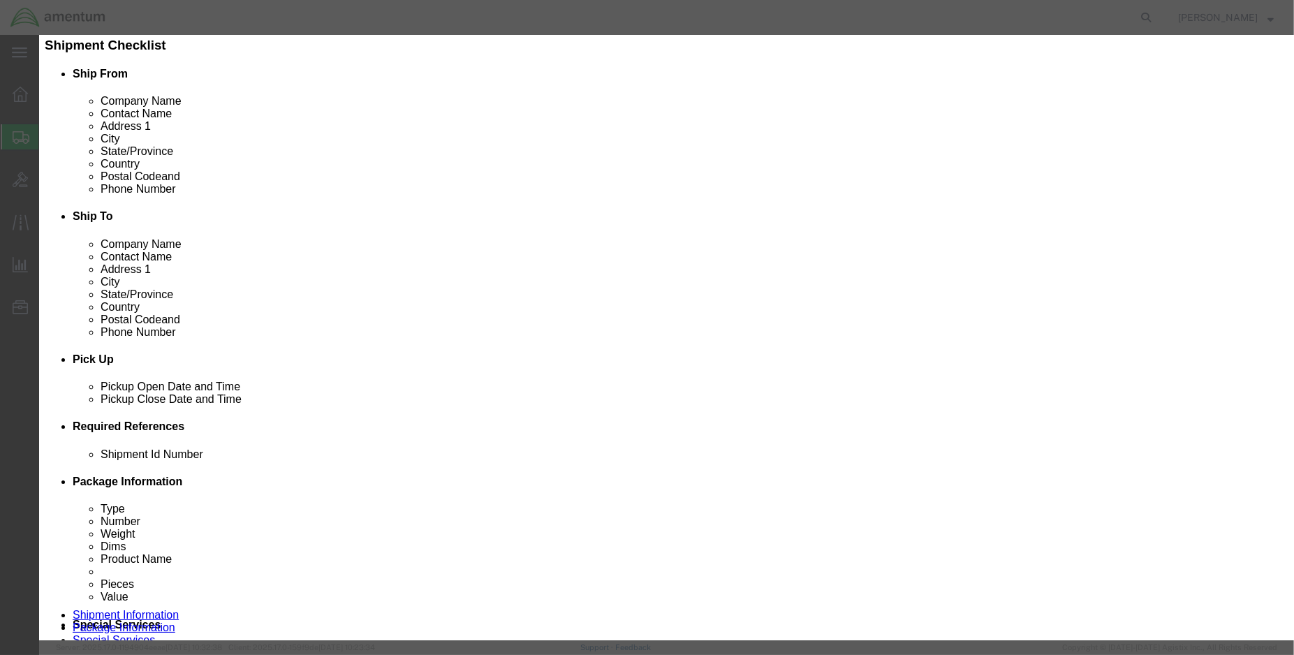
click select "Container Material A - Steel (all types and surface treatments) B - Aluminum C …"
click button "Save & Close"
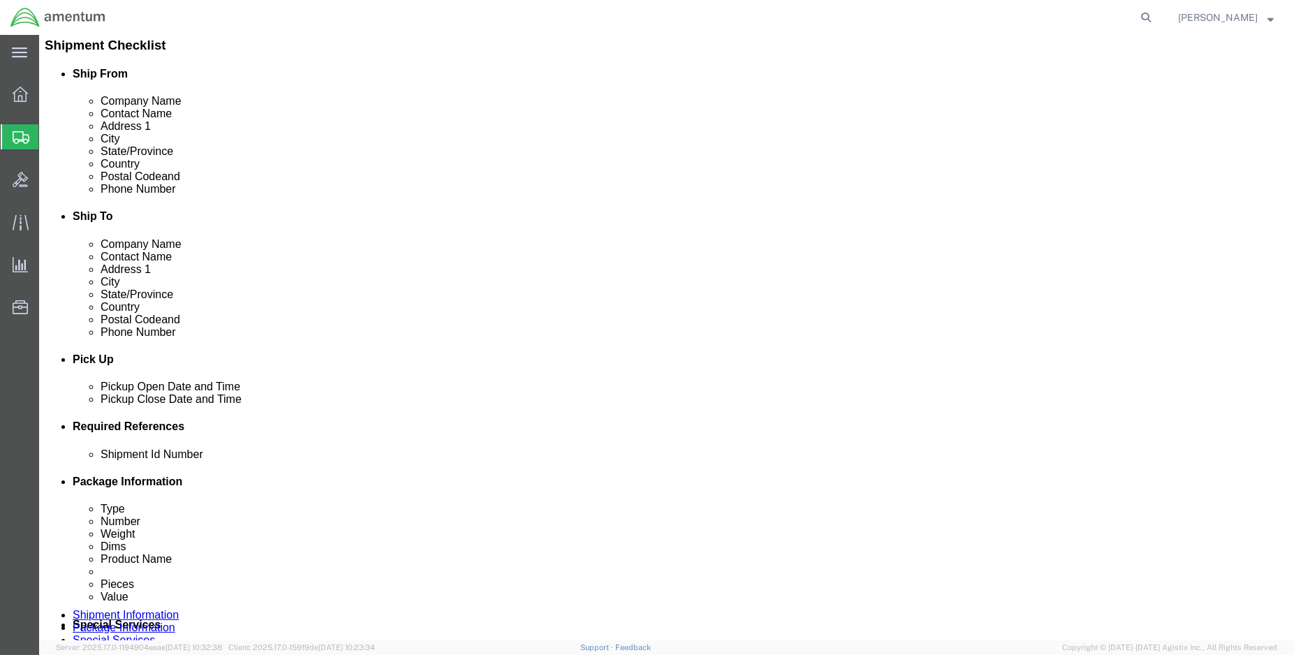
click button "Rate Shipment"
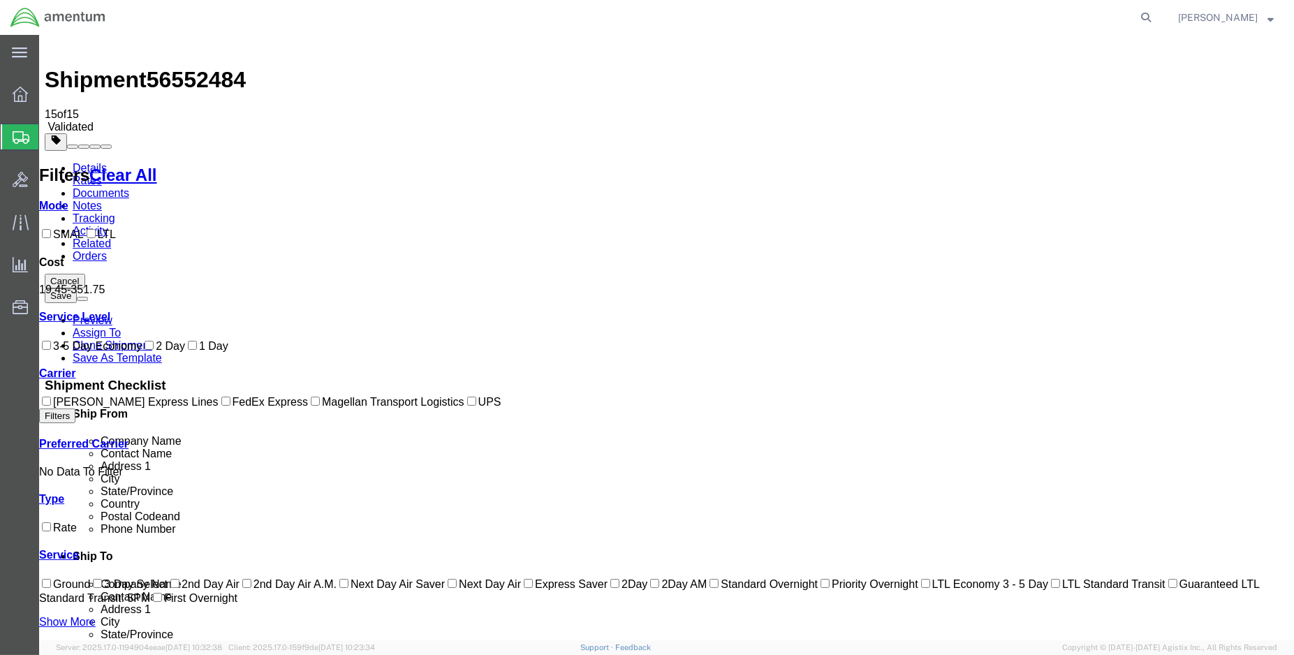
scroll to position [0, 0]
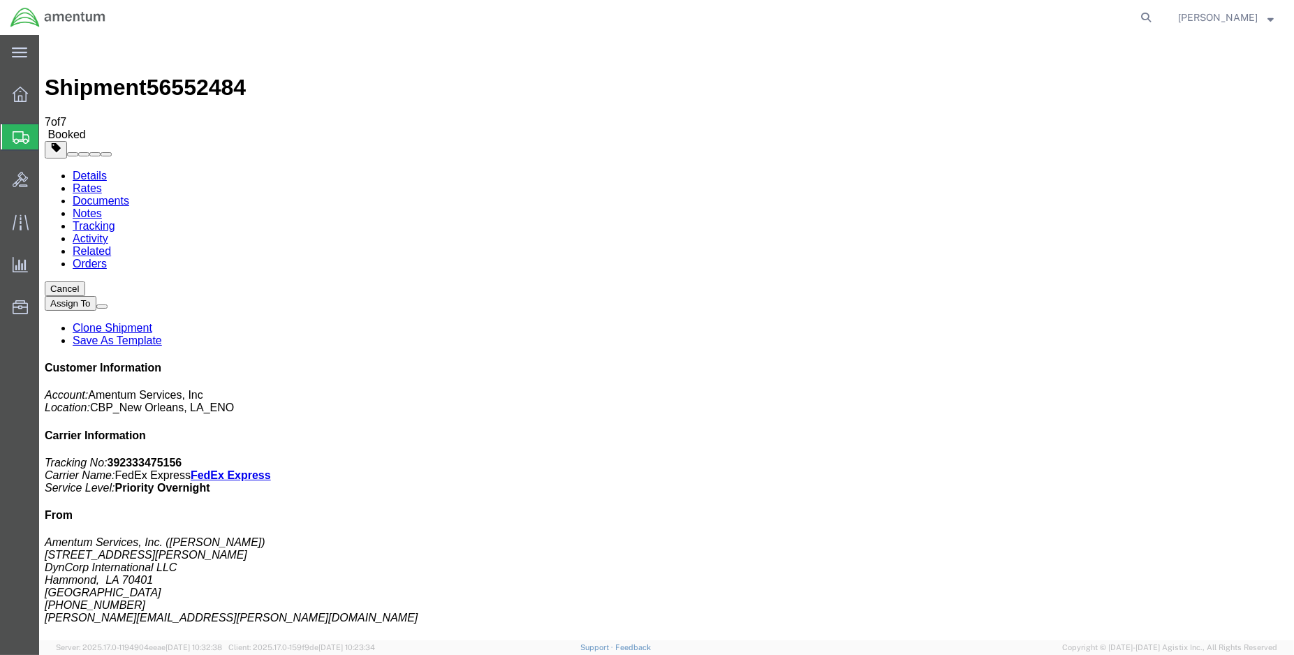
drag, startPoint x: 152, startPoint y: 356, endPoint x: 532, endPoint y: 415, distance: 384.6
click at [101, 170] on link "Details" at bounding box center [90, 176] width 34 height 12
click link "Schedule pickup request"
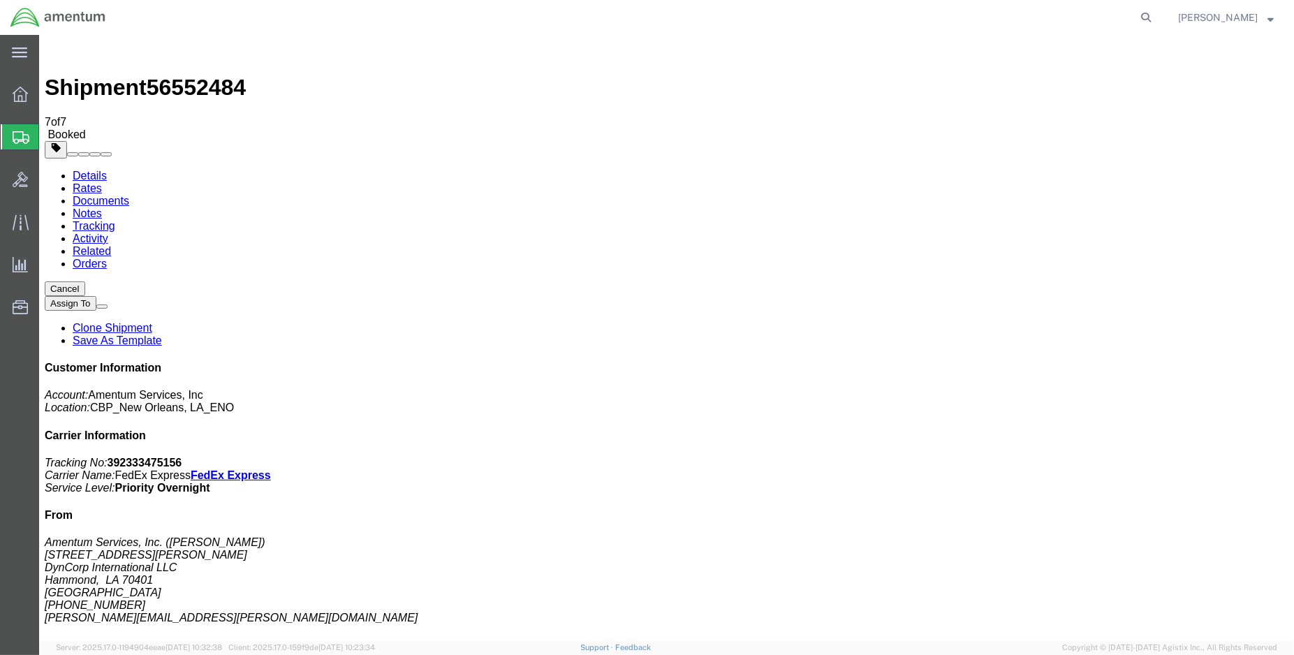
click link "Documents"
click at [90, 170] on link "Details" at bounding box center [90, 176] width 34 height 12
